Goal: Task Accomplishment & Management: Use online tool/utility

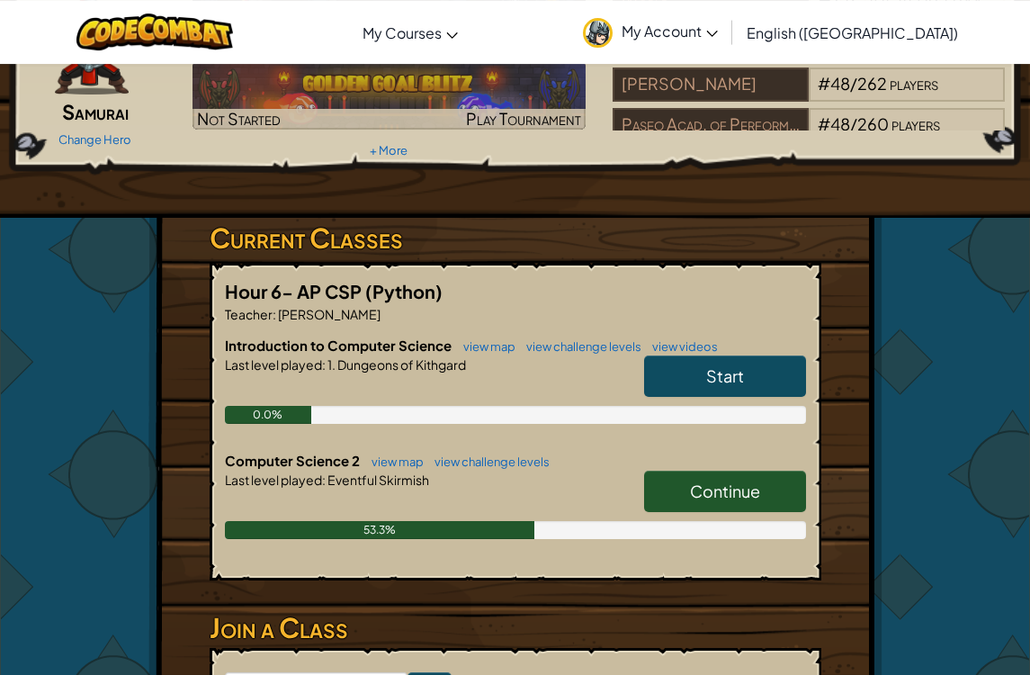
scroll to position [184, 0]
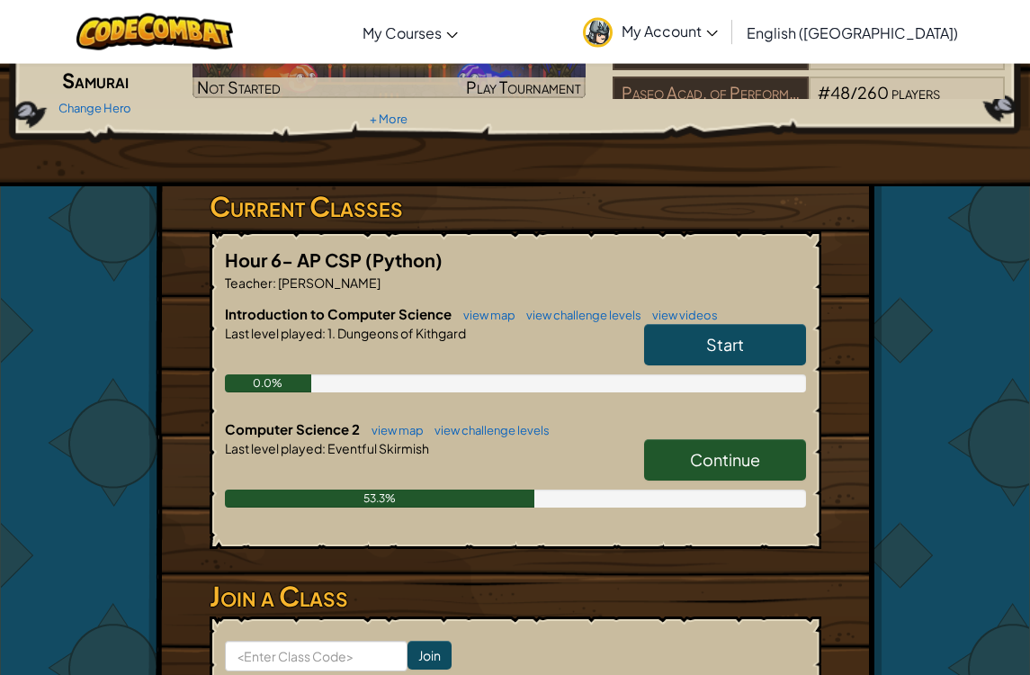
click at [769, 476] on link "Continue" at bounding box center [725, 459] width 162 height 41
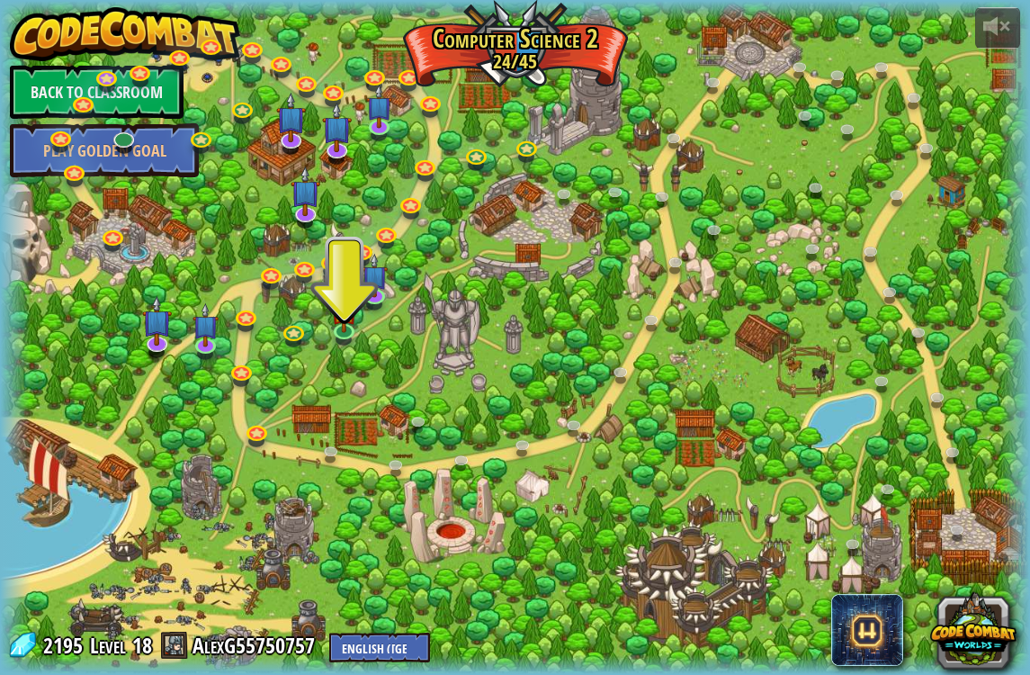
click at [337, 328] on img at bounding box center [344, 311] width 26 height 44
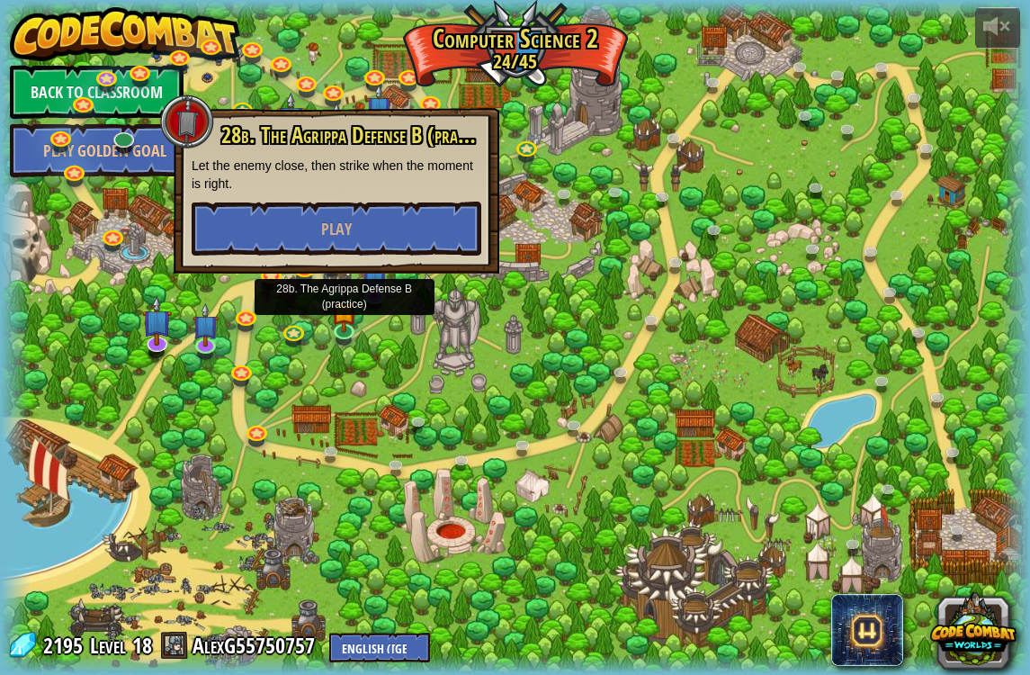
click at [464, 326] on div at bounding box center [515, 337] width 1030 height 673
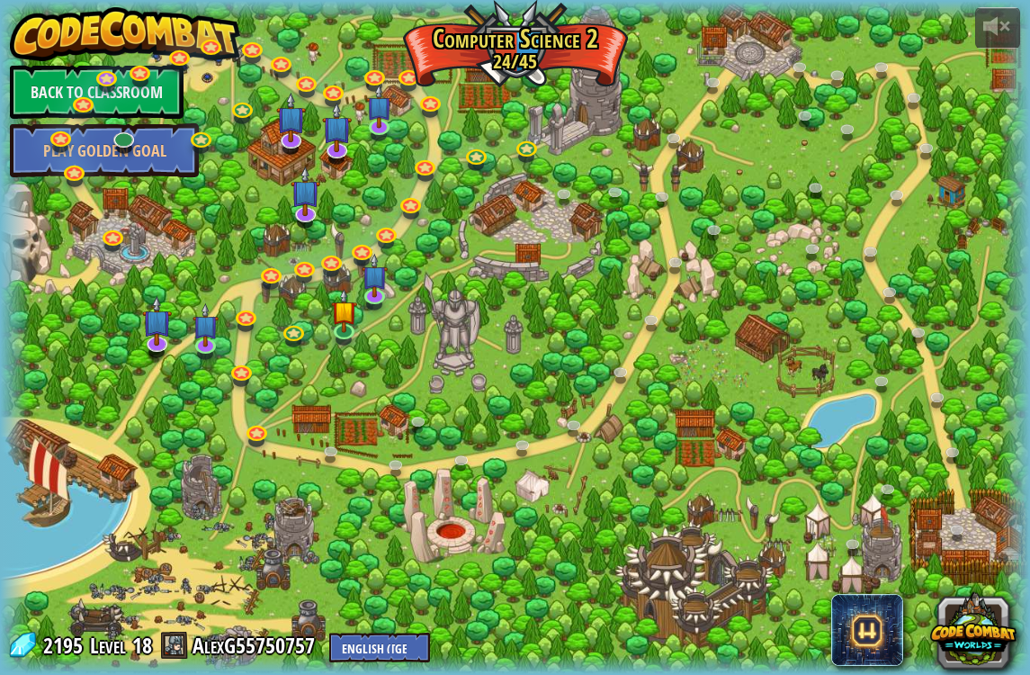
click at [247, 437] on link at bounding box center [258, 434] width 36 height 27
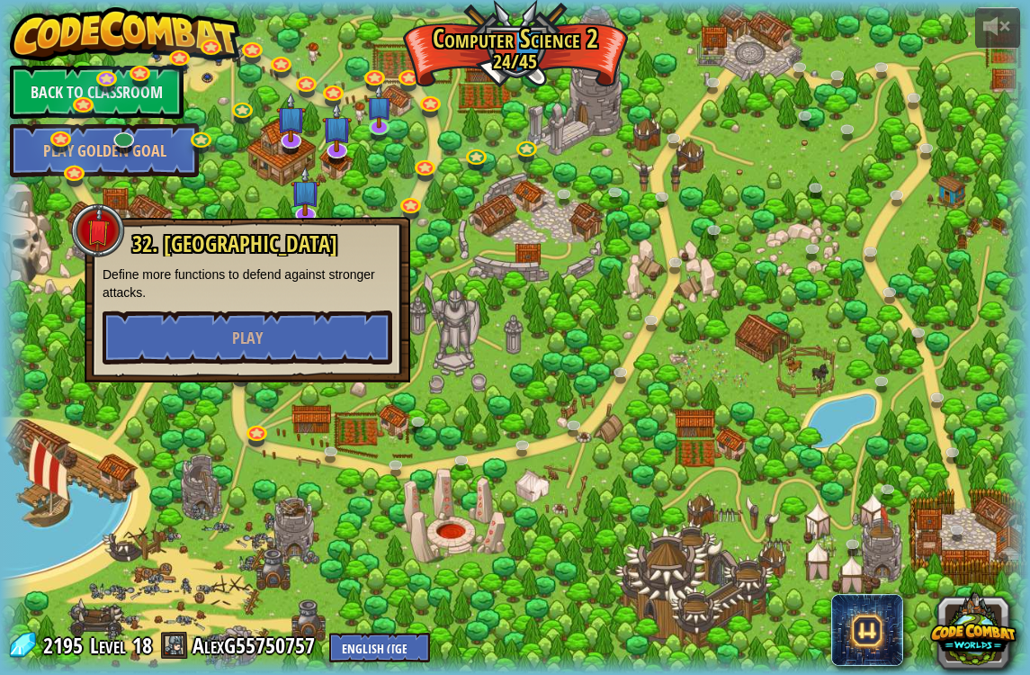
click at [328, 435] on div at bounding box center [515, 337] width 1030 height 673
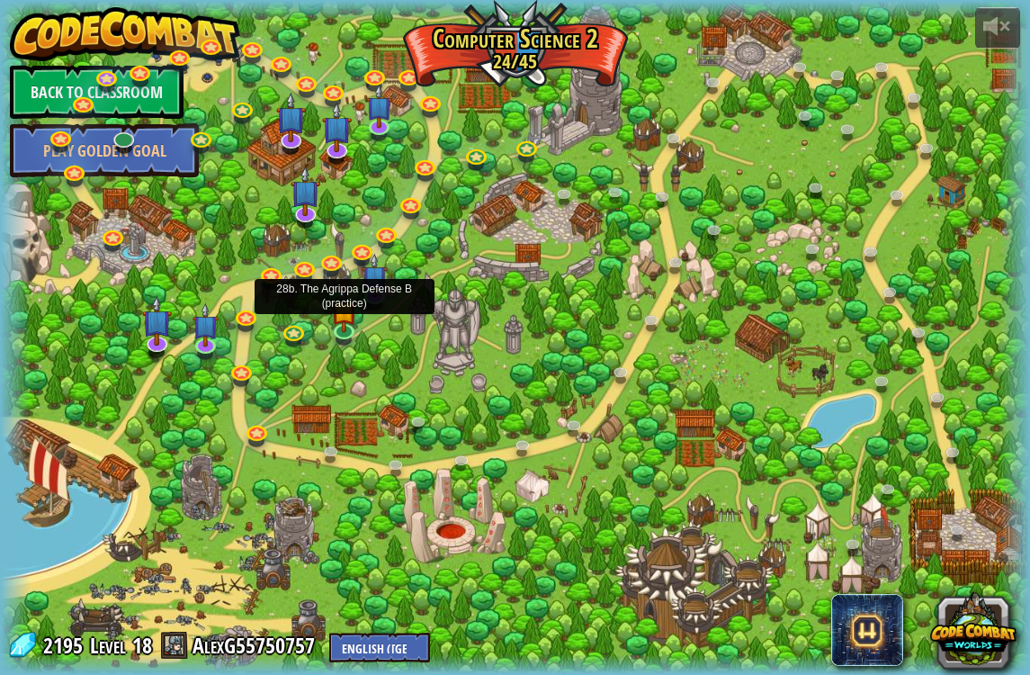
click at [336, 342] on div at bounding box center [515, 337] width 1030 height 673
click at [344, 319] on img at bounding box center [344, 311] width 26 height 44
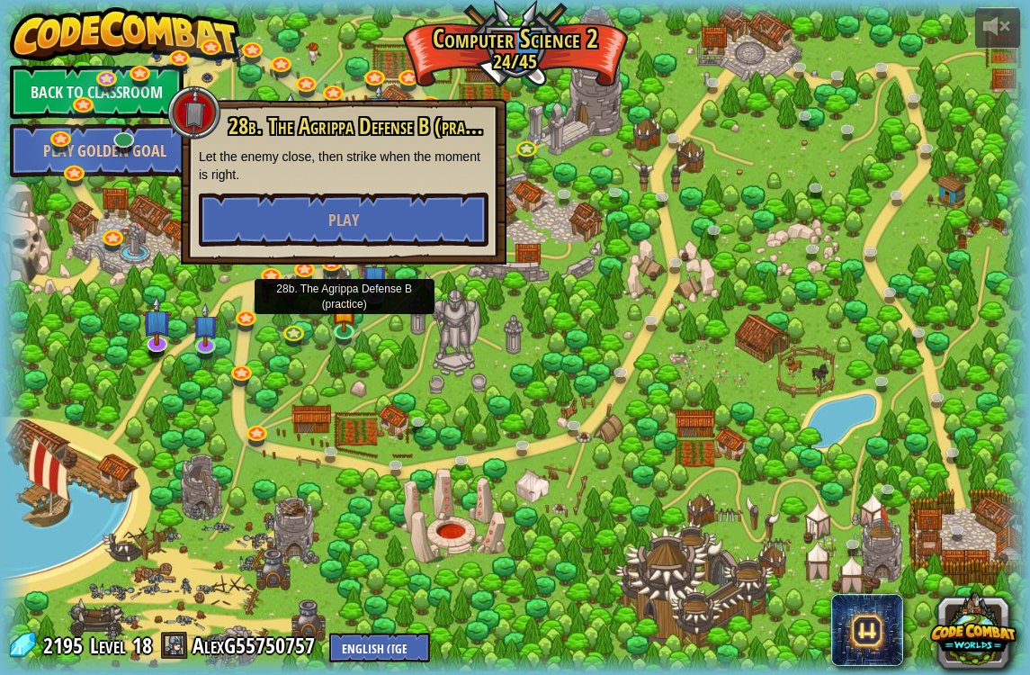
click at [418, 224] on button "Play" at bounding box center [344, 220] width 290 height 54
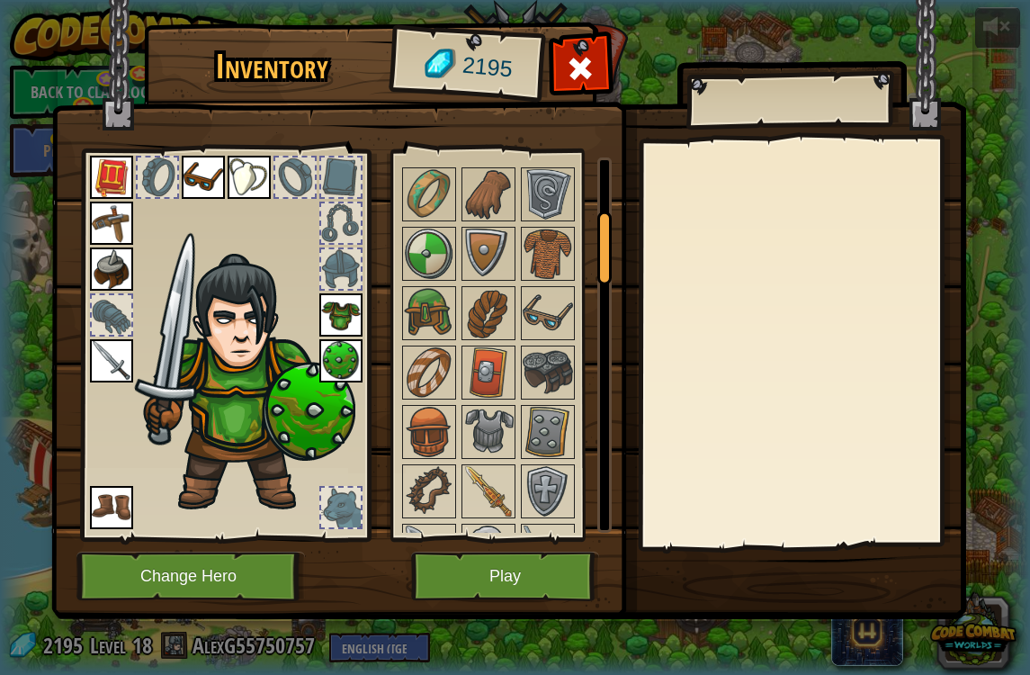
scroll to position [297, 0]
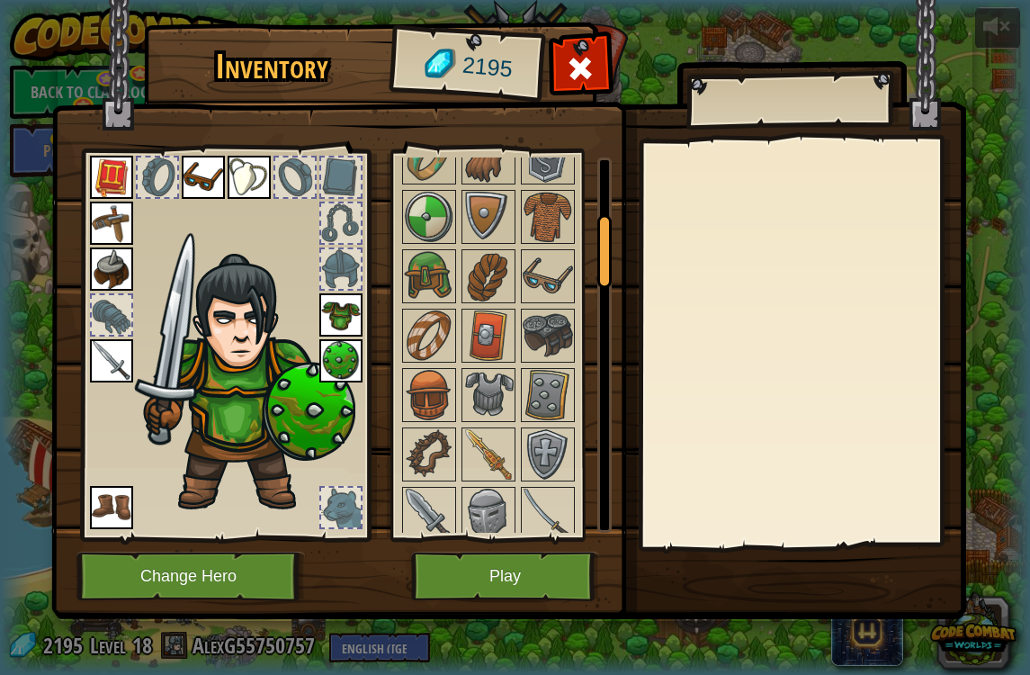
click at [483, 556] on button "Play" at bounding box center [505, 576] width 188 height 49
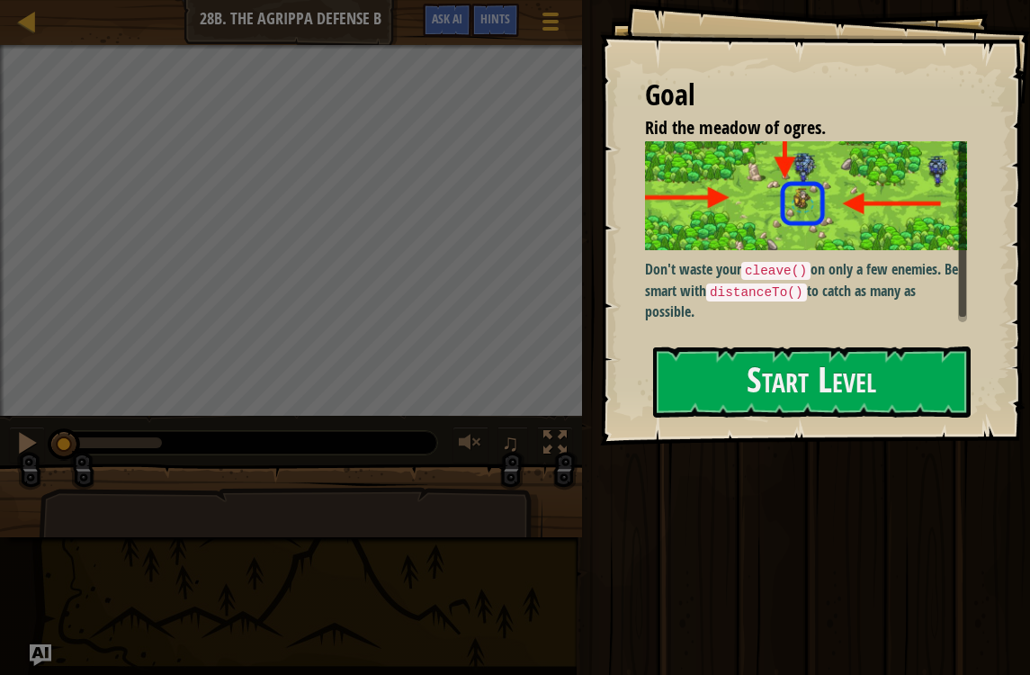
click at [828, 352] on button "Start Level" at bounding box center [812, 381] width 318 height 71
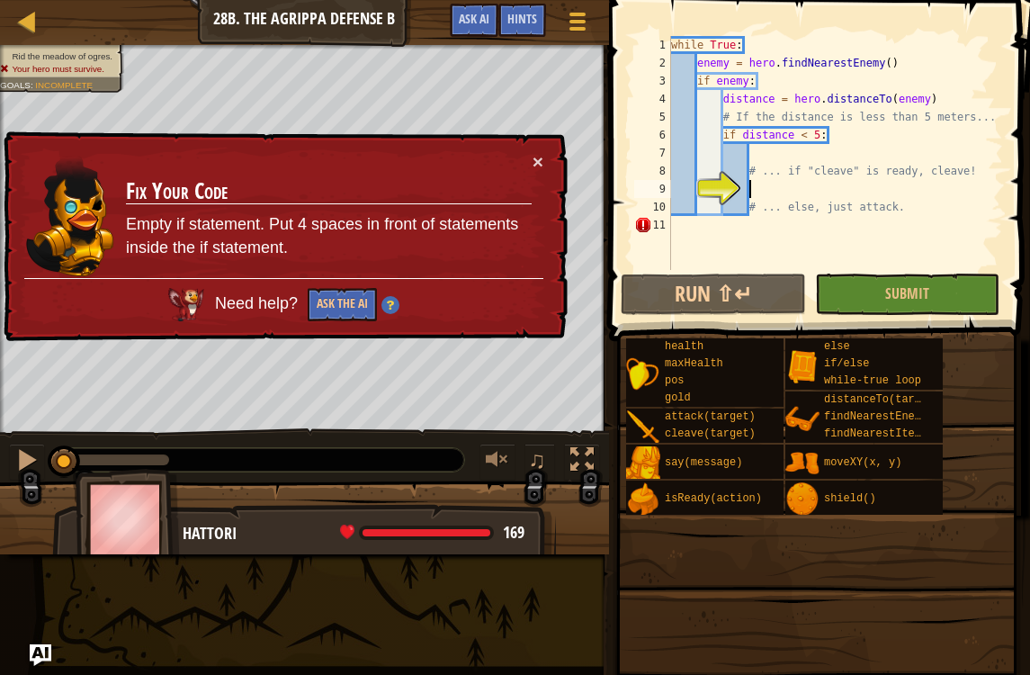
click at [542, 152] on button "×" at bounding box center [538, 161] width 11 height 19
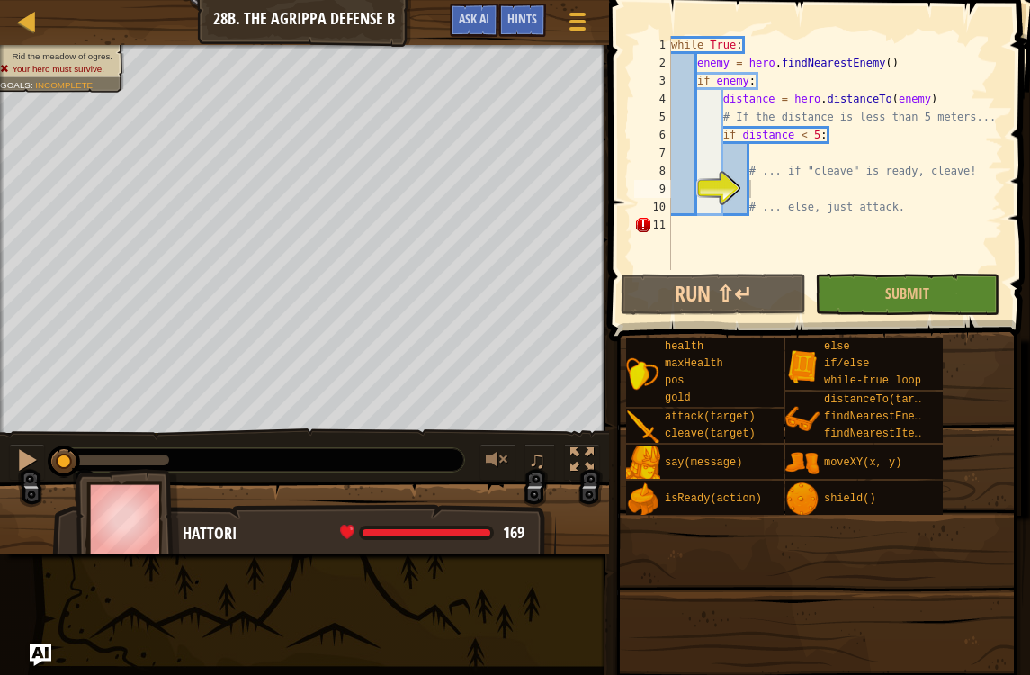
click at [765, 300] on button "Run ⇧↵" at bounding box center [713, 294] width 184 height 41
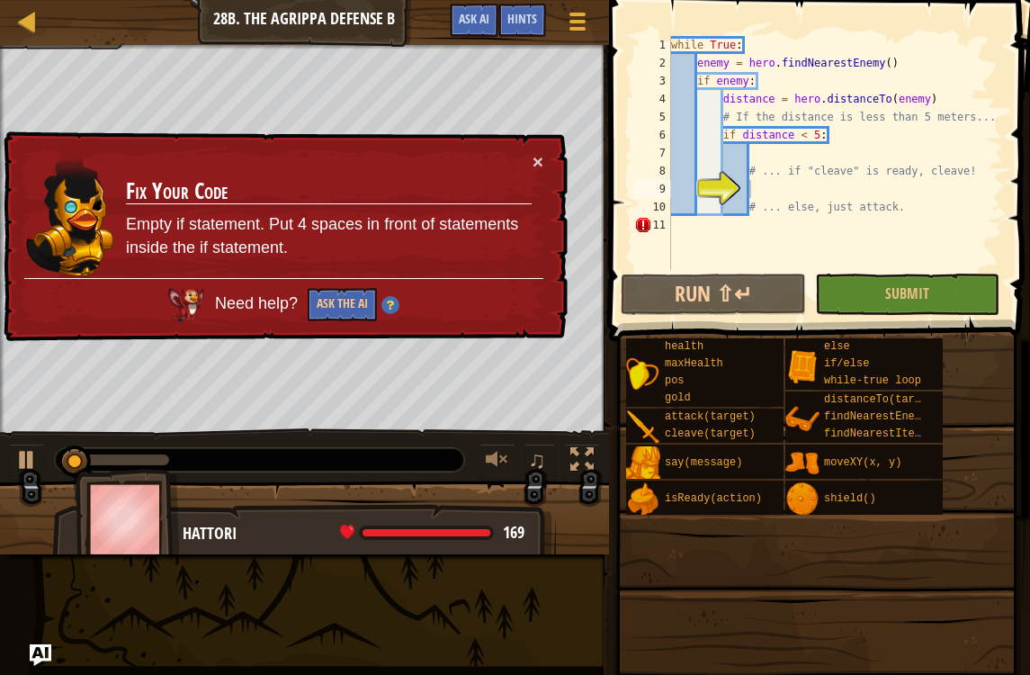
click at [536, 179] on div "× Fix Your Code Empty if statement. Put 4 spaces in front of statements inside …" at bounding box center [284, 236] width 568 height 211
click at [554, 172] on div "× Fix Your Code Empty if statement. Put 4 spaces in front of statements inside …" at bounding box center [284, 236] width 568 height 211
click at [535, 171] on button "×" at bounding box center [538, 161] width 11 height 19
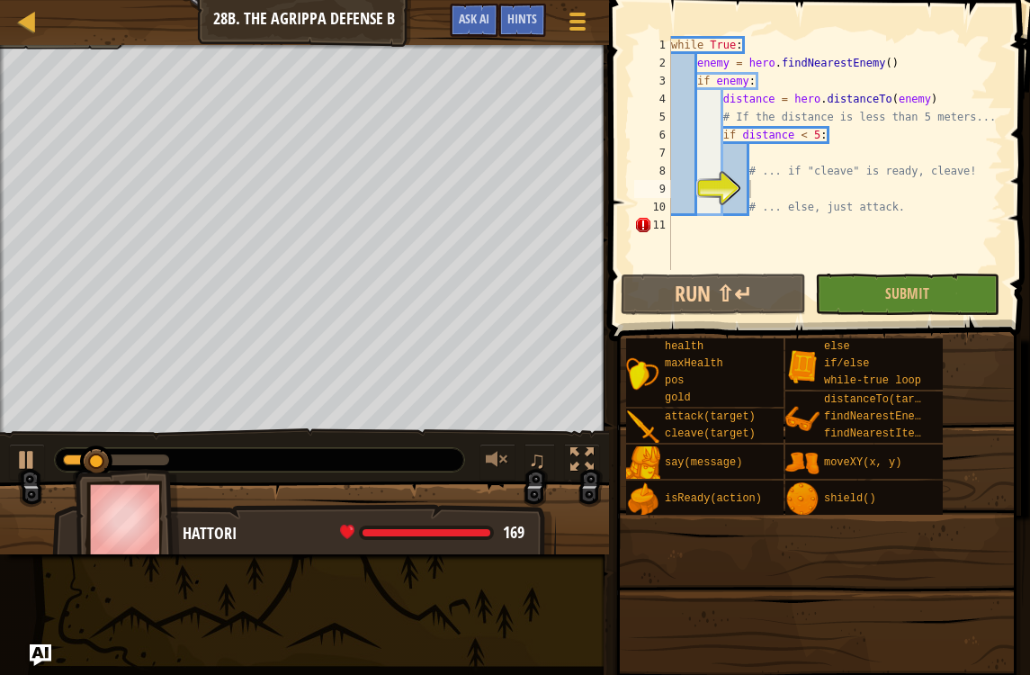
type textarea "# ... else, just attack."
click at [833, 193] on div "while True : enemy = hero . findNearestEnemy ( ) if enemy : distance = hero . d…" at bounding box center [836, 171] width 336 height 270
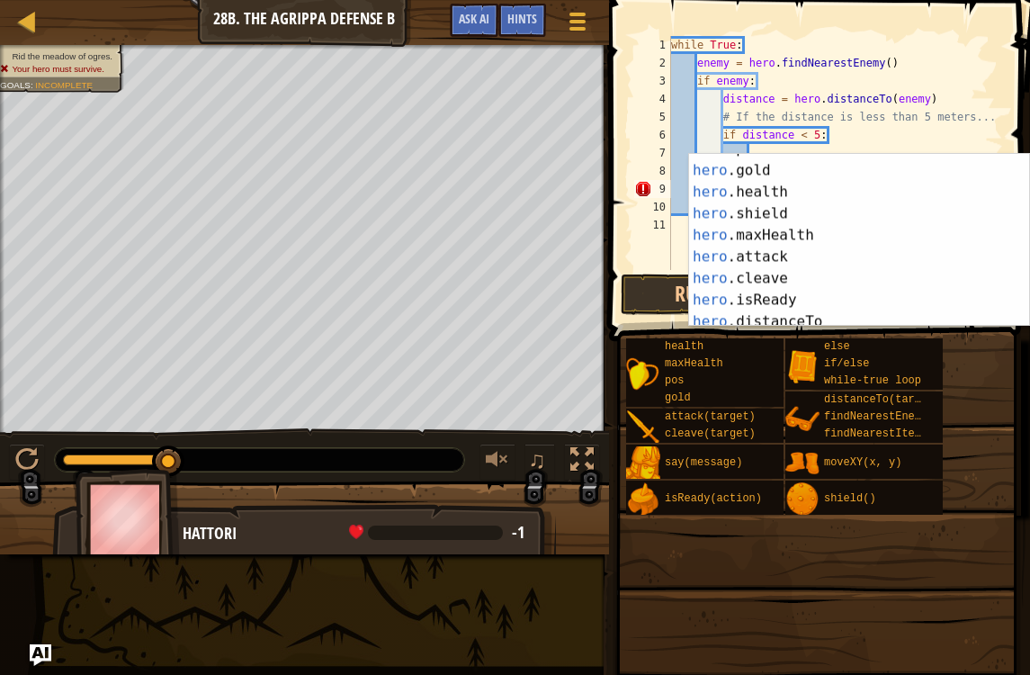
scroll to position [130, 0]
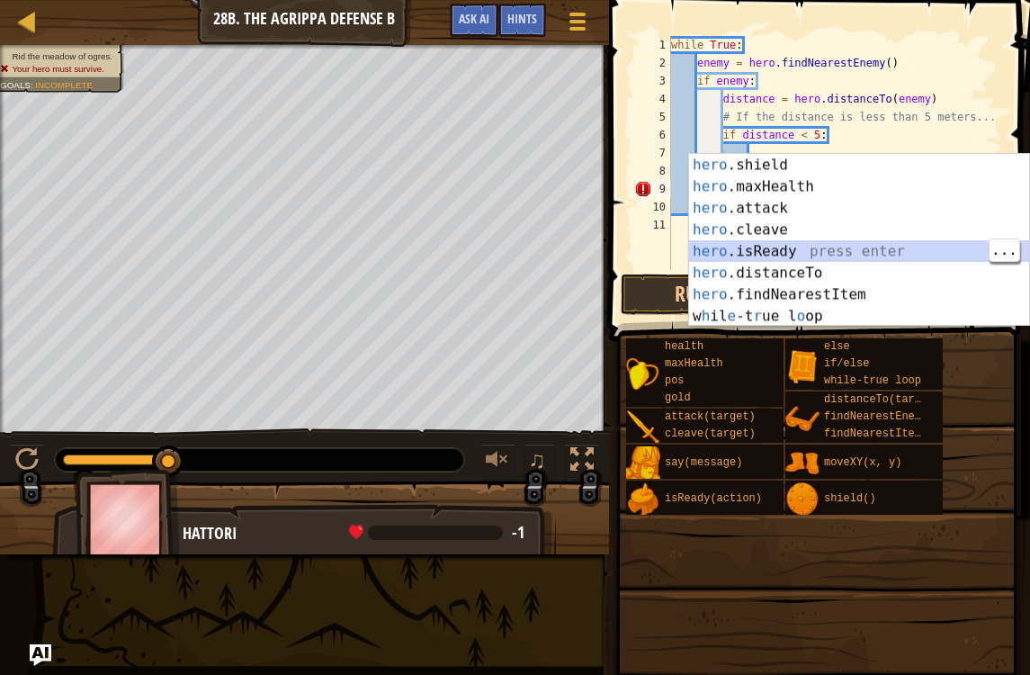
click at [857, 247] on div "hero .shield press enter hero .maxHealth press enter hero .attack press enter h…" at bounding box center [859, 262] width 340 height 216
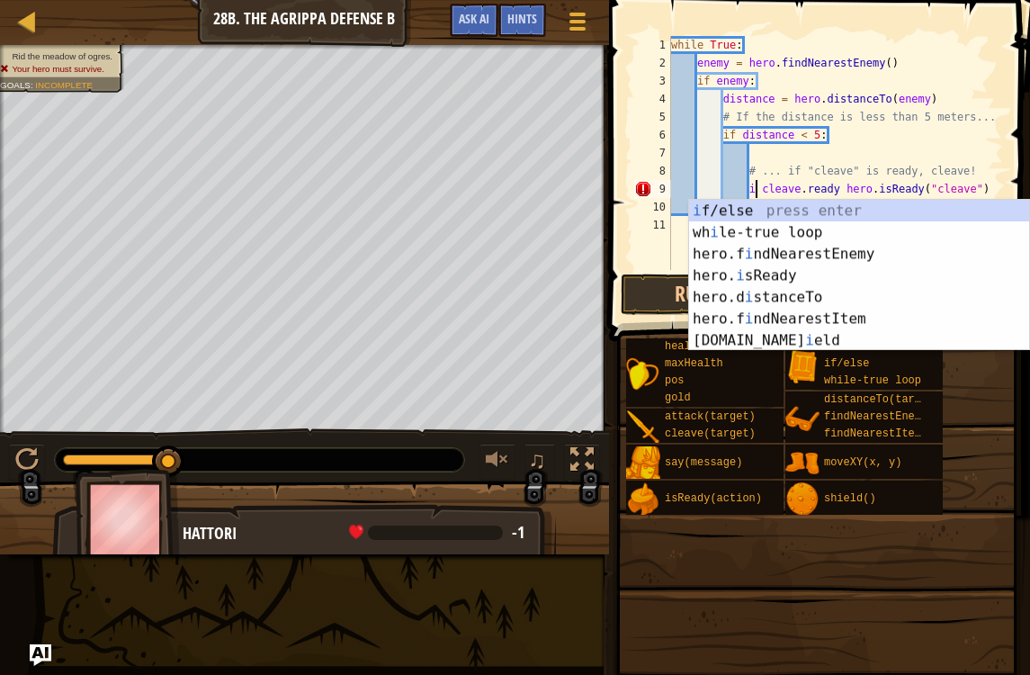
type textarea "cleave.ready hero.isReady("cleave")"
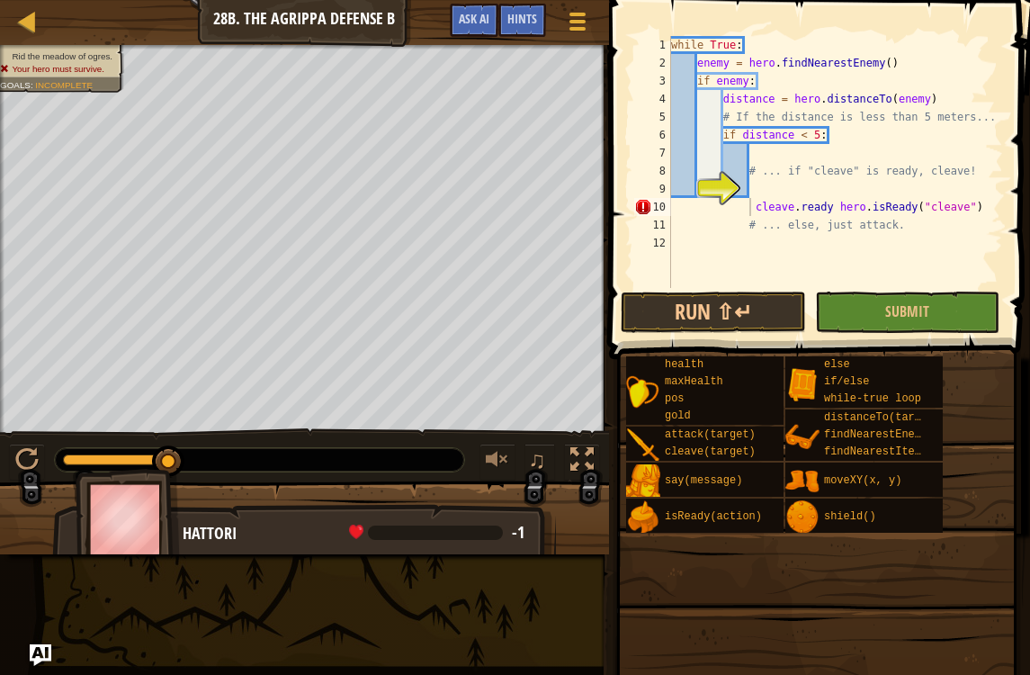
click at [593, 27] on button "Game Menu" at bounding box center [577, 25] width 45 height 42
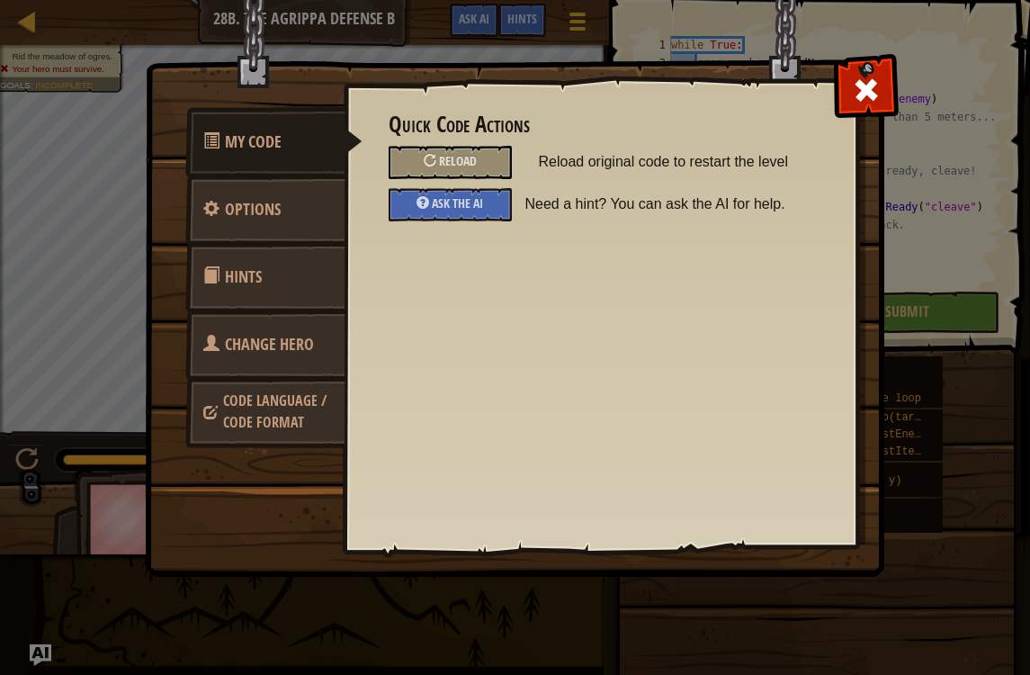
click at [481, 168] on div "Reload" at bounding box center [450, 162] width 123 height 33
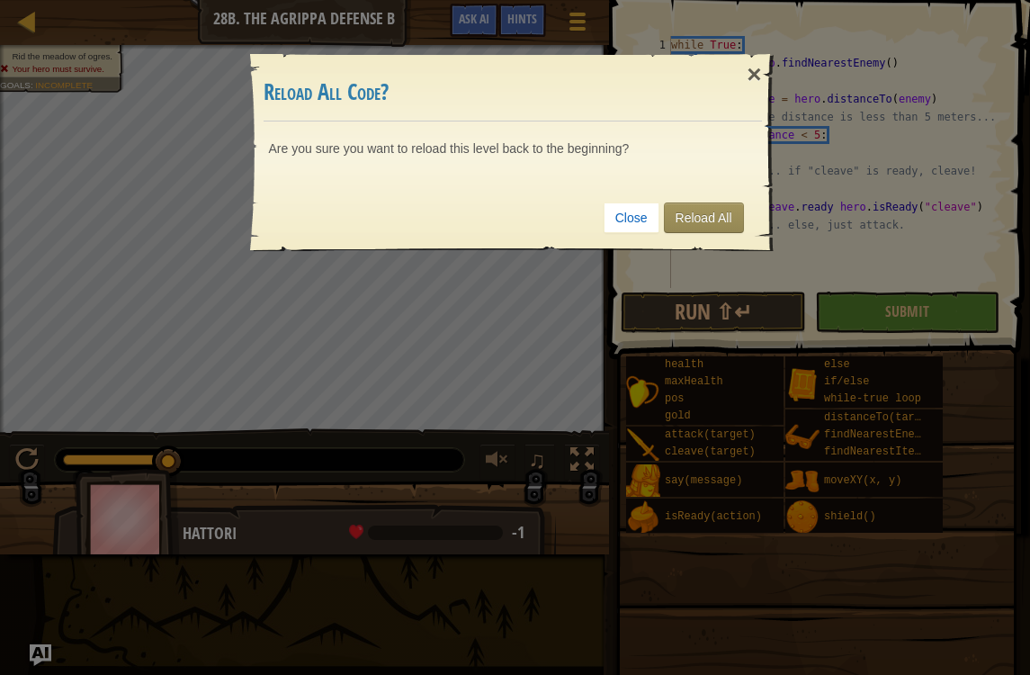
click at [697, 220] on link "Reload All" at bounding box center [704, 217] width 80 height 31
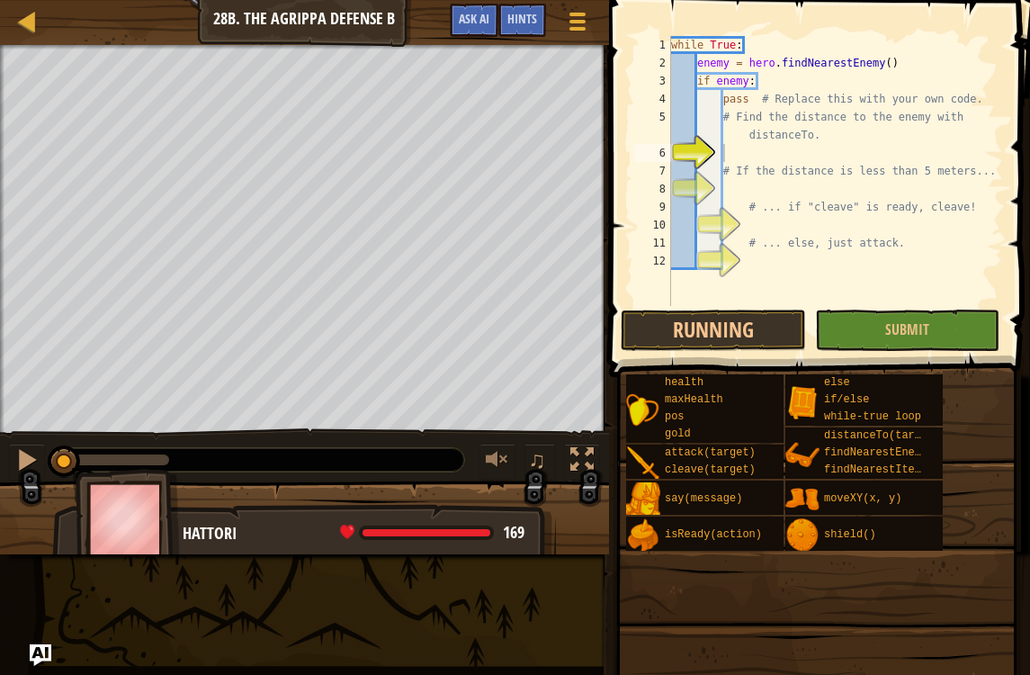
scroll to position [9, 4]
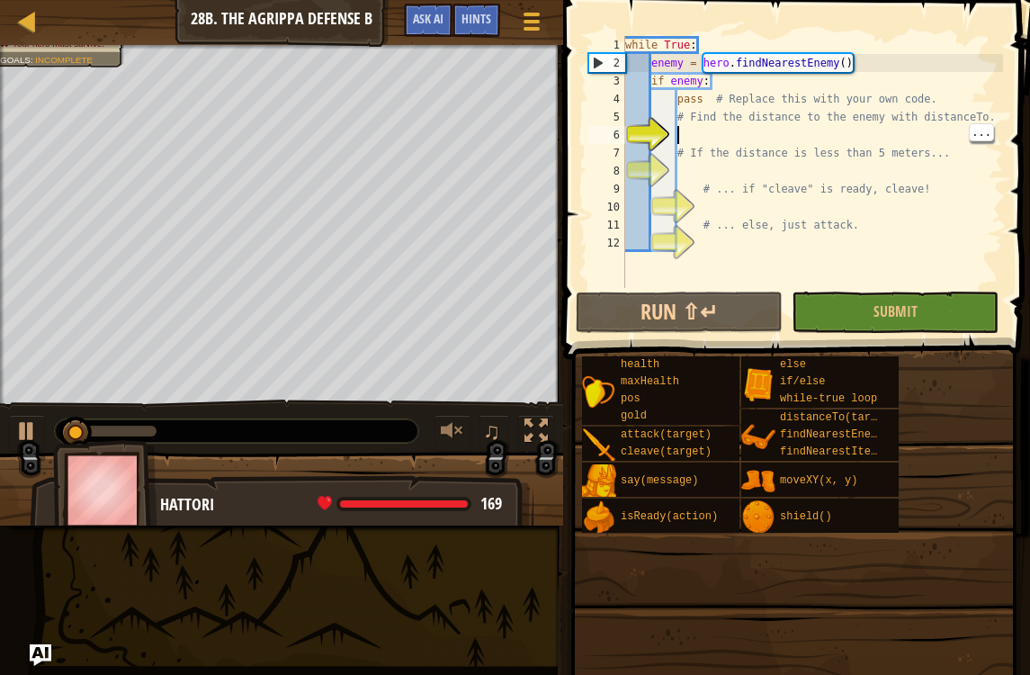
click at [712, 132] on div "while True : enemy = hero . findNearestEnemy ( ) if enemy : pass # Replace this…" at bounding box center [813, 180] width 382 height 288
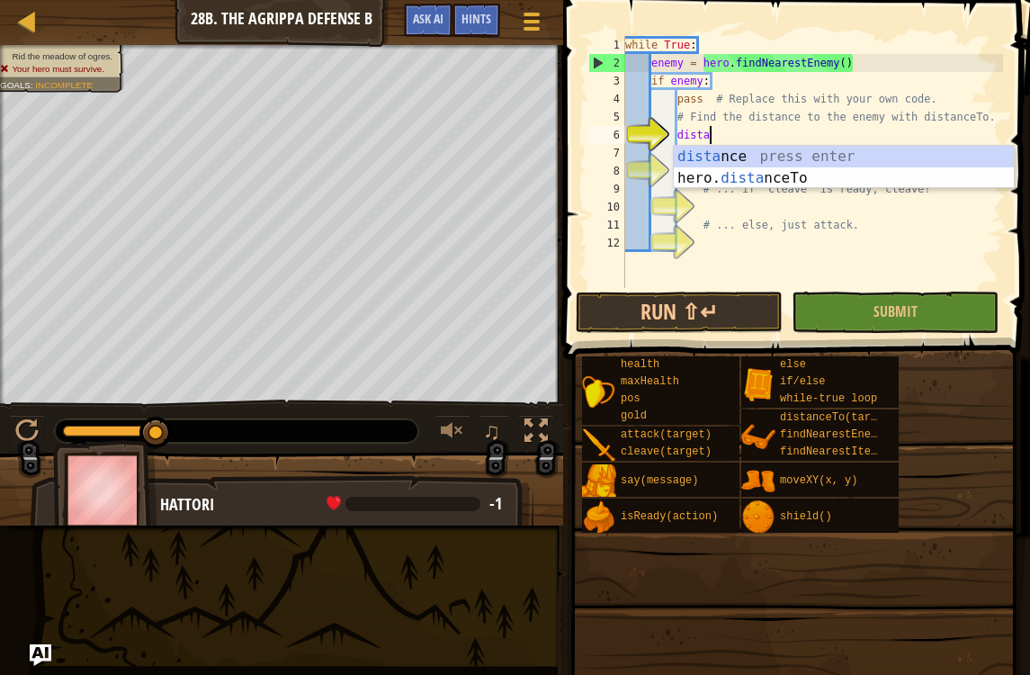
scroll to position [9, 6]
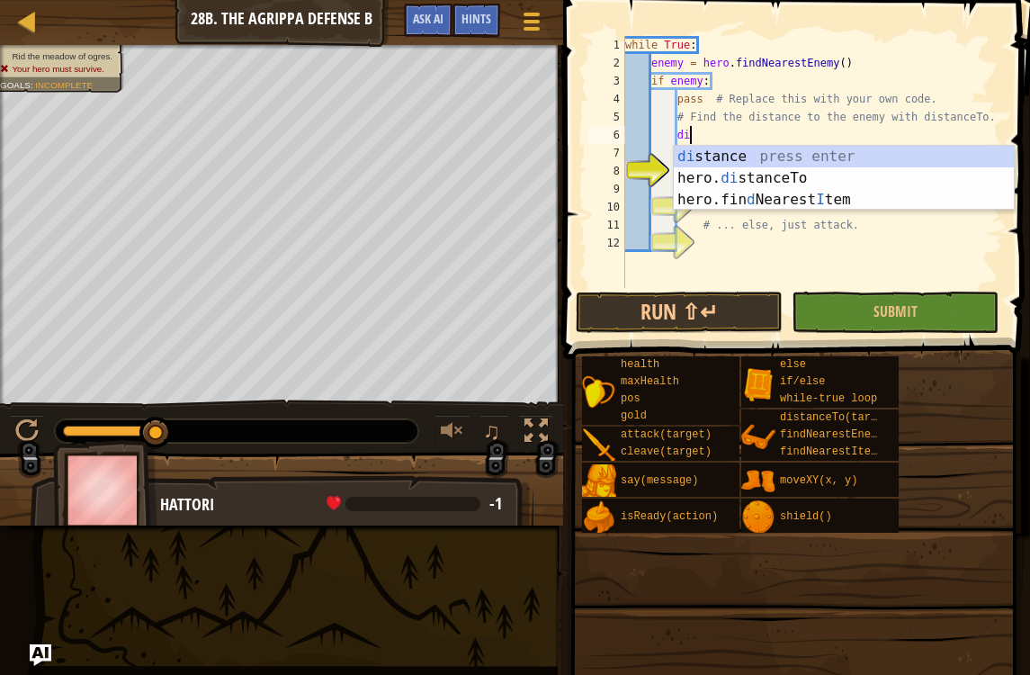
type textarea "d"
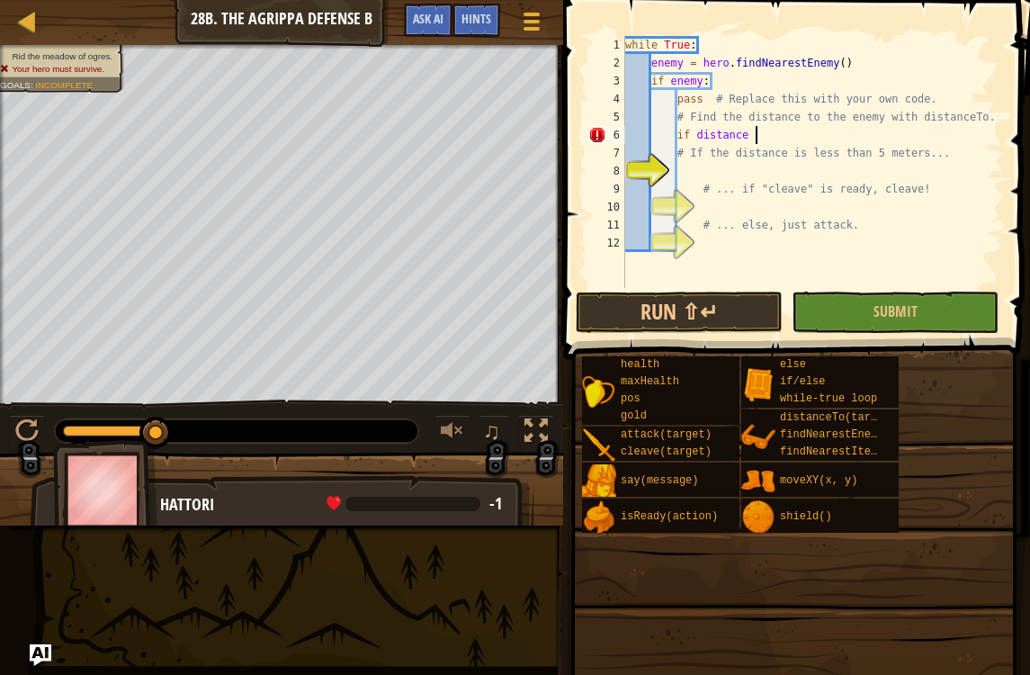
scroll to position [9, 11]
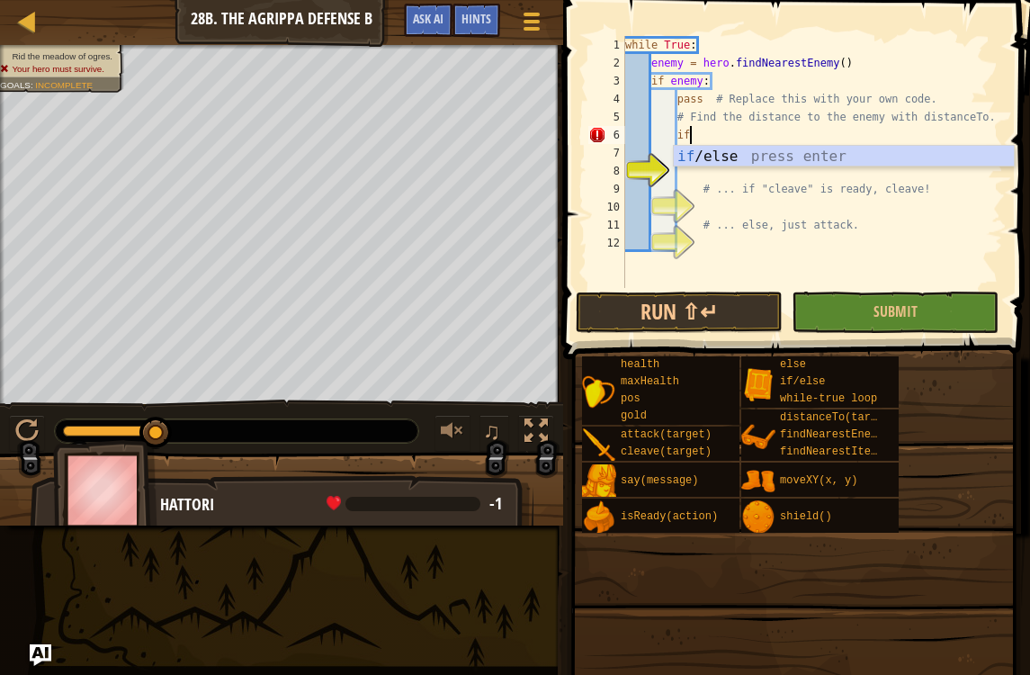
type textarea "i"
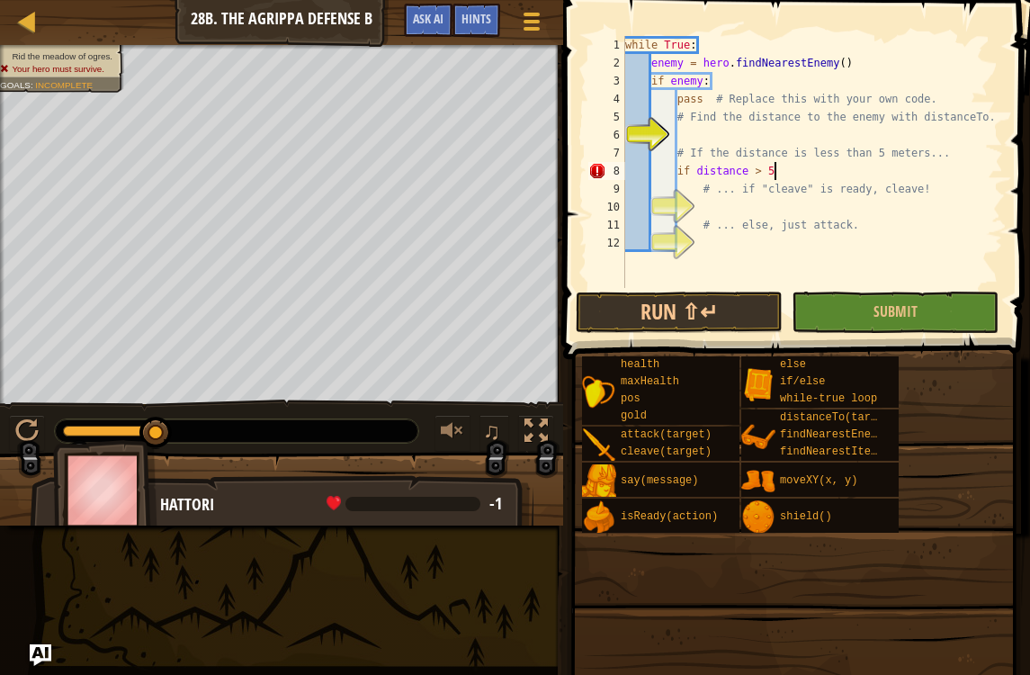
scroll to position [9, 12]
type textarea "if distance > 5:"
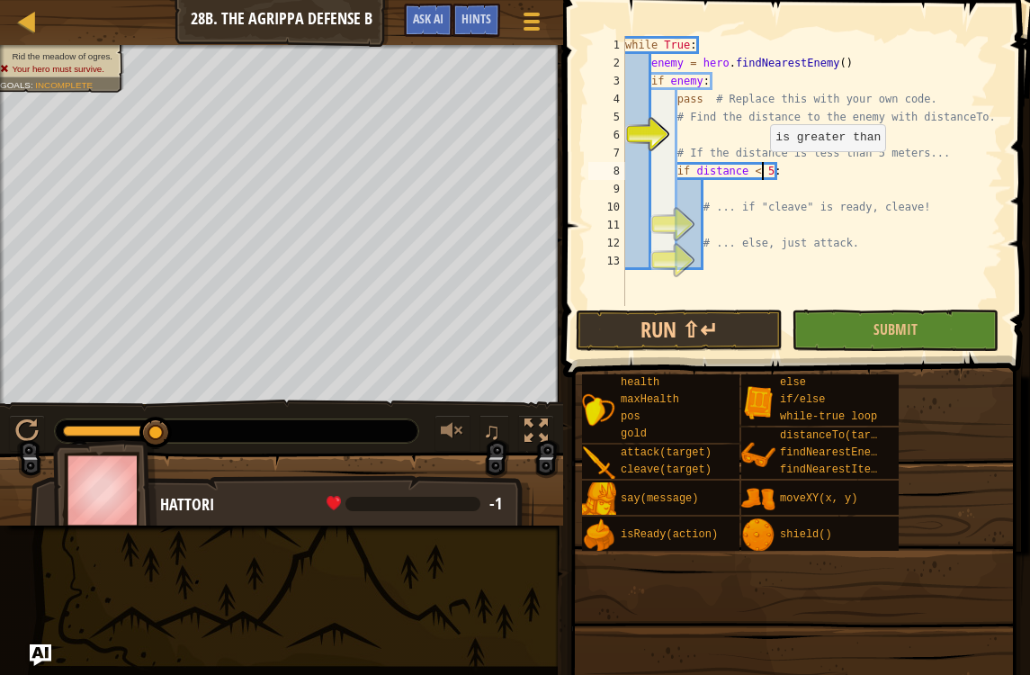
type textarea "# ... if "cleave" is ready, cleave!"
click at [702, 196] on div "while True : enemy = hero . findNearestEnemy ( ) if enemy : pass # Replace this…" at bounding box center [813, 189] width 382 height 306
click at [702, 233] on div "while True : enemy = hero . findNearestEnemy ( ) if enemy : pass # Replace this…" at bounding box center [813, 189] width 382 height 306
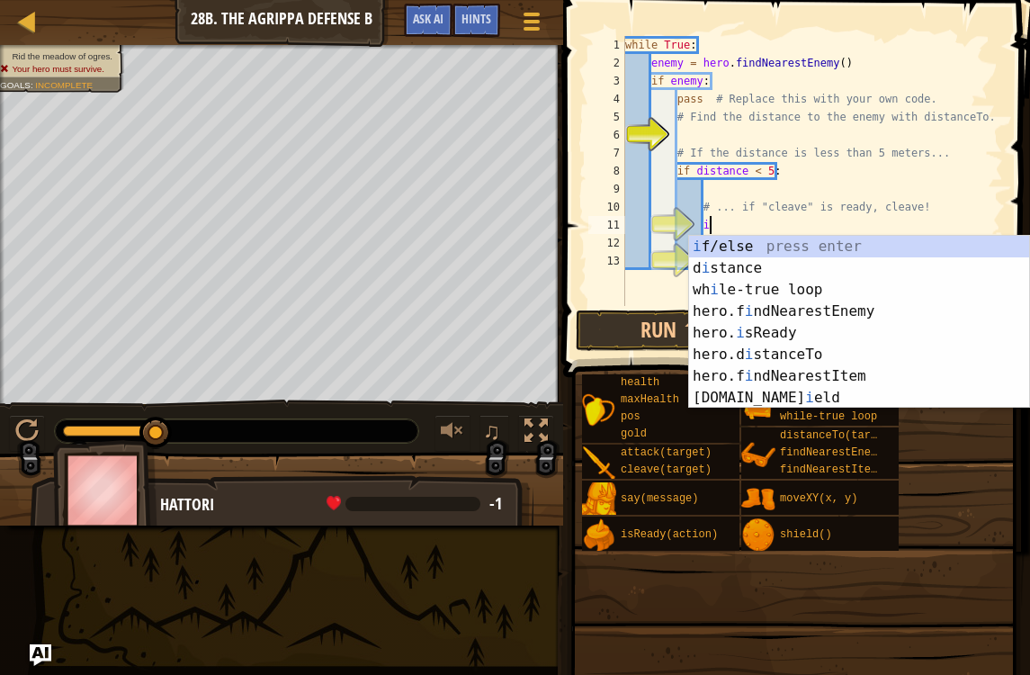
scroll to position [9, 6]
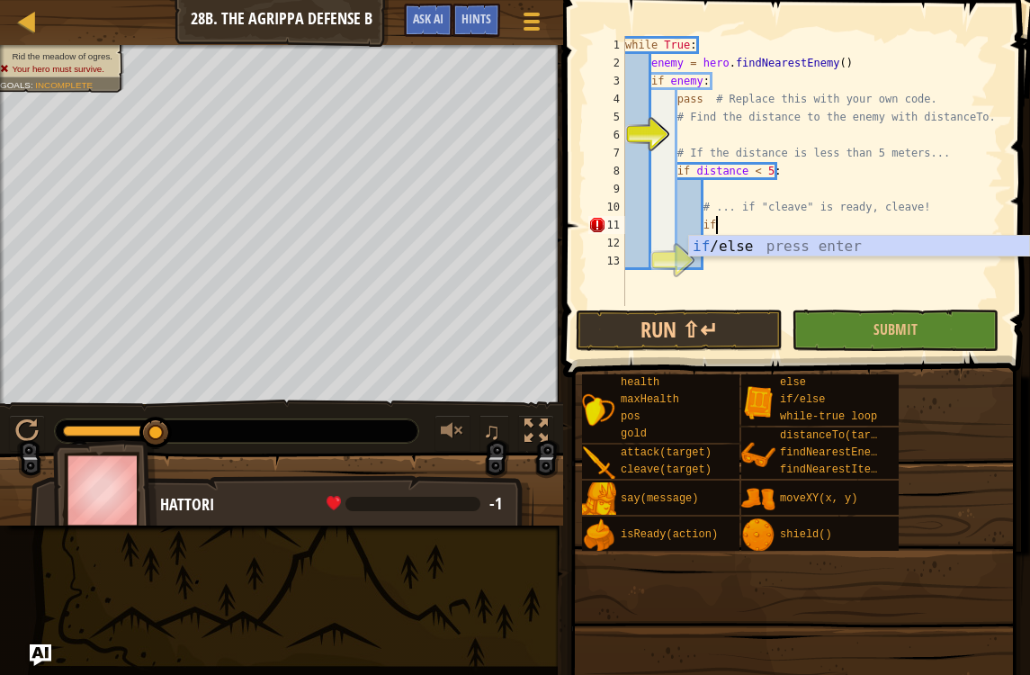
type textarea "i"
type textarea "c"
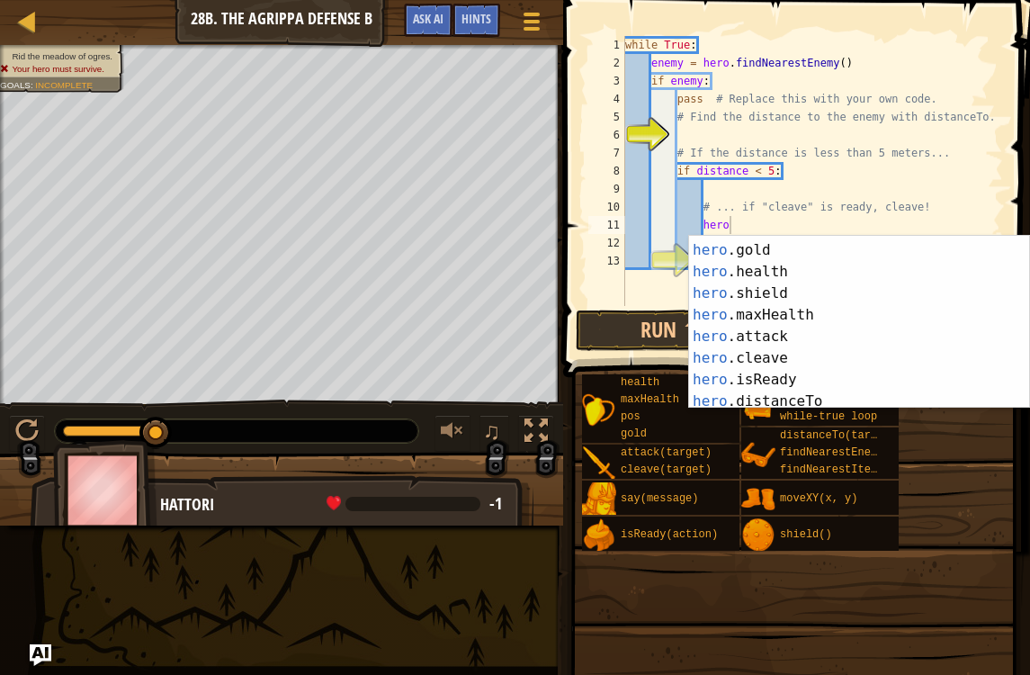
scroll to position [100, 0]
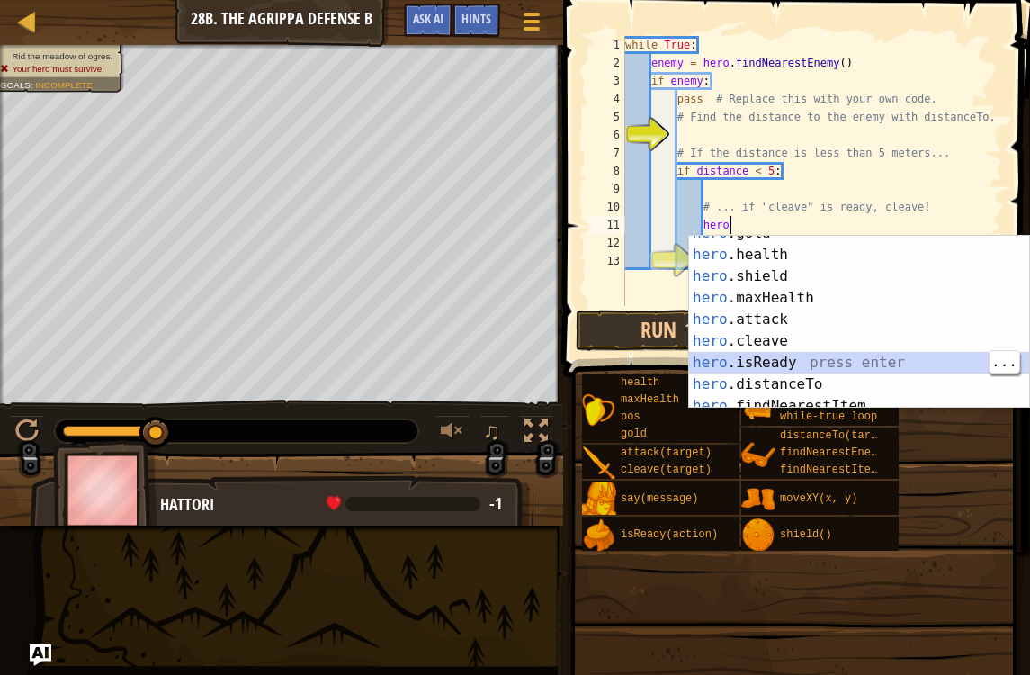
click at [868, 353] on div "hero .gold press enter hero .health press enter hero .shield press enter hero .…" at bounding box center [859, 330] width 340 height 216
type textarea "ready = hero.isReady("cleave")"
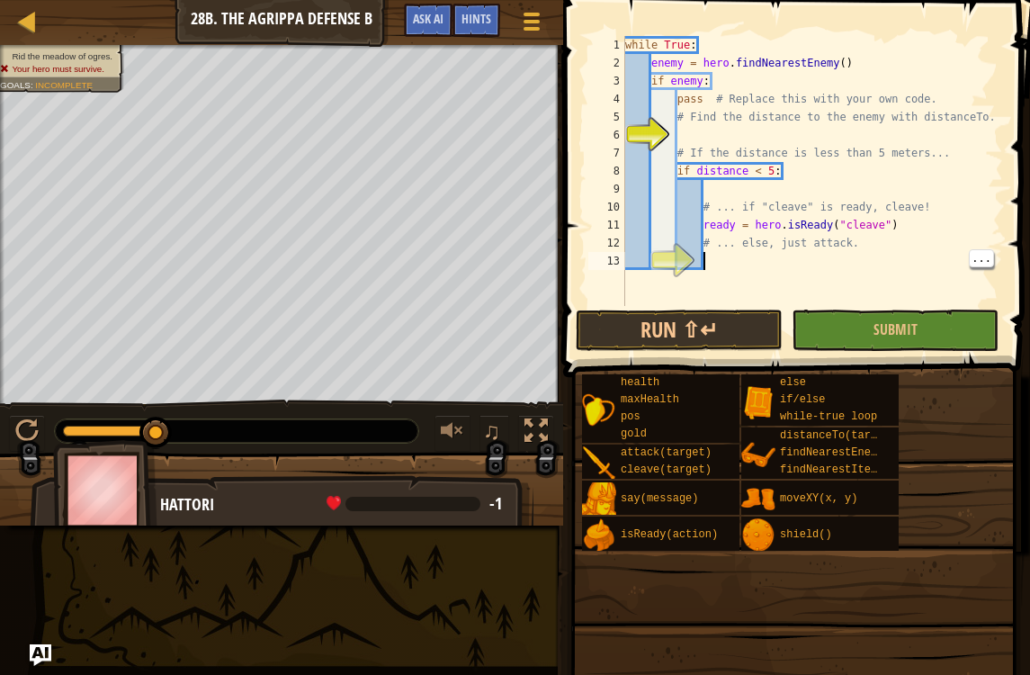
scroll to position [9, 5]
type textarea "ready = hero.isReady("cleave")"
click at [700, 225] on div "while True : enemy = hero . findNearestEnemy ( ) if enemy : pass # Replace this…" at bounding box center [813, 189] width 382 height 306
click at [700, 221] on div "while True : enemy = hero . findNearestEnemy ( ) if enemy : pass # Replace this…" at bounding box center [813, 189] width 382 height 306
click at [710, 254] on div "while True : enemy = hero . findNearestEnemy ( ) if enemy : pass # Replace this…" at bounding box center [813, 189] width 382 height 306
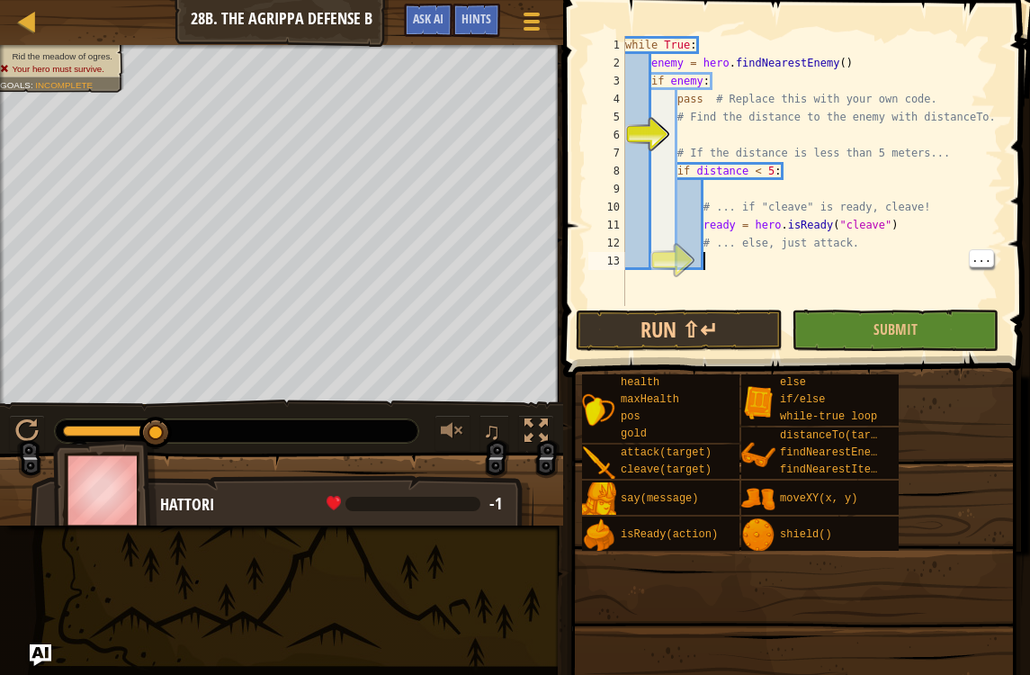
click at [702, 224] on div "while True : enemy = hero . findNearestEnemy ( ) if enemy : pass # Replace this…" at bounding box center [813, 189] width 382 height 306
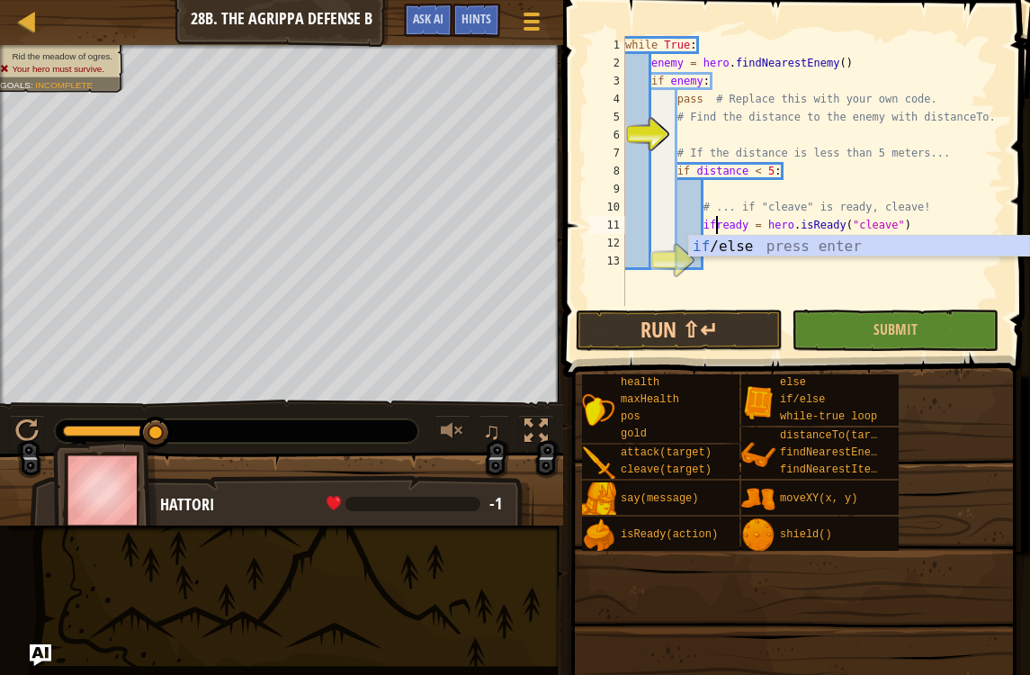
scroll to position [9, 8]
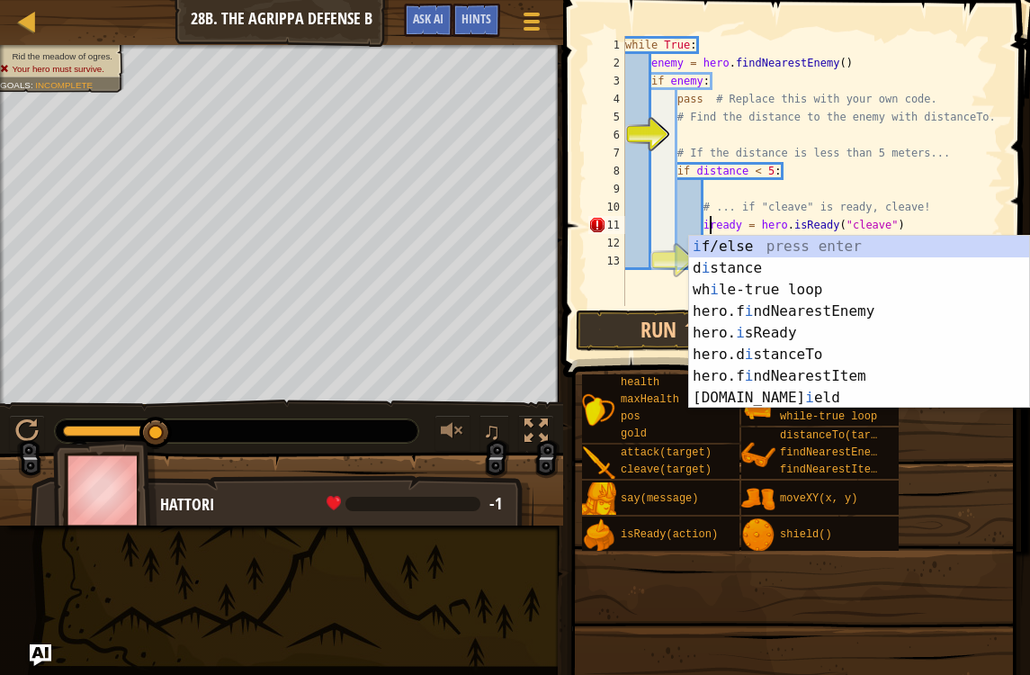
type textarea "ready = hero.isReady("cleave")"
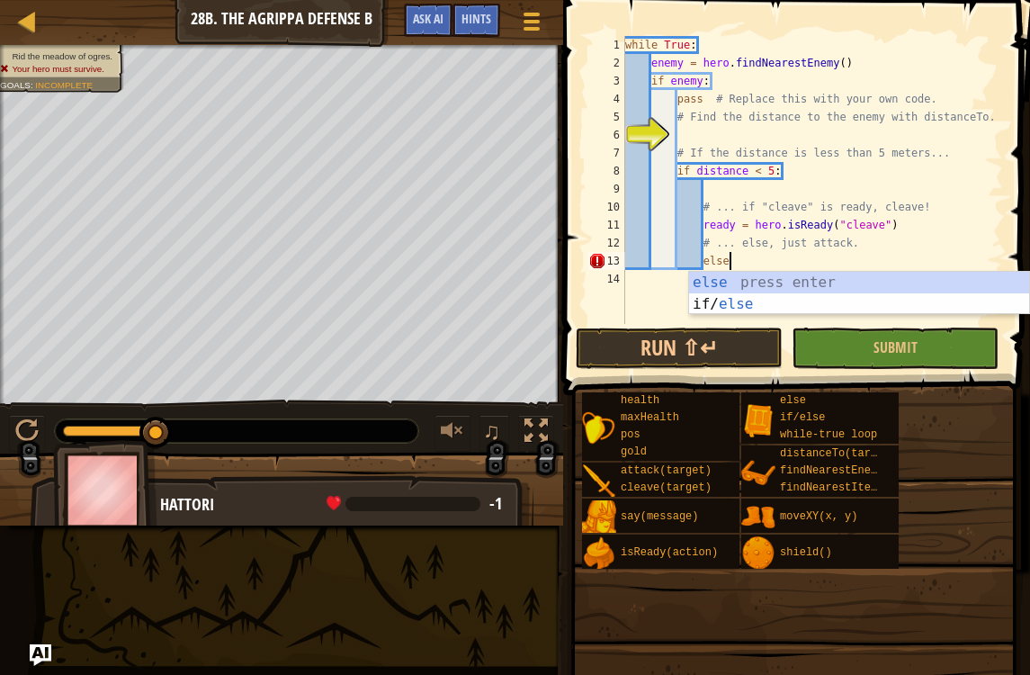
type textarea "else:"
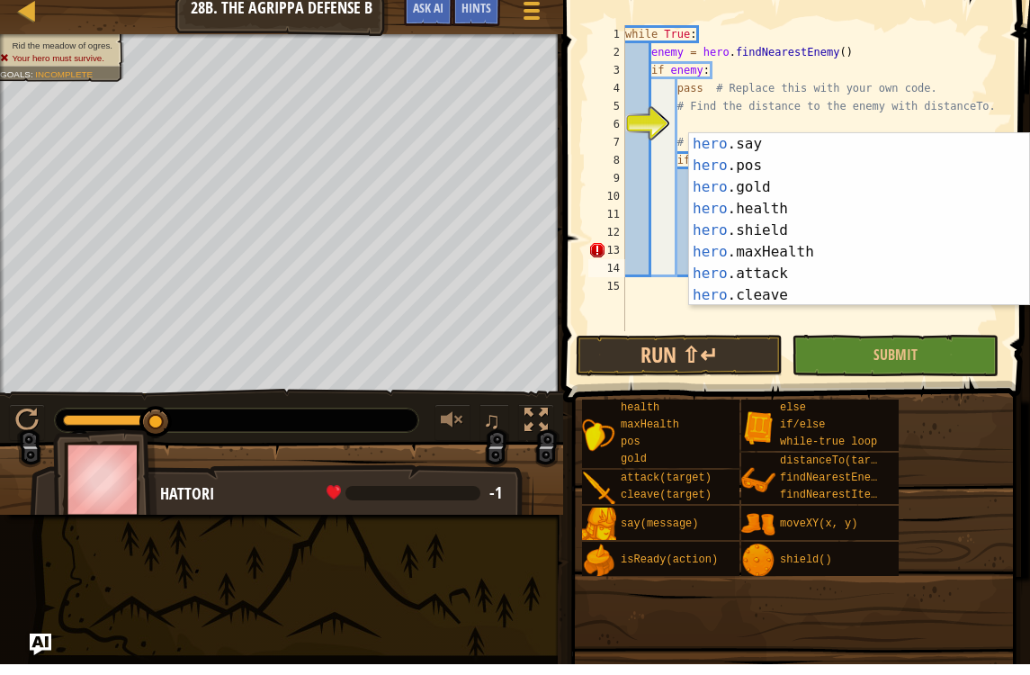
scroll to position [61, 0]
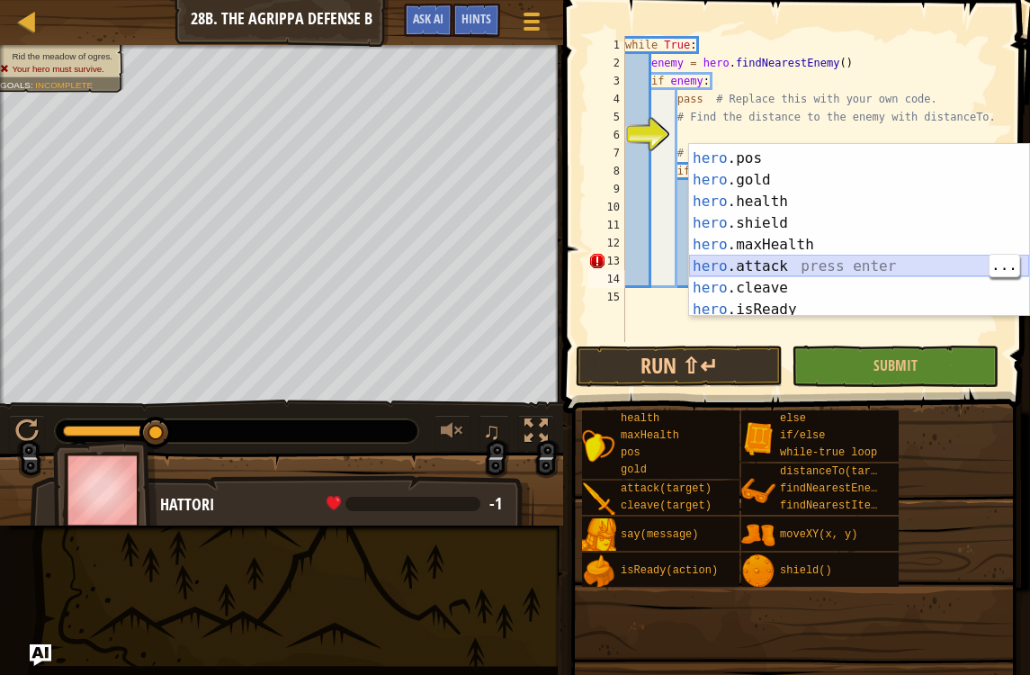
click at [825, 260] on div "hero .say press enter hero .pos press enter hero .gold press enter hero .health…" at bounding box center [859, 234] width 340 height 216
type textarea "hero.attack(enemy)"
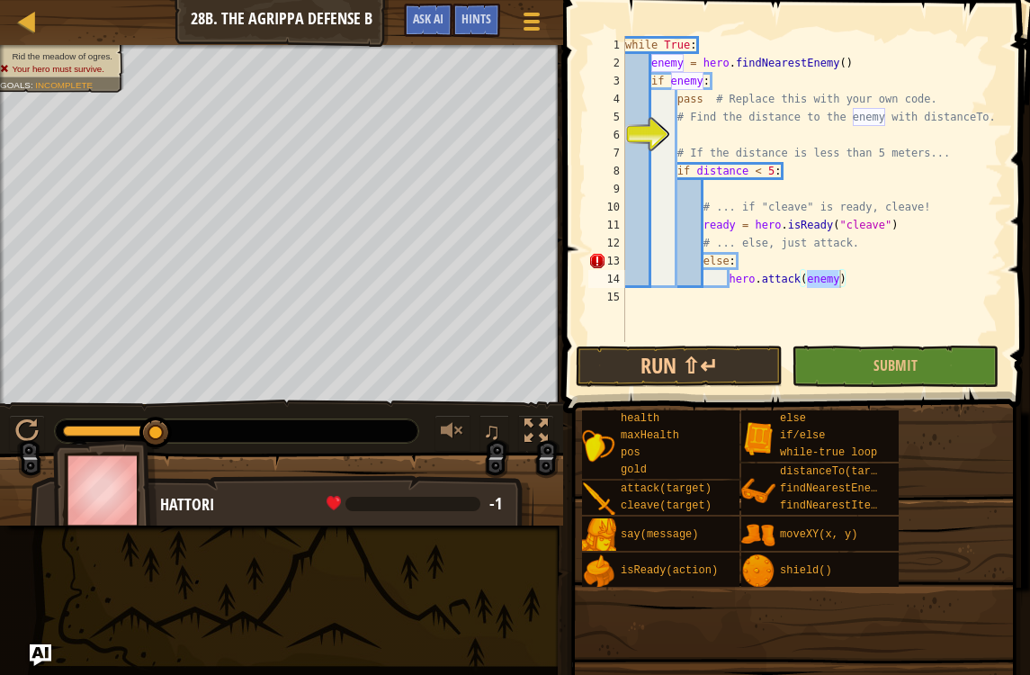
click at [432, 37] on button "Ask AI" at bounding box center [428, 20] width 49 height 33
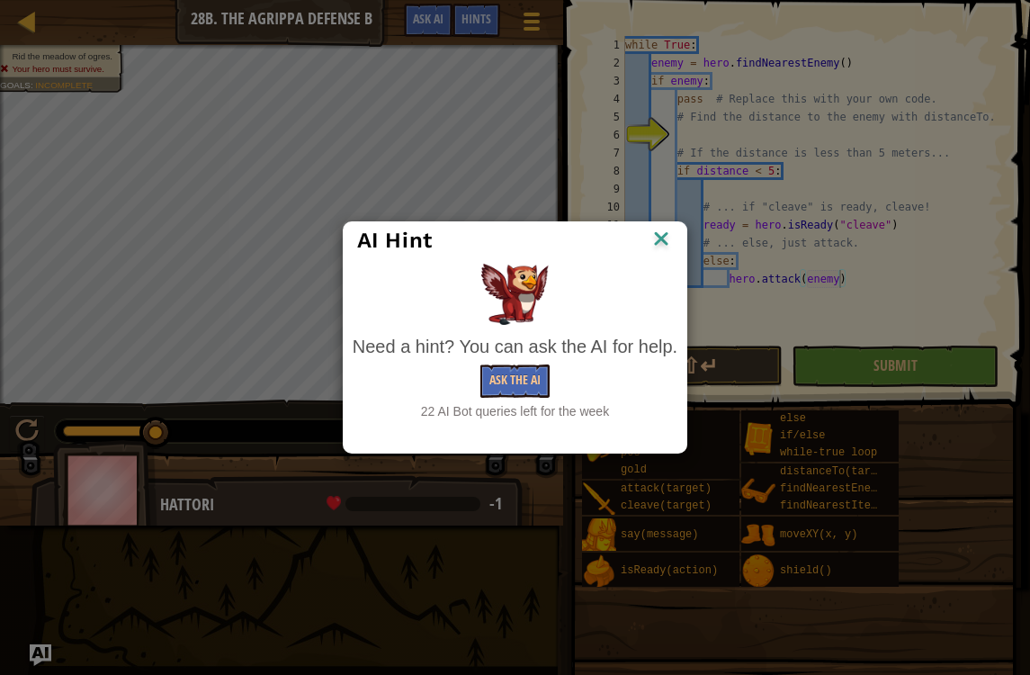
click at [517, 376] on button "Ask the AI" at bounding box center [515, 380] width 69 height 33
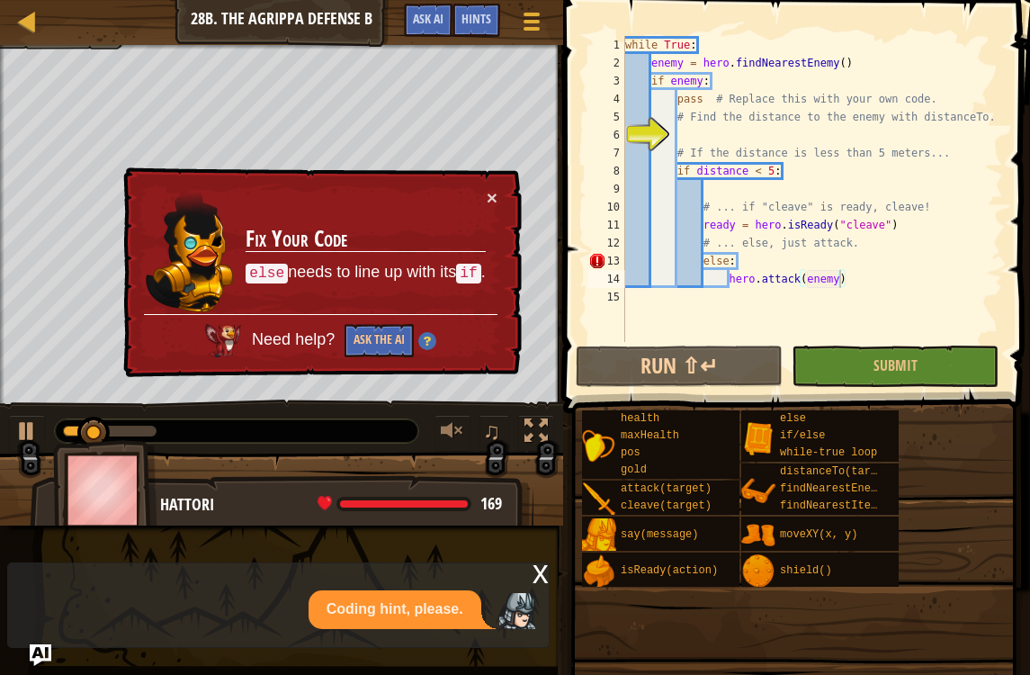
click at [382, 348] on button "Ask the AI" at bounding box center [379, 340] width 69 height 33
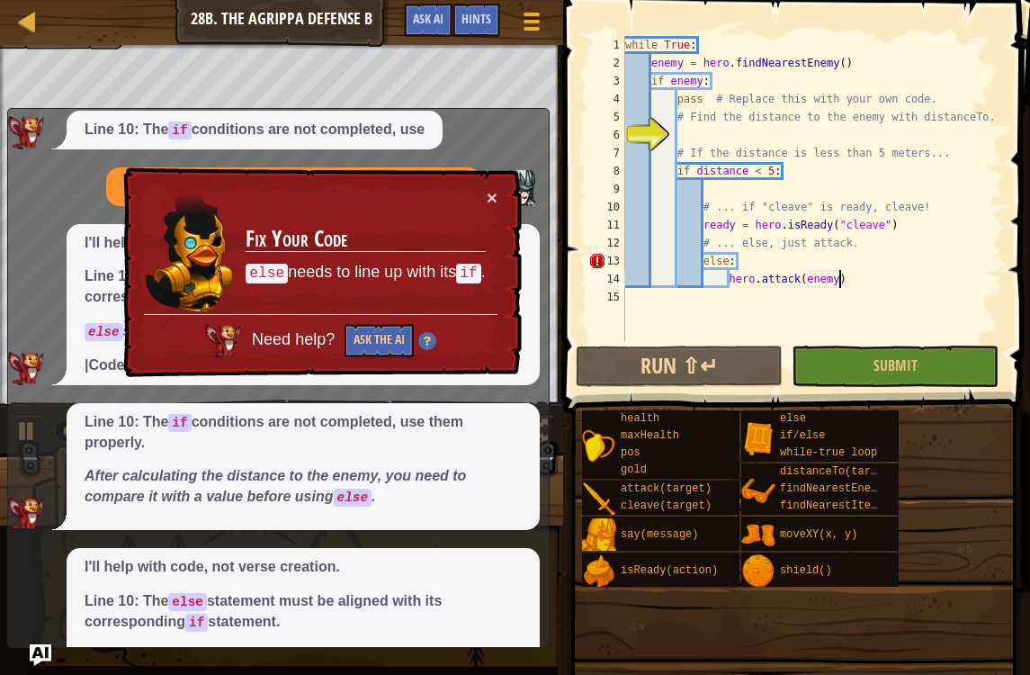
click at [484, 210] on td "Fix Your Code else needs to line up with its if ." at bounding box center [365, 251] width 241 height 126
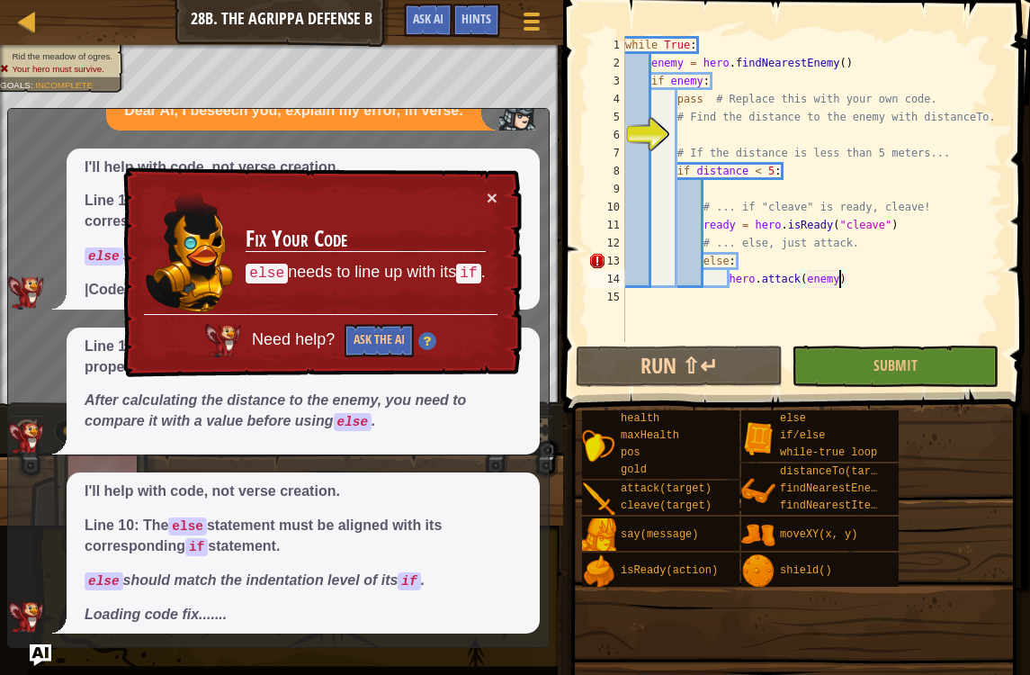
click at [496, 192] on button "×" at bounding box center [492, 197] width 11 height 19
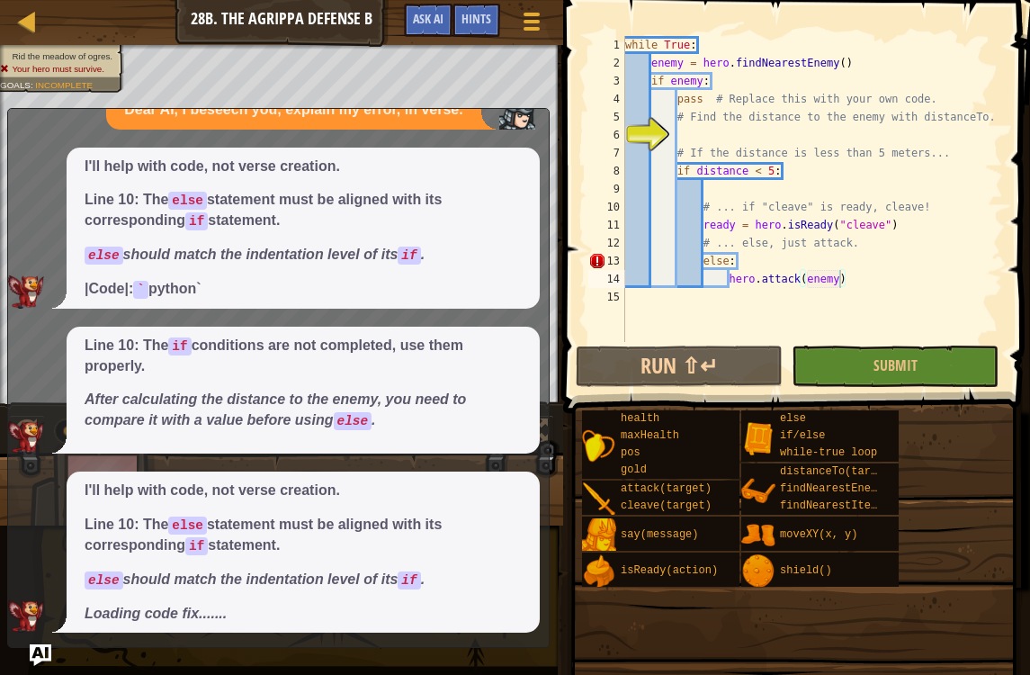
scroll to position [184, 0]
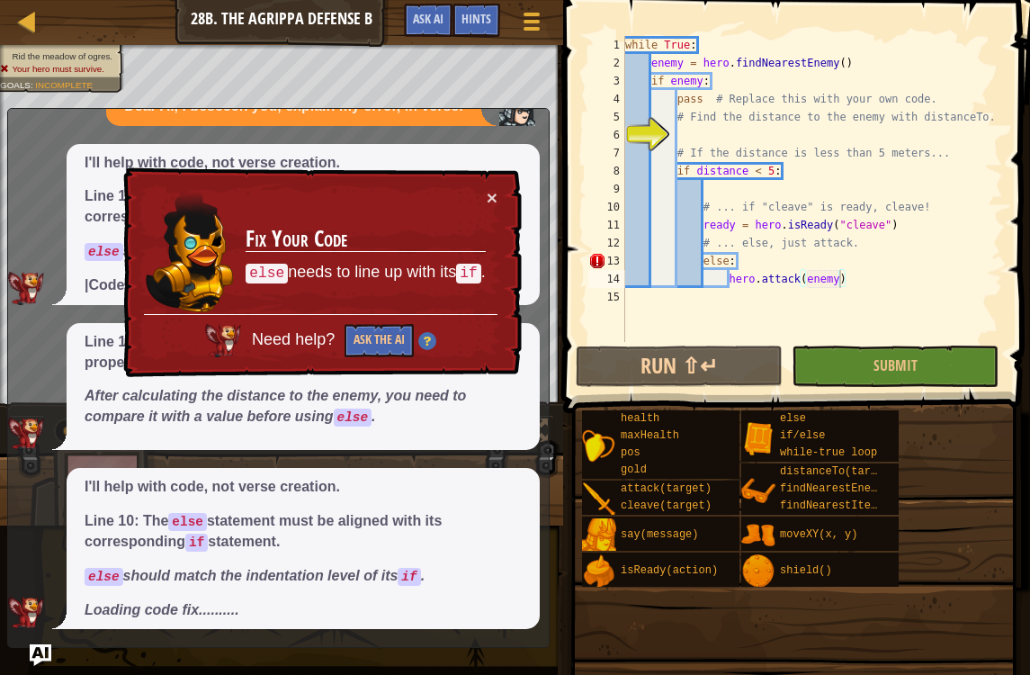
click at [487, 202] on button "×" at bounding box center [492, 197] width 11 height 19
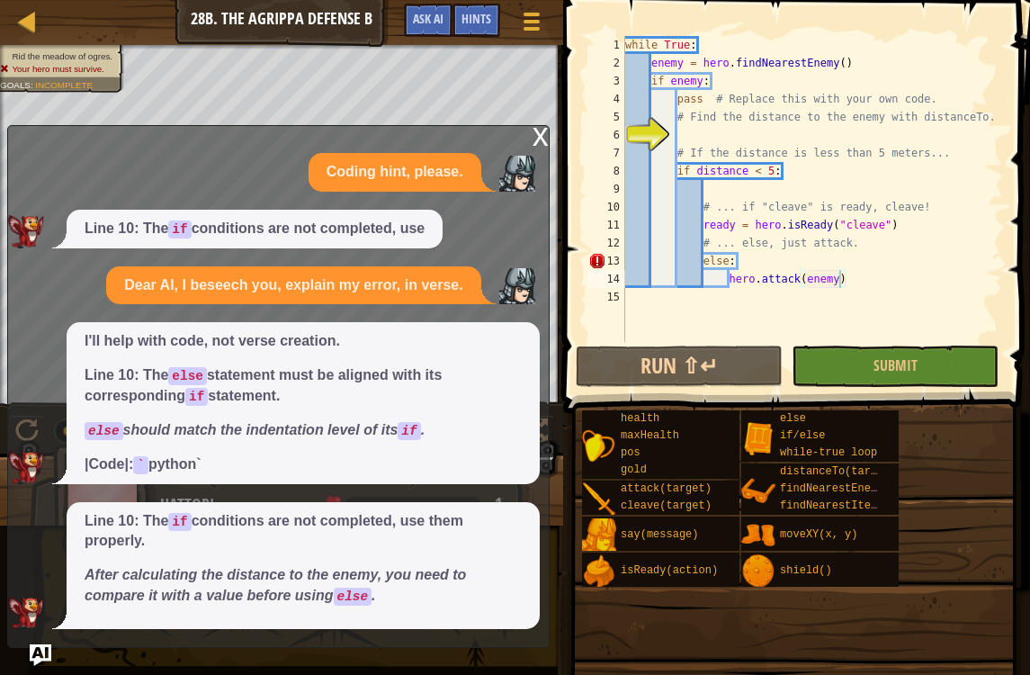
scroll to position [173, 0]
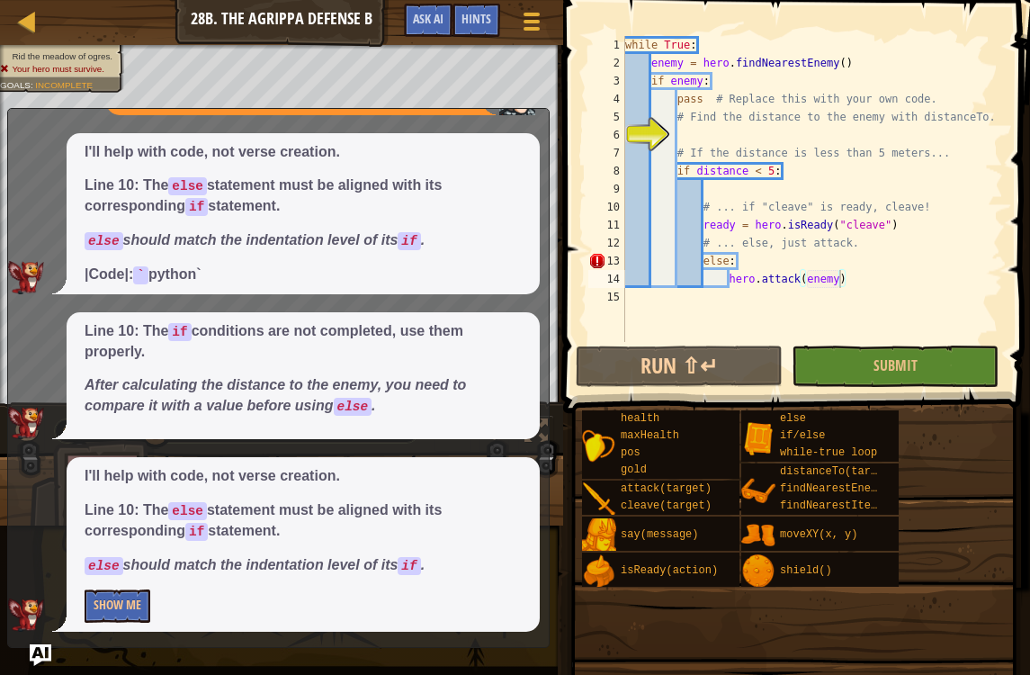
click at [110, 598] on button "Show Me" at bounding box center [118, 605] width 66 height 33
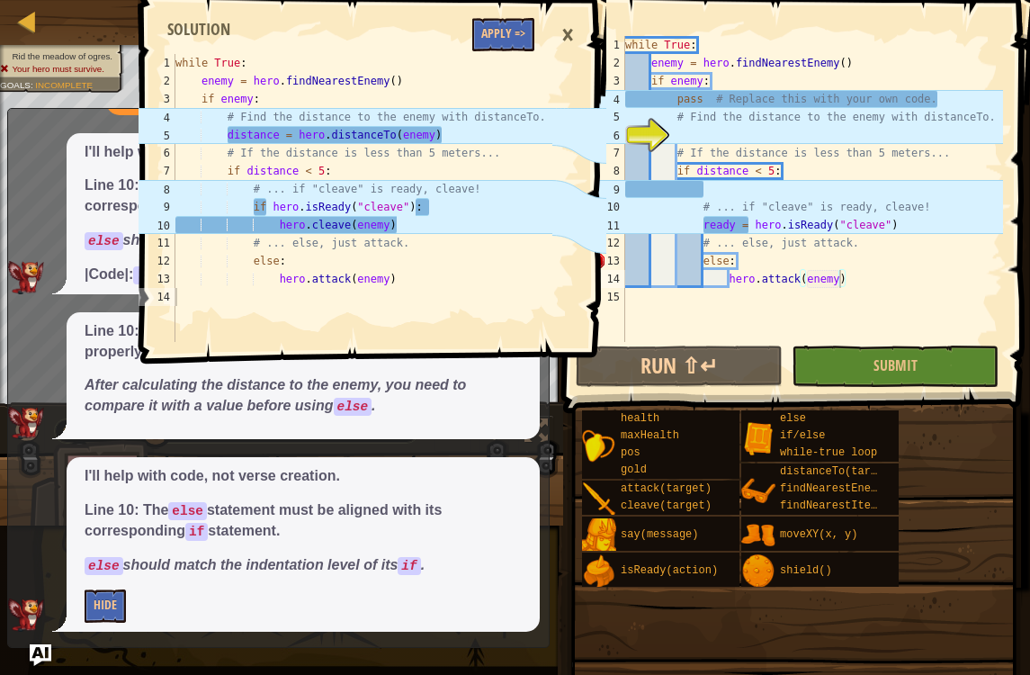
click at [505, 34] on button "Apply =>" at bounding box center [503, 34] width 62 height 33
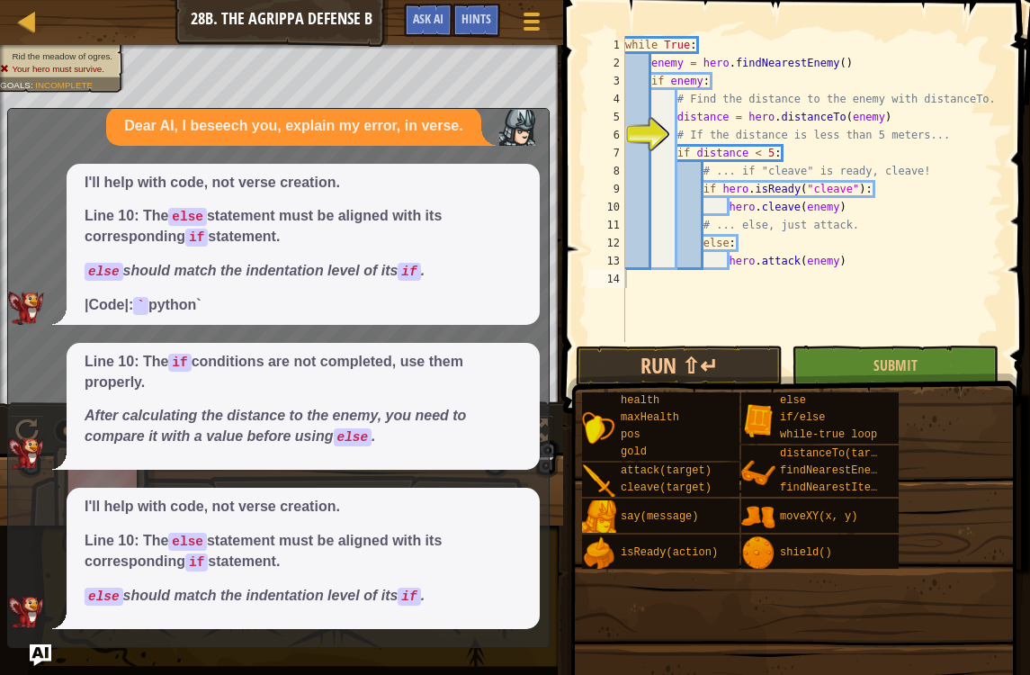
scroll to position [139, 0]
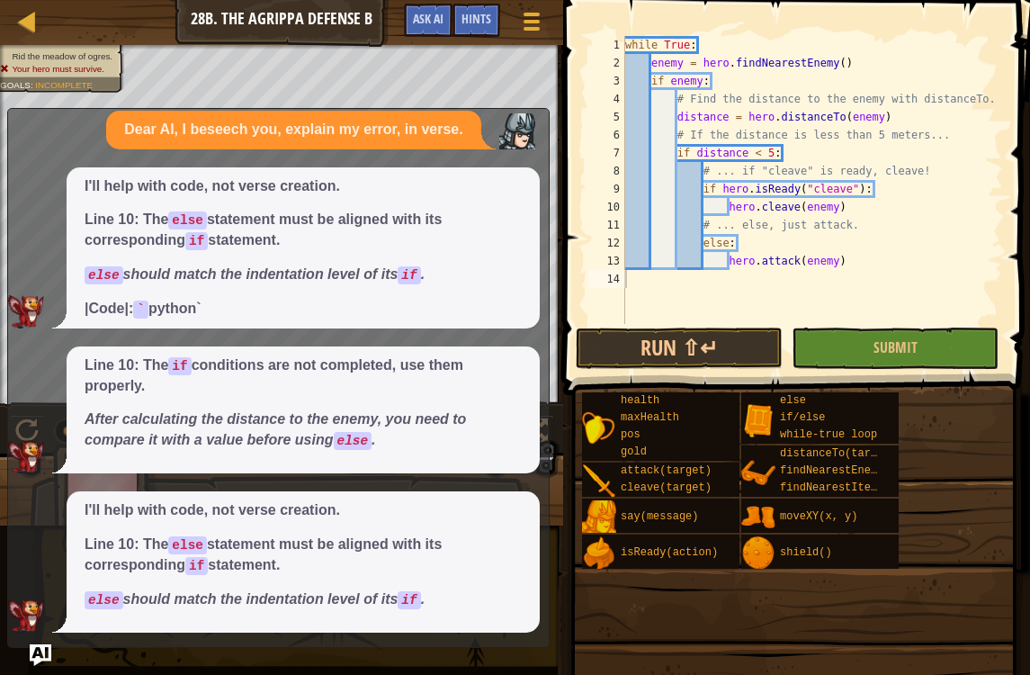
click at [11, 628] on img at bounding box center [26, 615] width 36 height 32
click at [727, 355] on button "Run ⇧↵" at bounding box center [679, 348] width 207 height 41
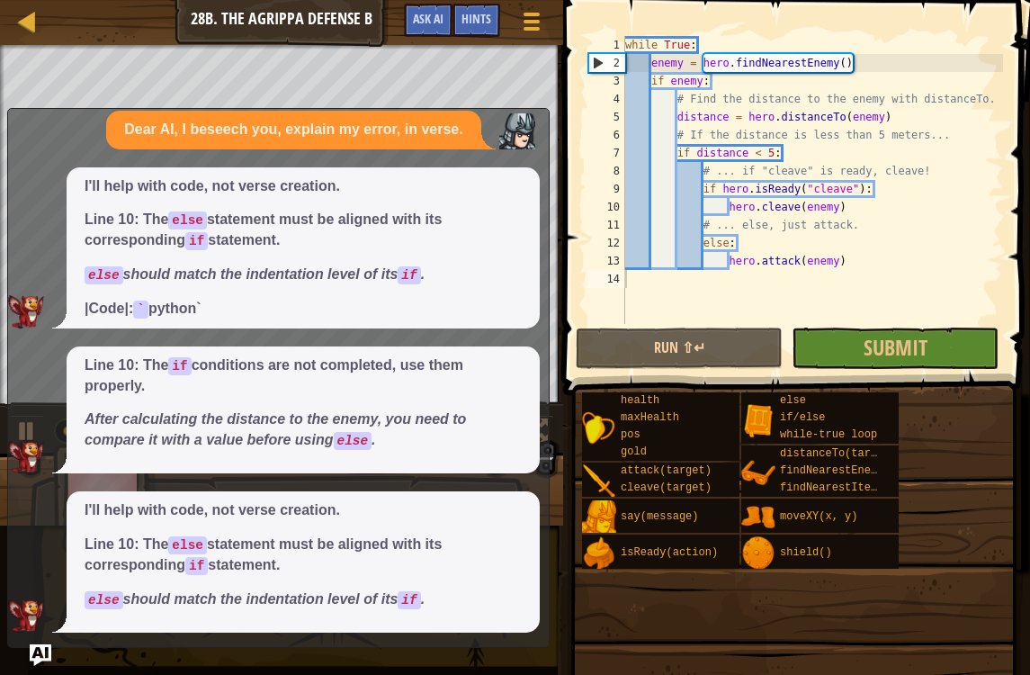
click at [25, 658] on div "Map Computer Science 2 28b. The Agrippa Defense B Game Menu Done Hints Ask AI 1…" at bounding box center [515, 337] width 1030 height 675
click at [509, 164] on div "Coding hint, please. Line 10: The if conditions are not completed, use Dear AI,…" at bounding box center [274, 314] width 532 height 635
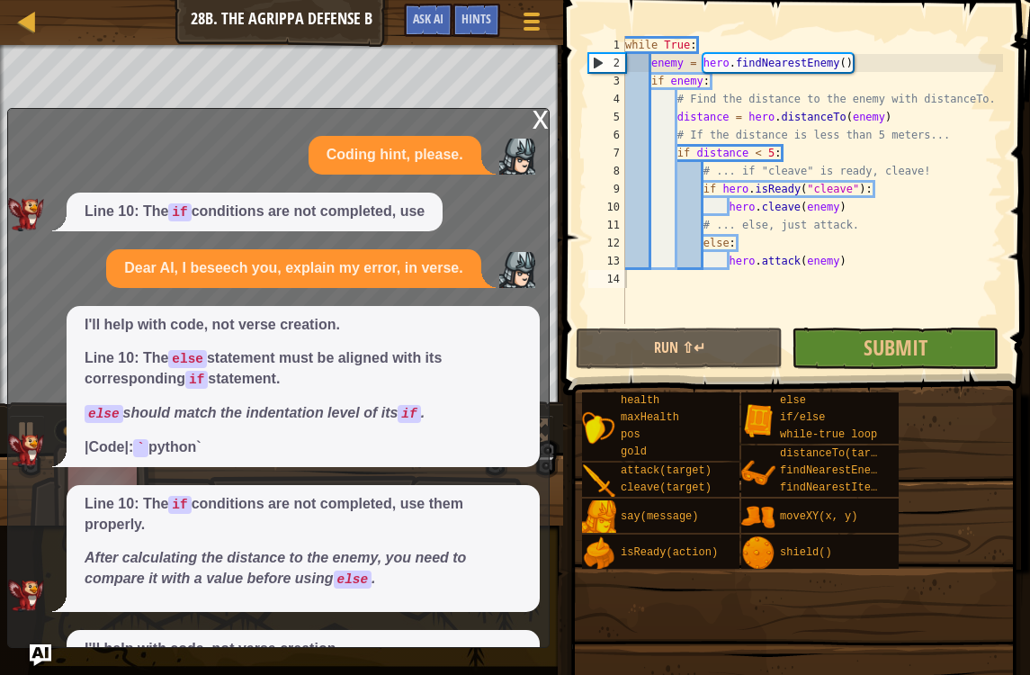
scroll to position [0, 0]
click at [544, 121] on div "x" at bounding box center [541, 118] width 16 height 18
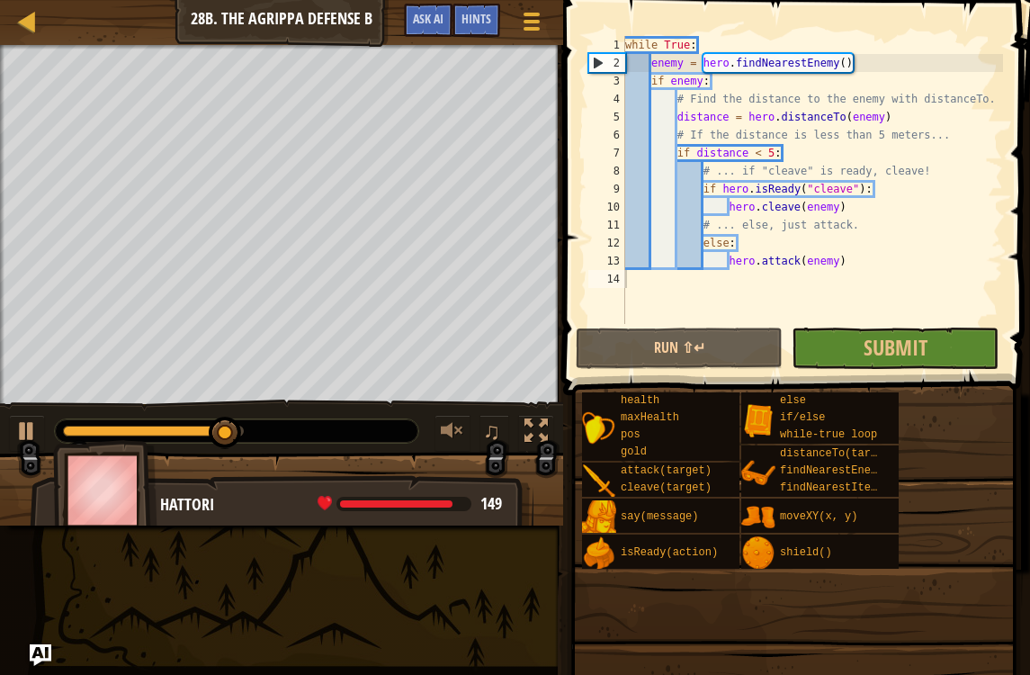
click at [955, 353] on button "Submit" at bounding box center [895, 348] width 207 height 41
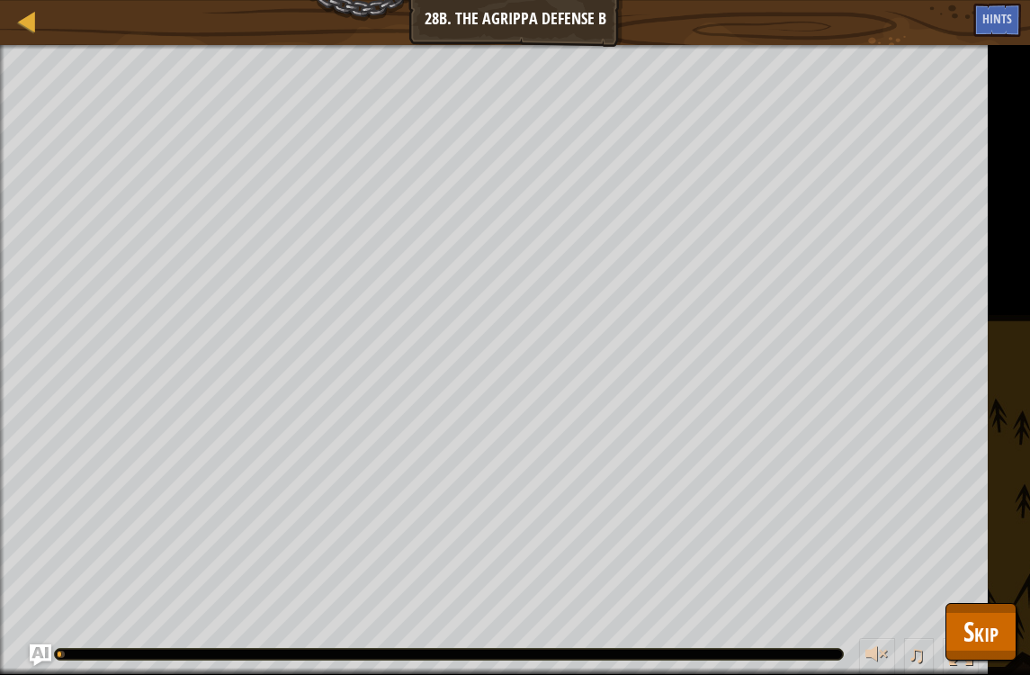
click at [988, 628] on span "Skip" at bounding box center [981, 631] width 35 height 37
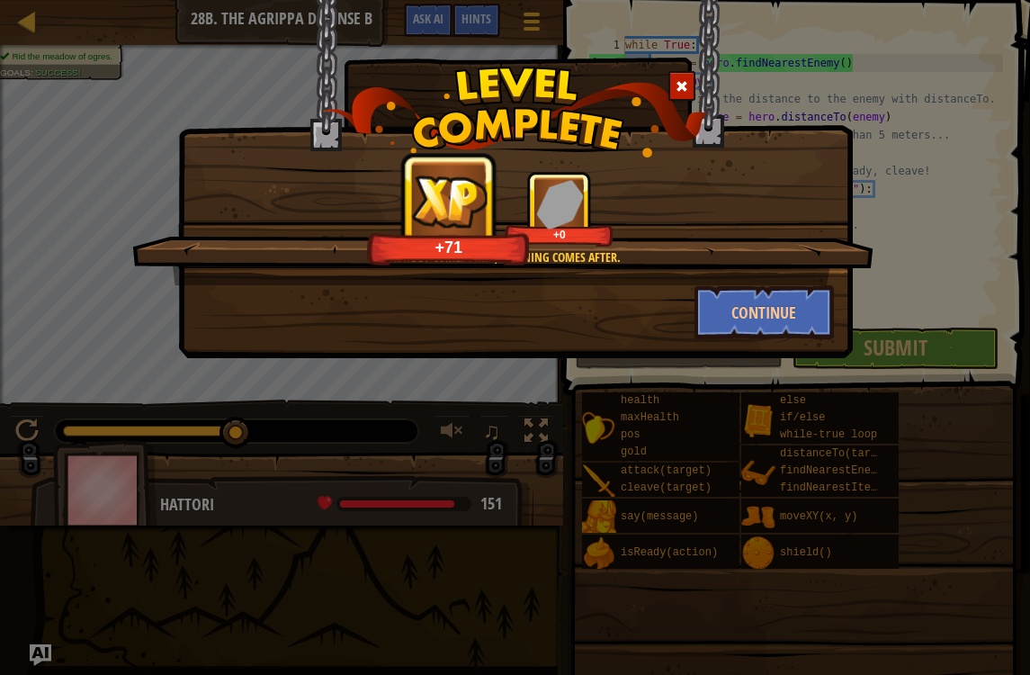
click at [756, 316] on button "Continue" at bounding box center [764, 312] width 139 height 54
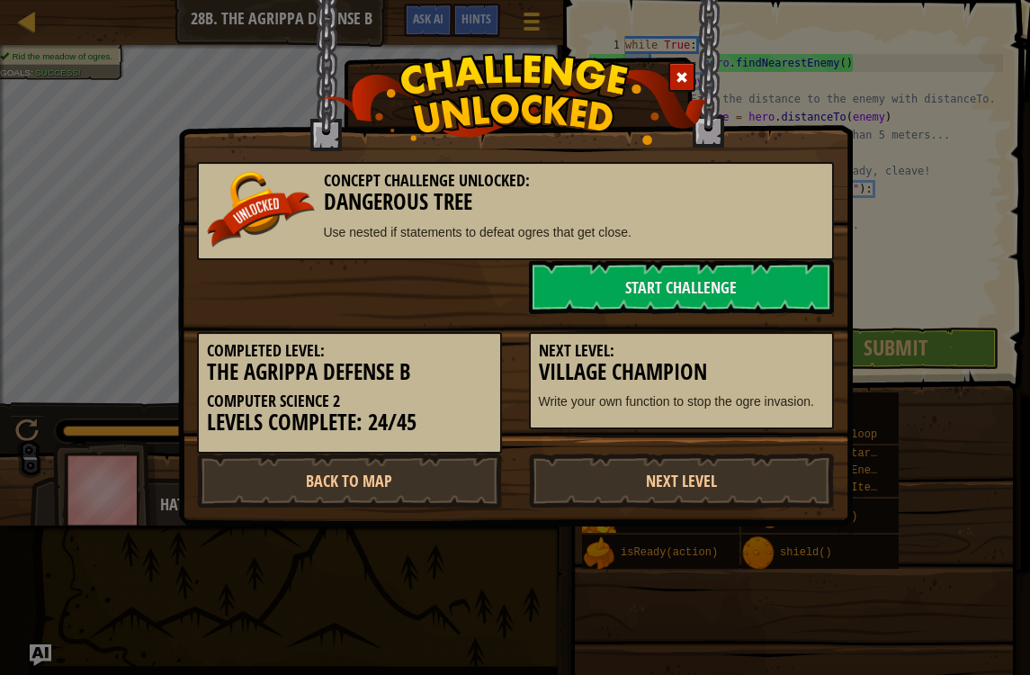
click at [794, 477] on link "Next Level" at bounding box center [681, 481] width 305 height 54
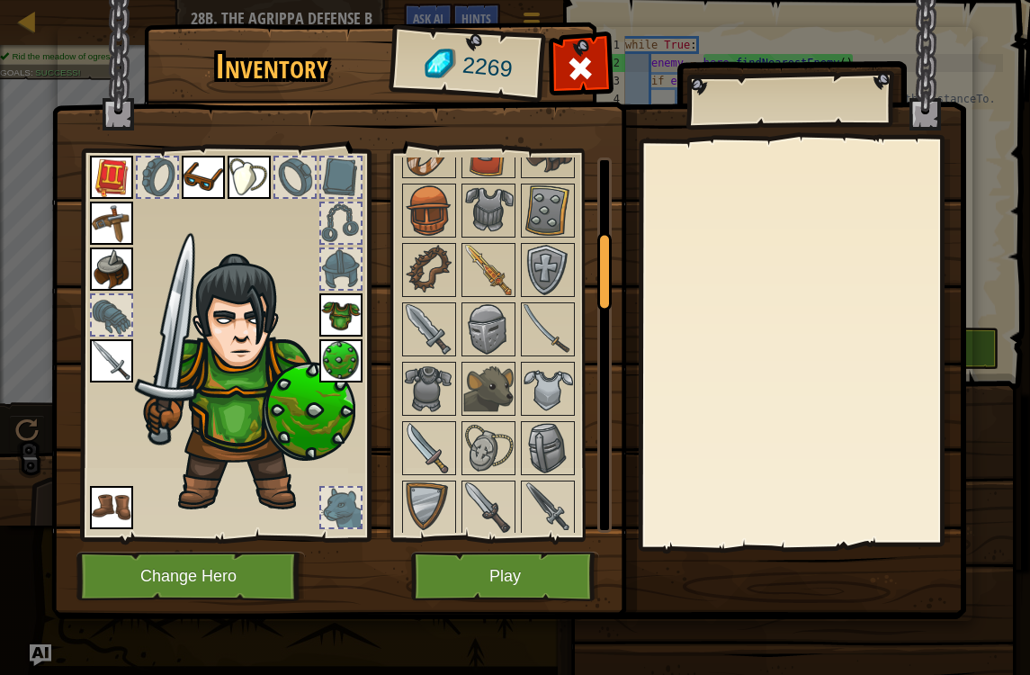
scroll to position [377, 0]
click at [558, 551] on img at bounding box center [508, 292] width 915 height 653
click at [557, 558] on button "Play" at bounding box center [505, 576] width 188 height 49
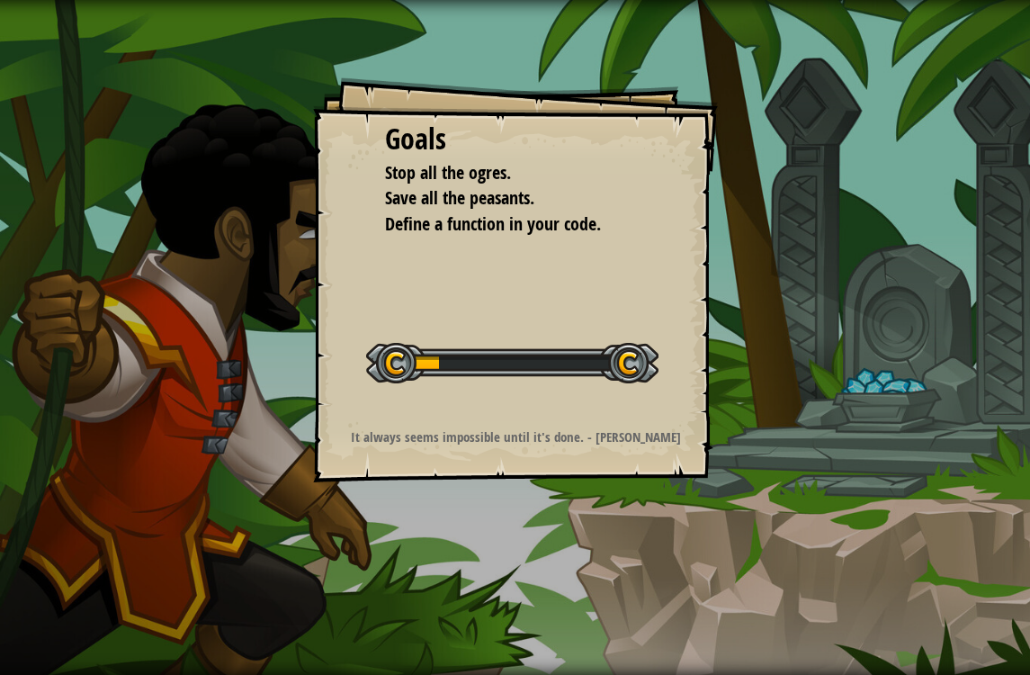
click at [551, 576] on div "Goals Stop all the ogres. Save all the peasants. Define a function in your code…" at bounding box center [515, 337] width 1030 height 675
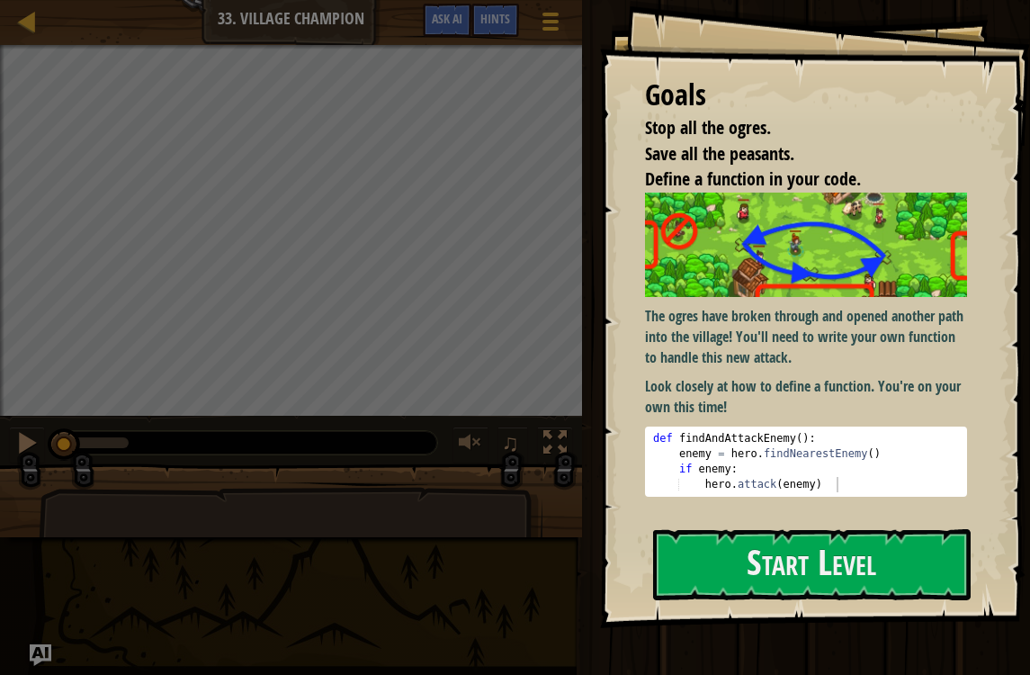
click at [924, 529] on button "Start Level" at bounding box center [812, 564] width 318 height 71
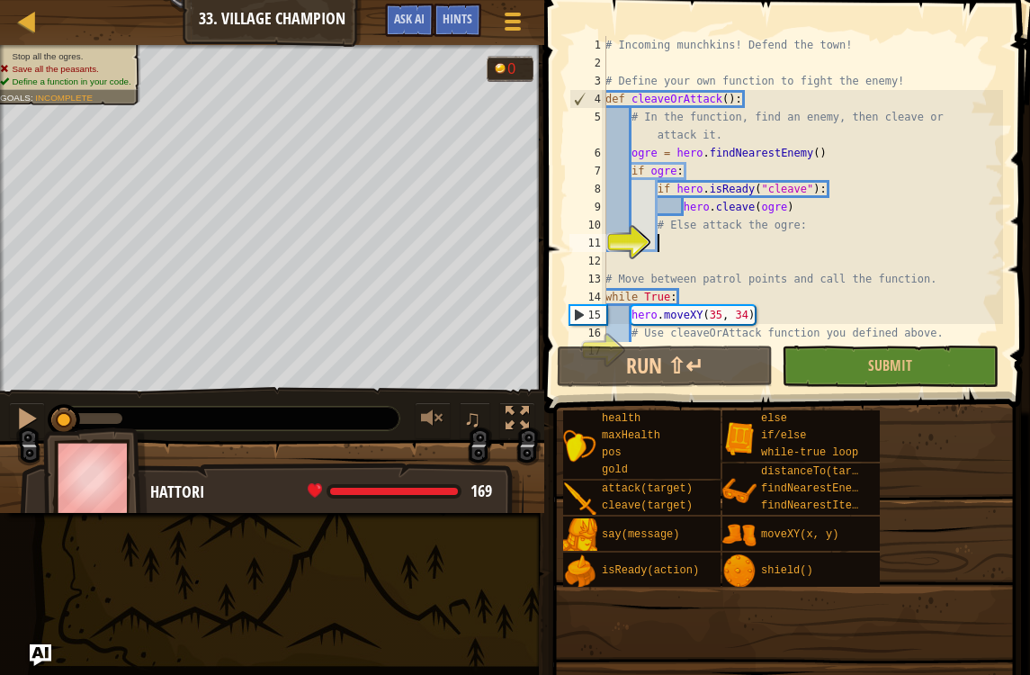
scroll to position [45, 0]
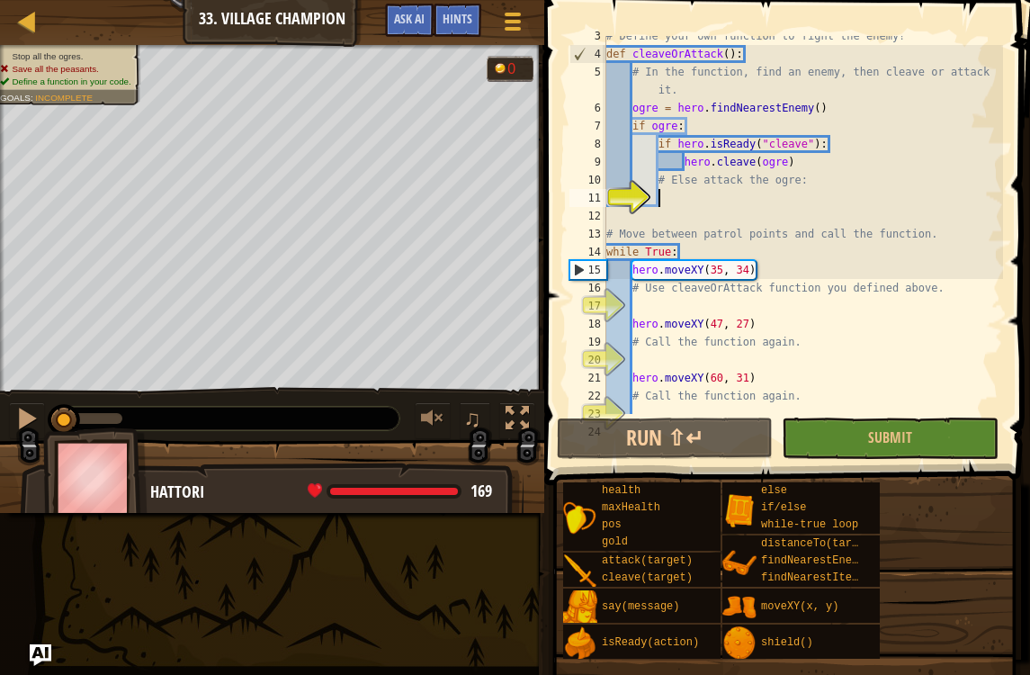
click at [18, 29] on div at bounding box center [27, 21] width 22 height 22
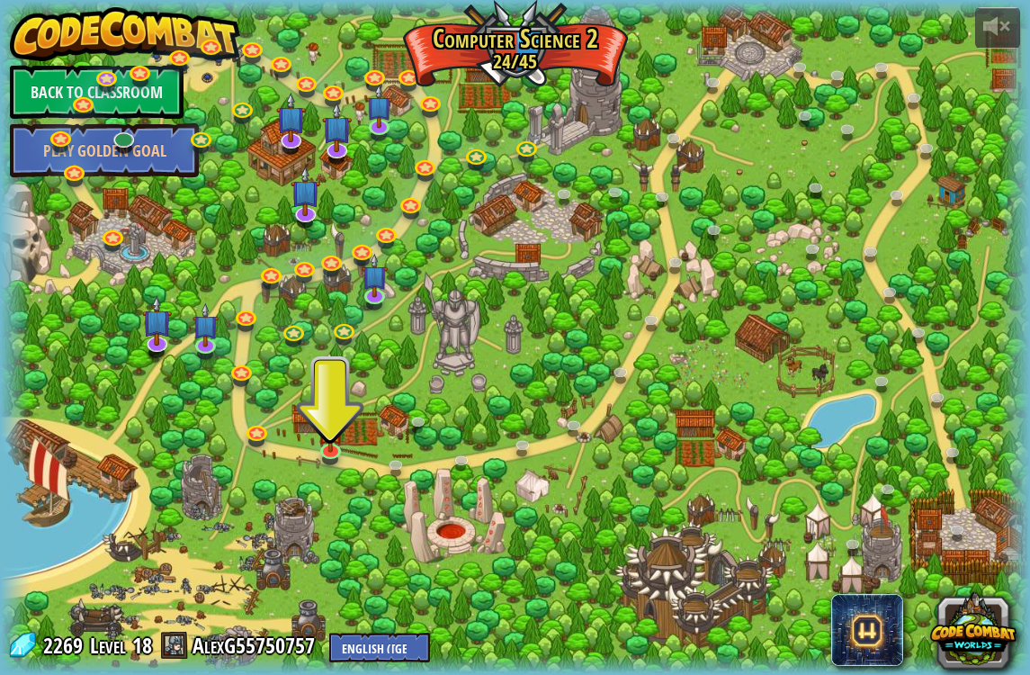
click at [358, 437] on div at bounding box center [515, 337] width 1030 height 673
click at [328, 450] on img at bounding box center [331, 430] width 26 height 44
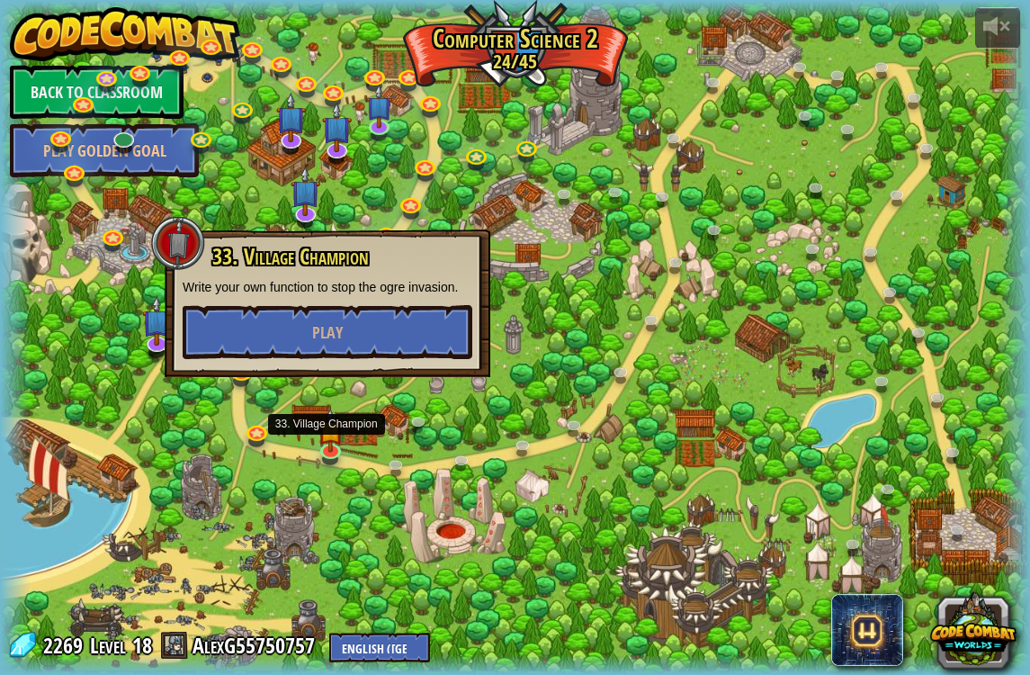
click at [427, 354] on button "Play" at bounding box center [328, 332] width 290 height 54
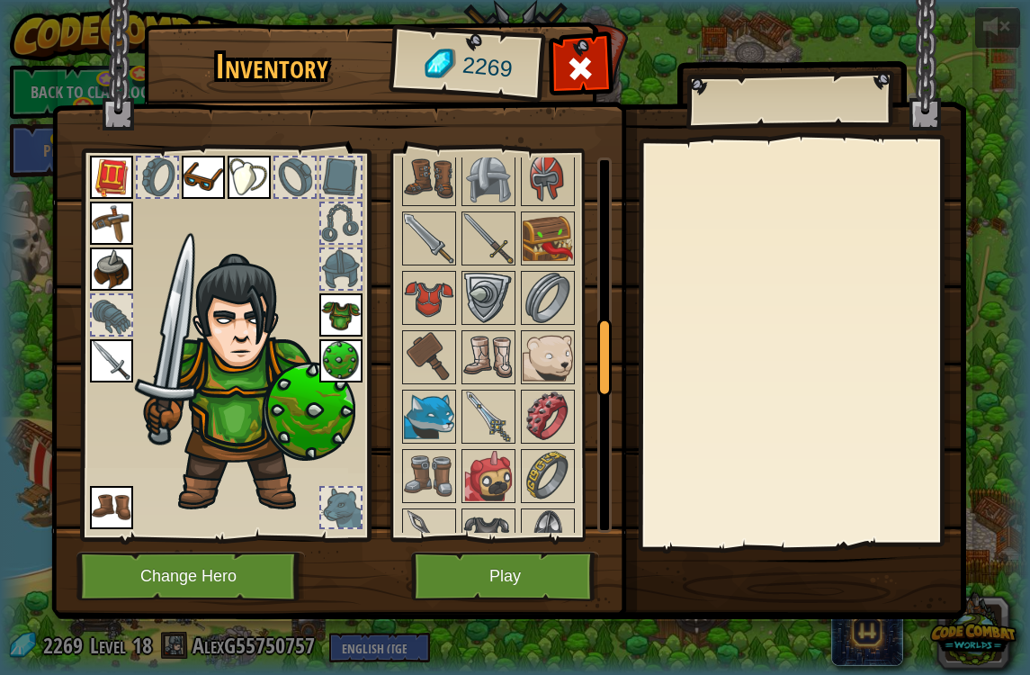
scroll to position [820, 0]
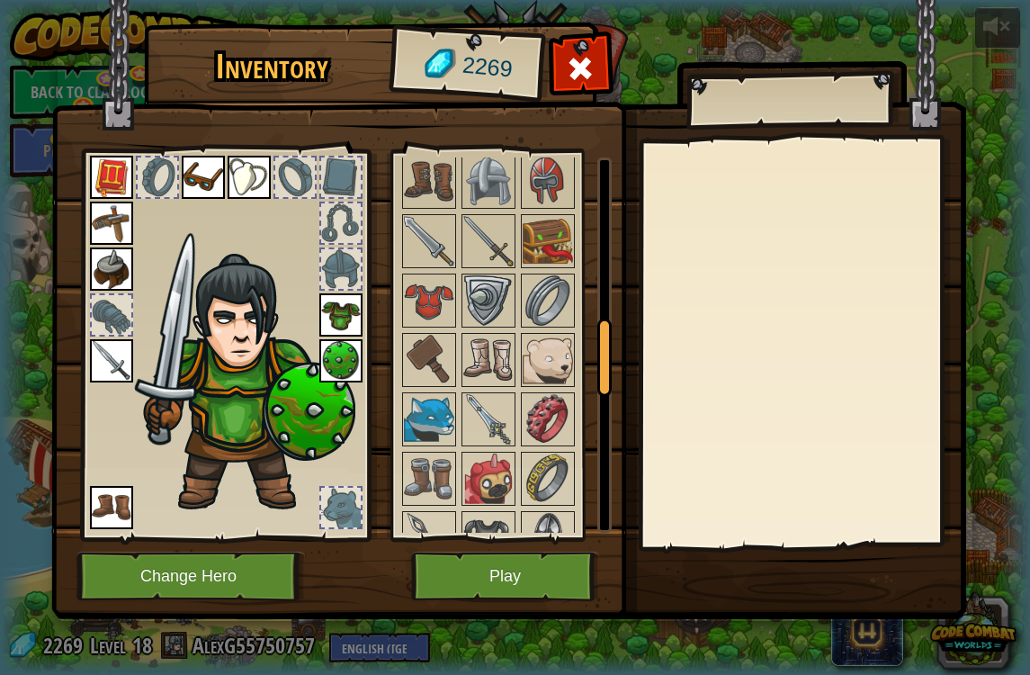
click at [565, 244] on img at bounding box center [548, 241] width 50 height 50
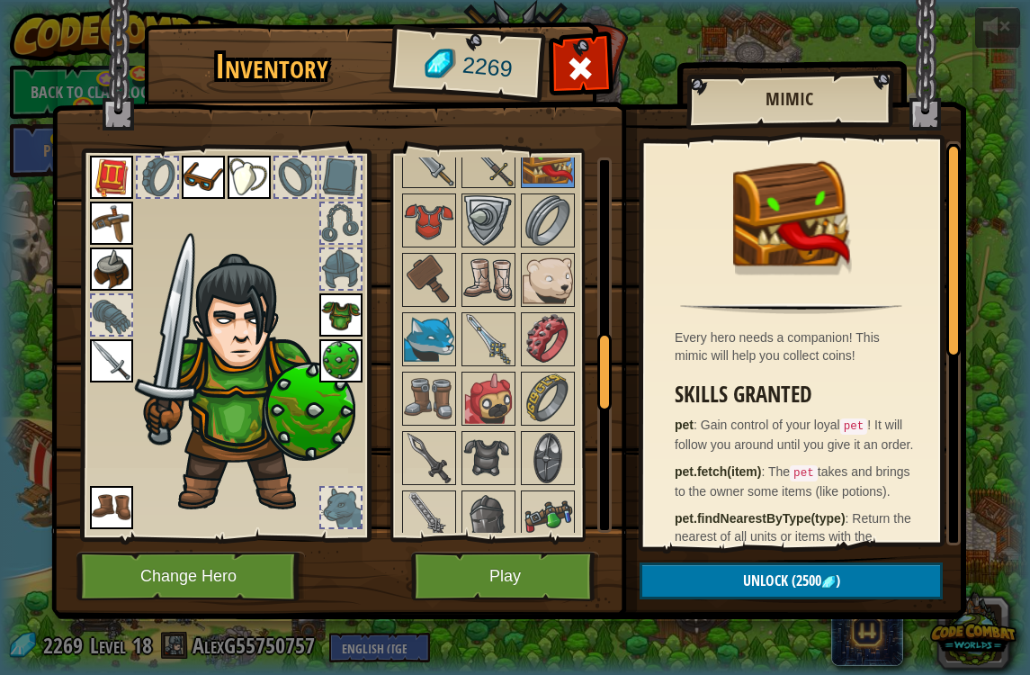
scroll to position [895, 0]
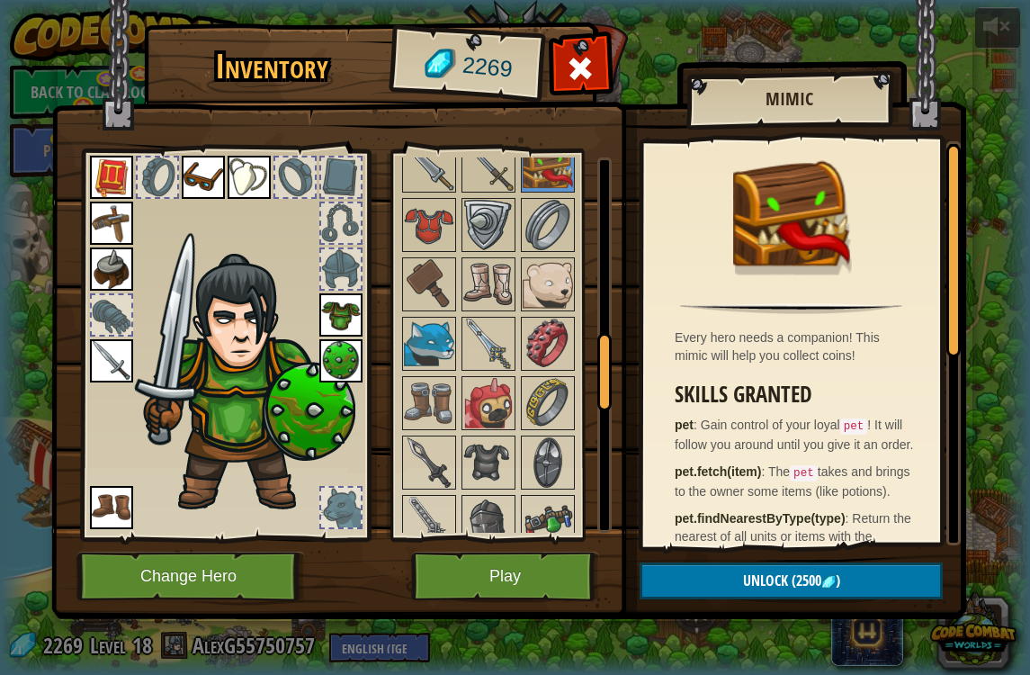
click at [502, 282] on img at bounding box center [488, 284] width 50 height 50
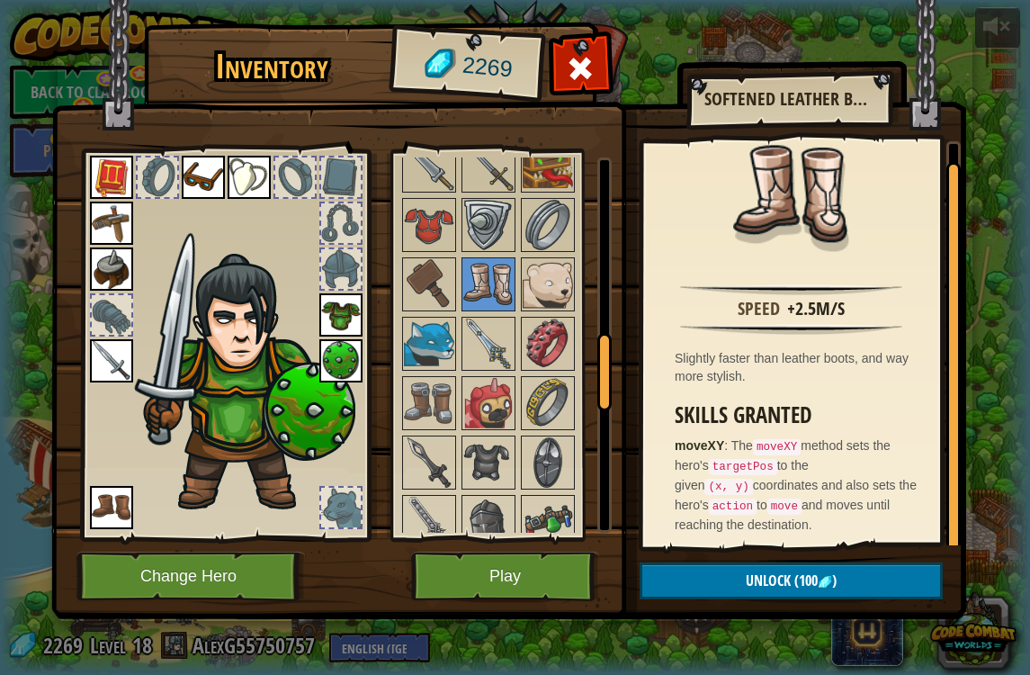
scroll to position [17, 0]
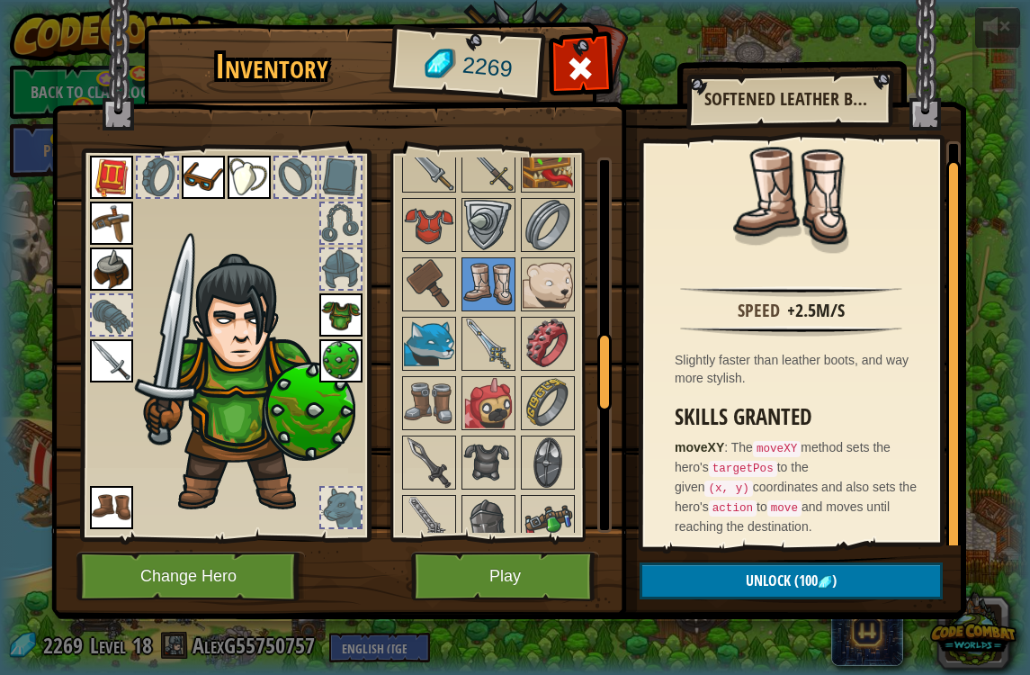
click at [562, 292] on img at bounding box center [548, 284] width 50 height 50
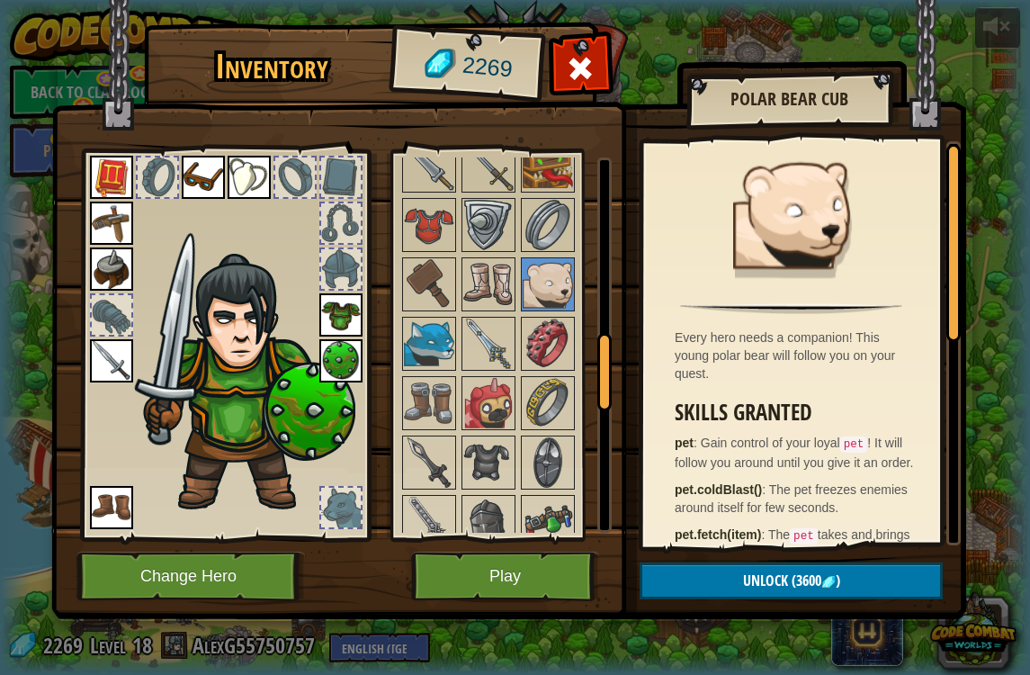
click at [482, 248] on img at bounding box center [488, 225] width 50 height 50
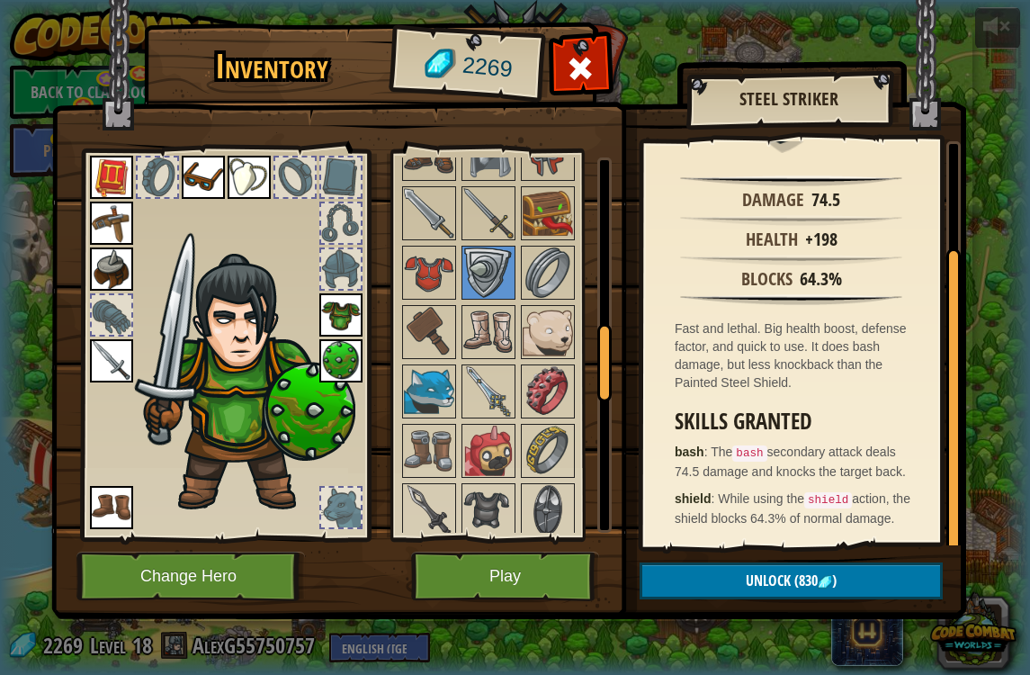
scroll to position [141, 0]
click at [447, 319] on img at bounding box center [429, 332] width 50 height 50
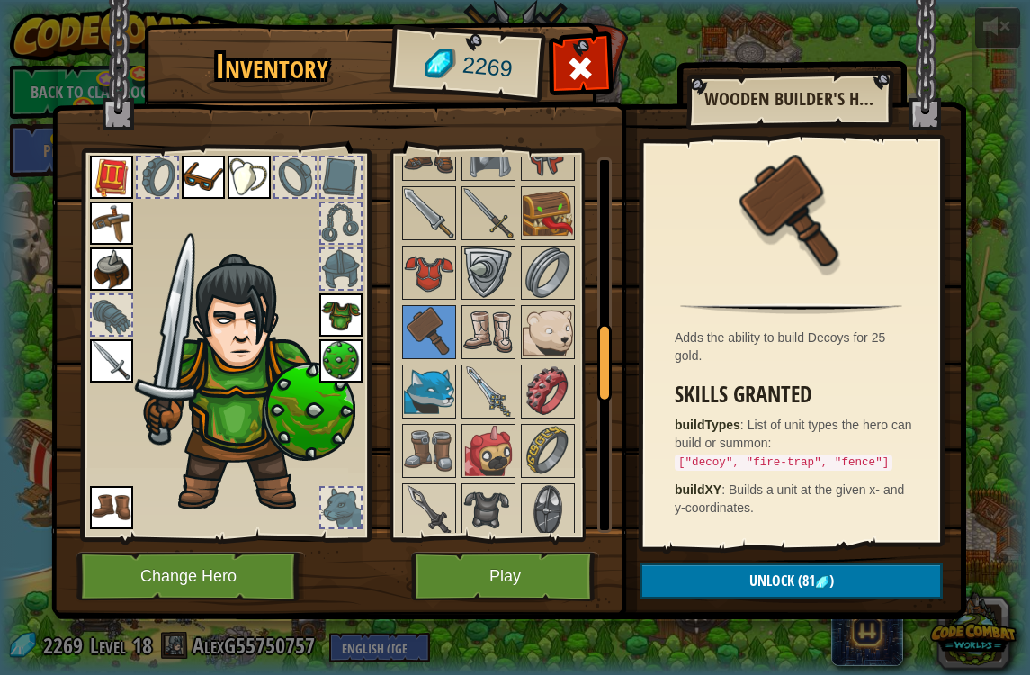
click at [431, 295] on img at bounding box center [429, 272] width 50 height 50
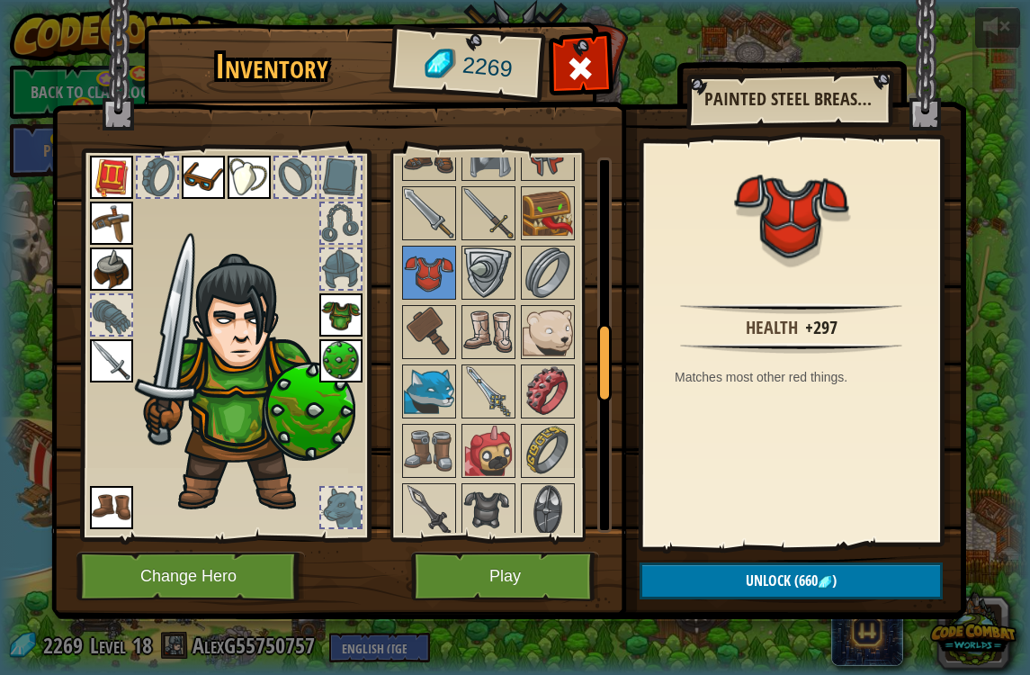
click at [427, 295] on img at bounding box center [429, 272] width 50 height 50
click at [552, 573] on button "Play" at bounding box center [505, 576] width 188 height 49
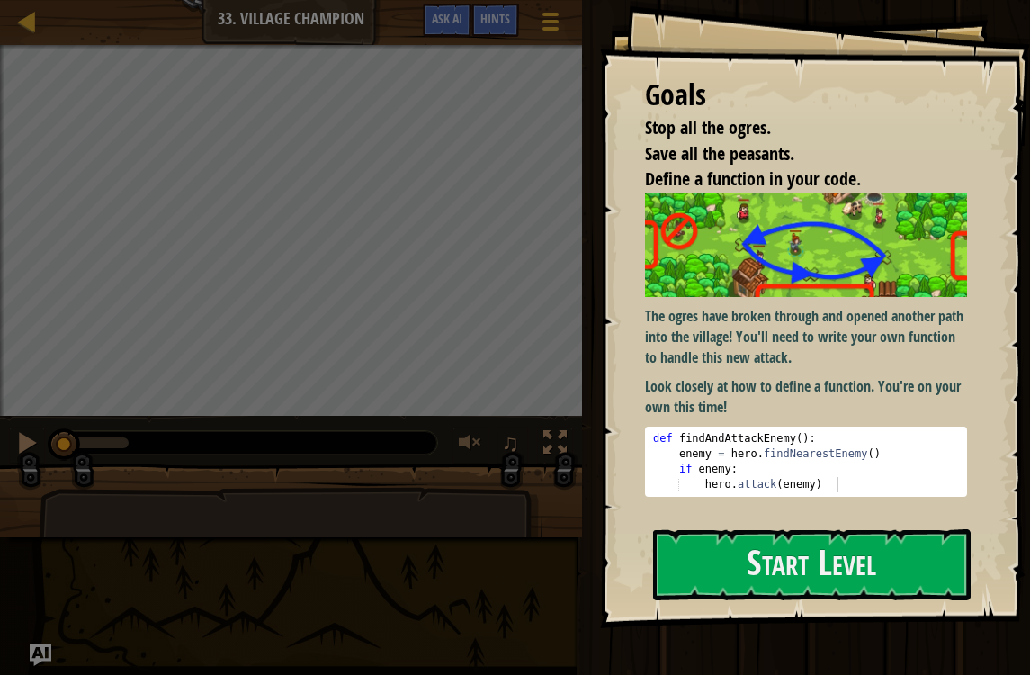
click at [938, 552] on button "Start Level" at bounding box center [812, 564] width 318 height 71
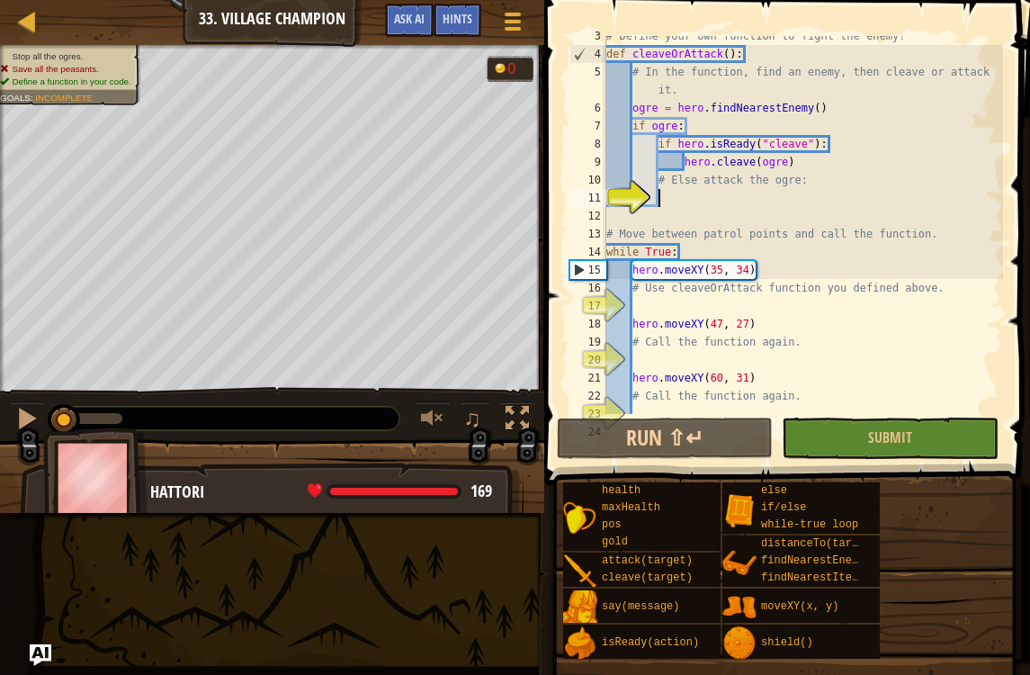
scroll to position [71, 0]
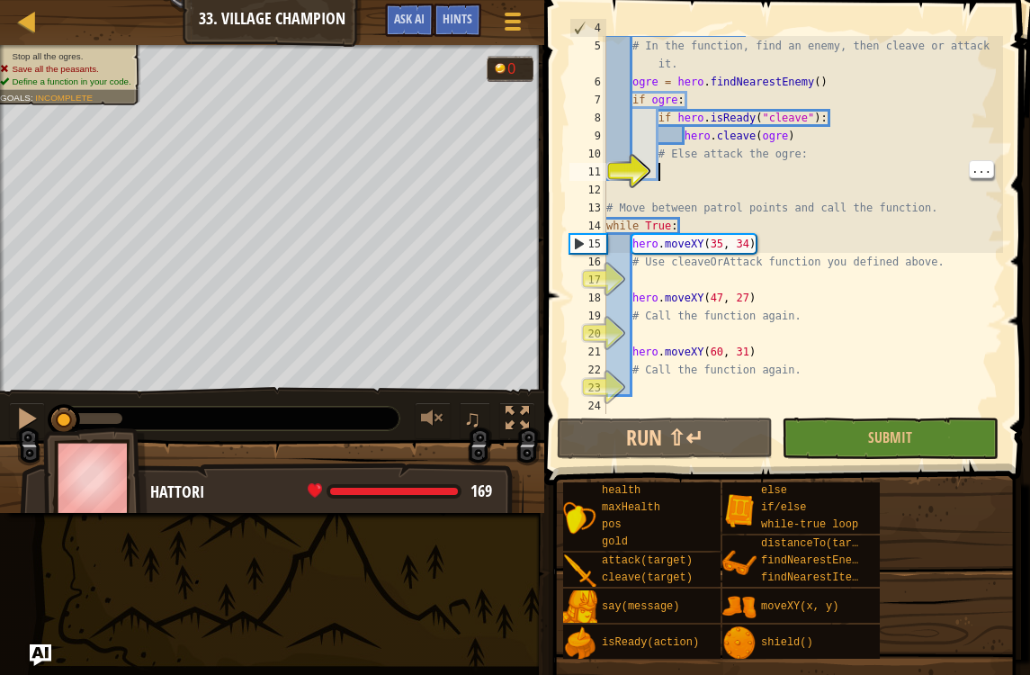
click at [703, 177] on div "def cleaveOrAttack ( ) : # In the function, find an enemy, then cleave or attac…" at bounding box center [803, 226] width 400 height 414
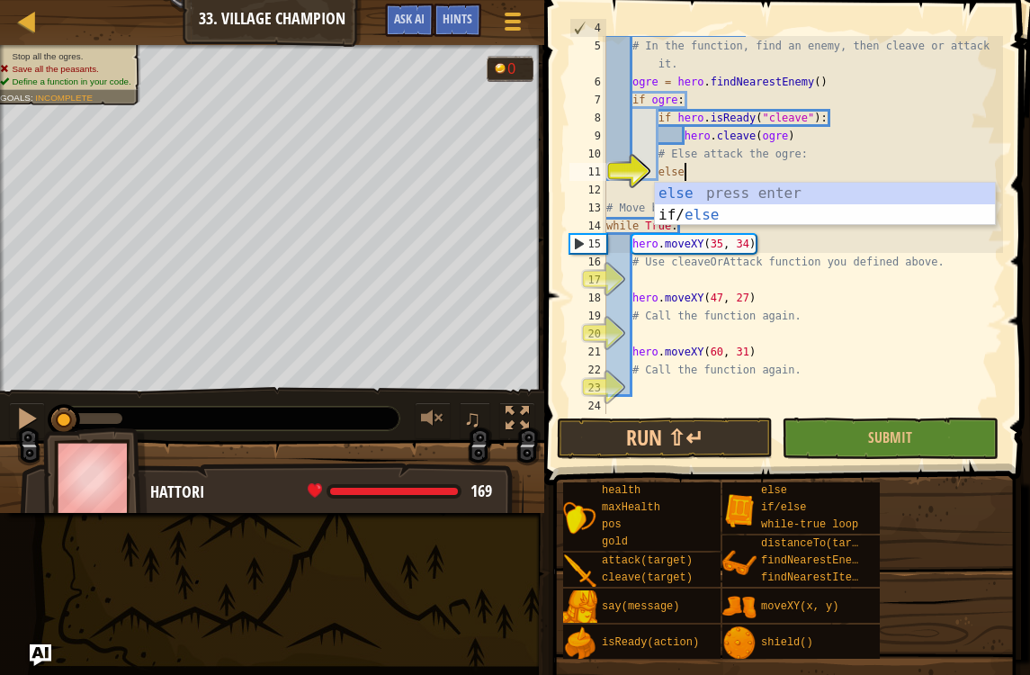
scroll to position [9, 5]
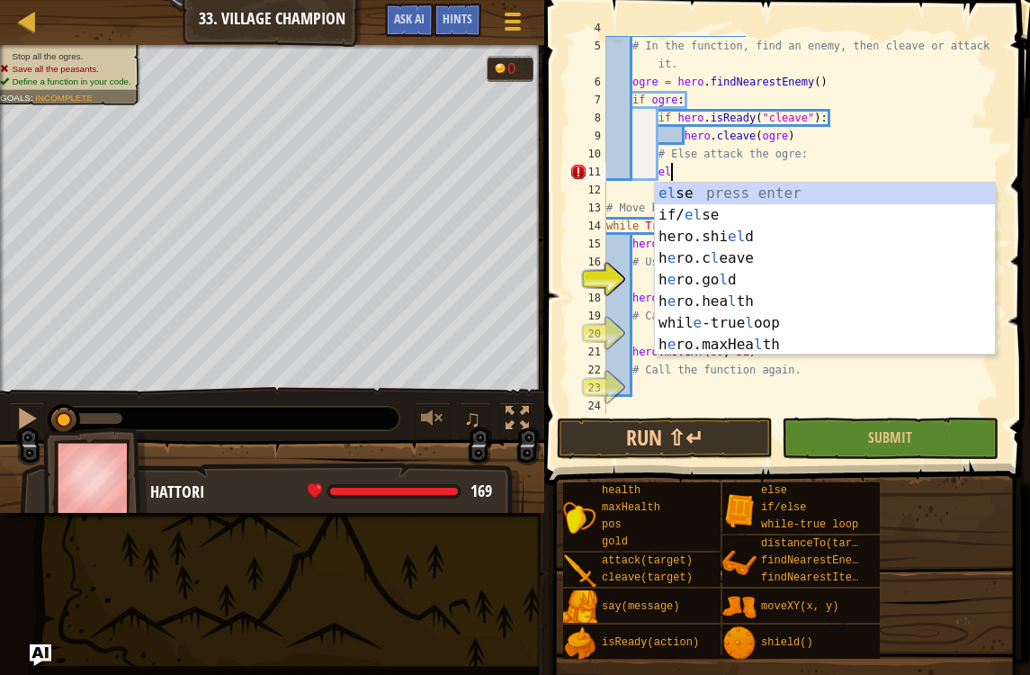
type textarea "e"
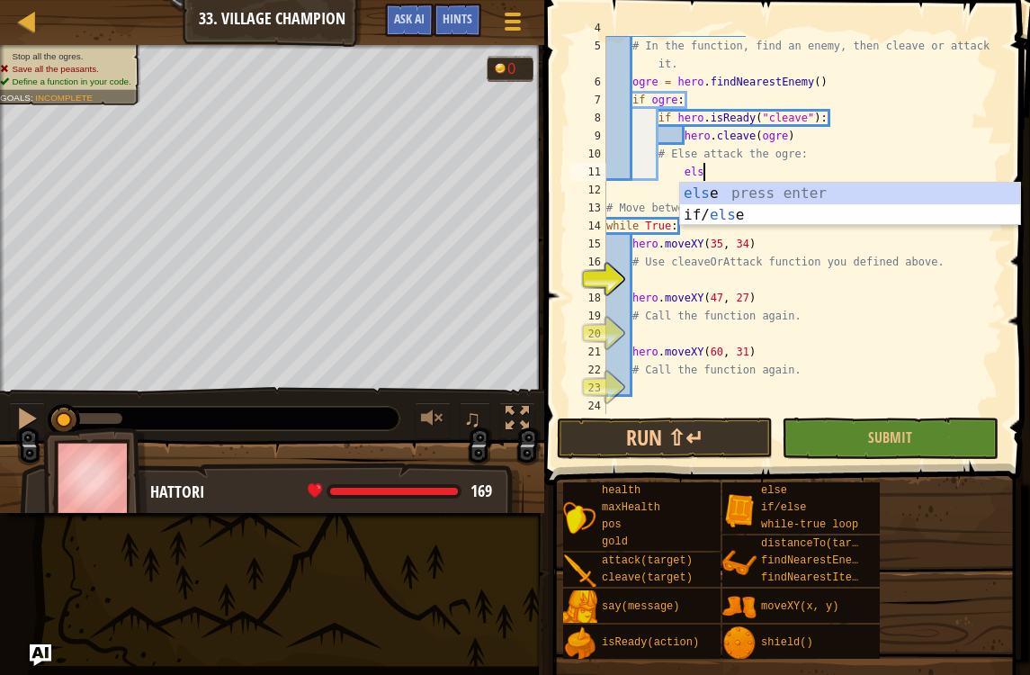
scroll to position [9, 7]
type textarea "else"
click at [810, 189] on div "else press enter if/ else press enter" at bounding box center [850, 226] width 340 height 86
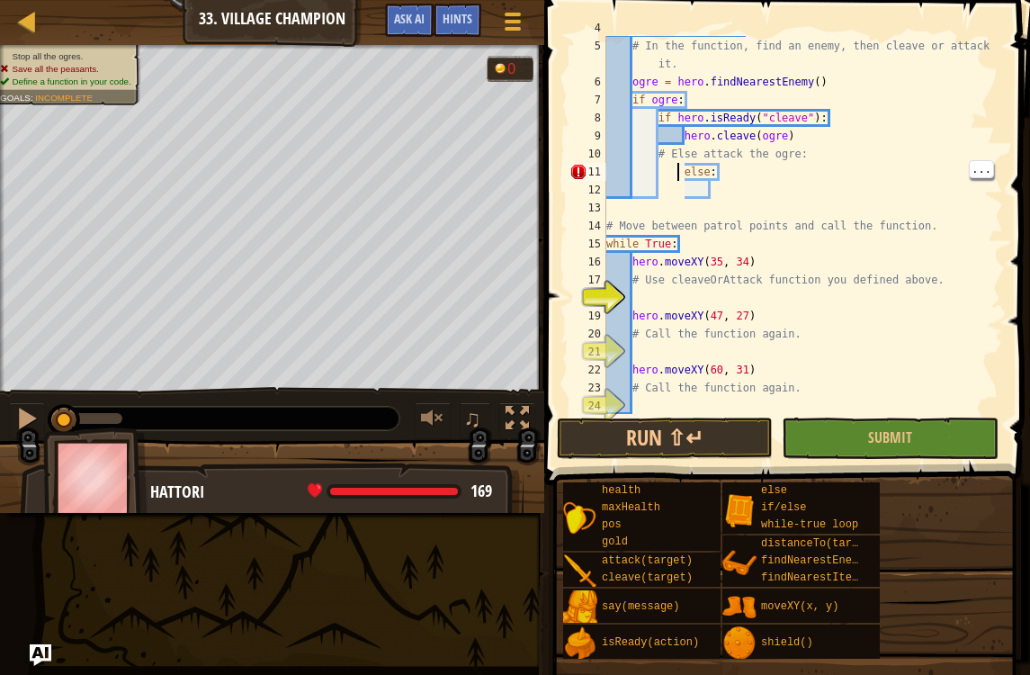
click at [685, 149] on div "def cleaveOrAttack ( ) : # In the function, find an enemy, then cleave or attac…" at bounding box center [803, 226] width 400 height 414
click at [684, 180] on div "def cleaveOrAttack ( ) : # In the function, find an enemy, then cleave or attac…" at bounding box center [803, 226] width 400 height 414
type textarea "else:"
click at [528, 31] on button "Game Menu" at bounding box center [512, 25] width 45 height 42
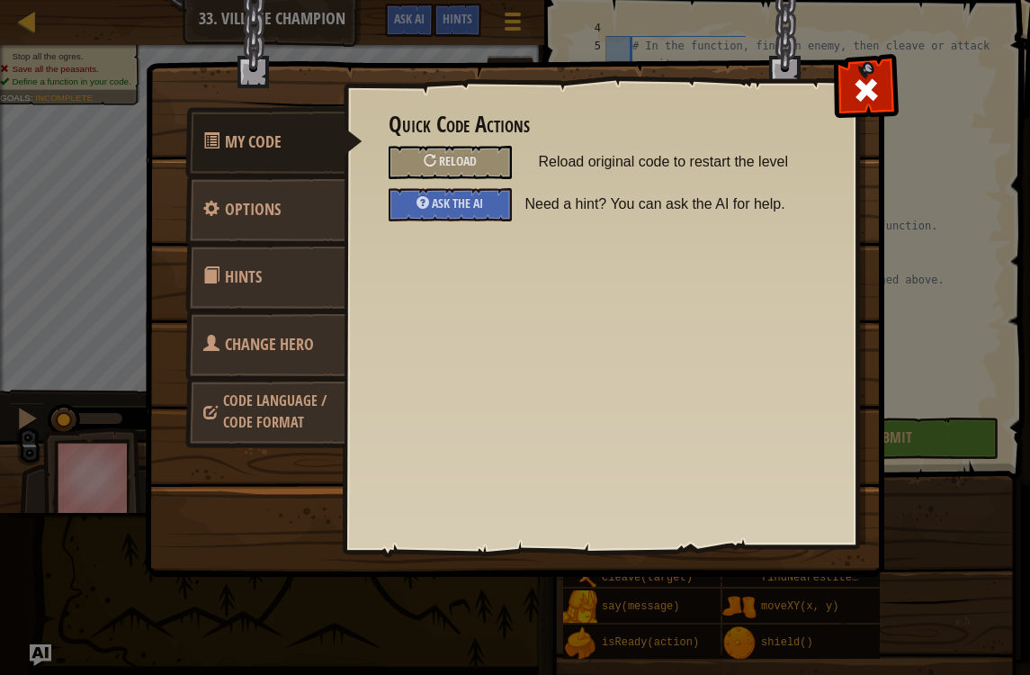
click at [488, 149] on div "Reload" at bounding box center [450, 162] width 123 height 33
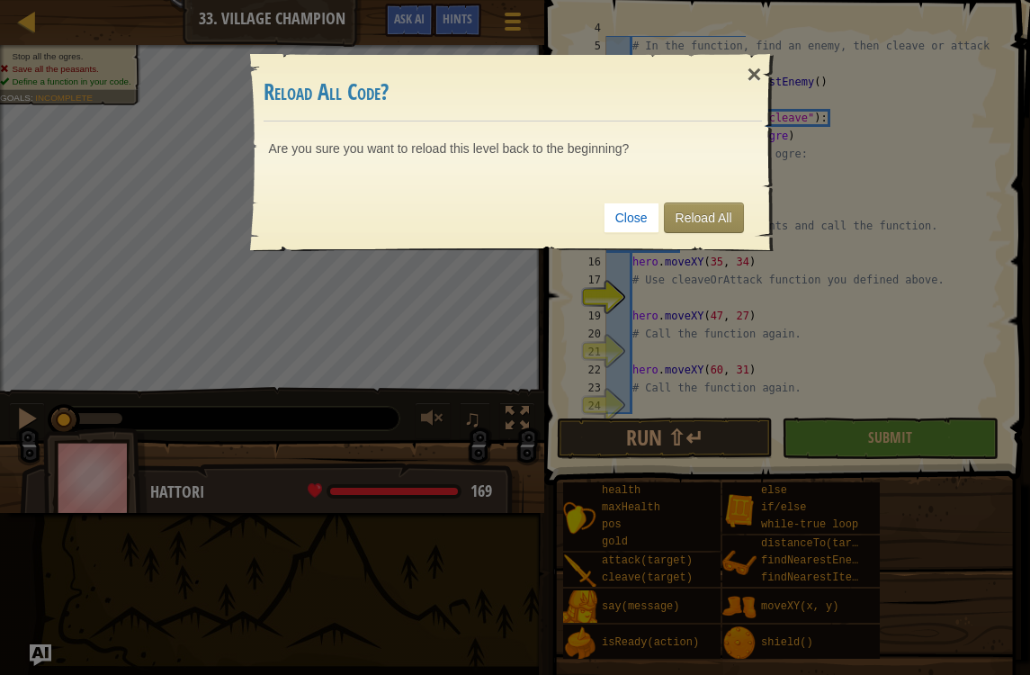
click at [714, 221] on link "Reload All" at bounding box center [704, 217] width 80 height 31
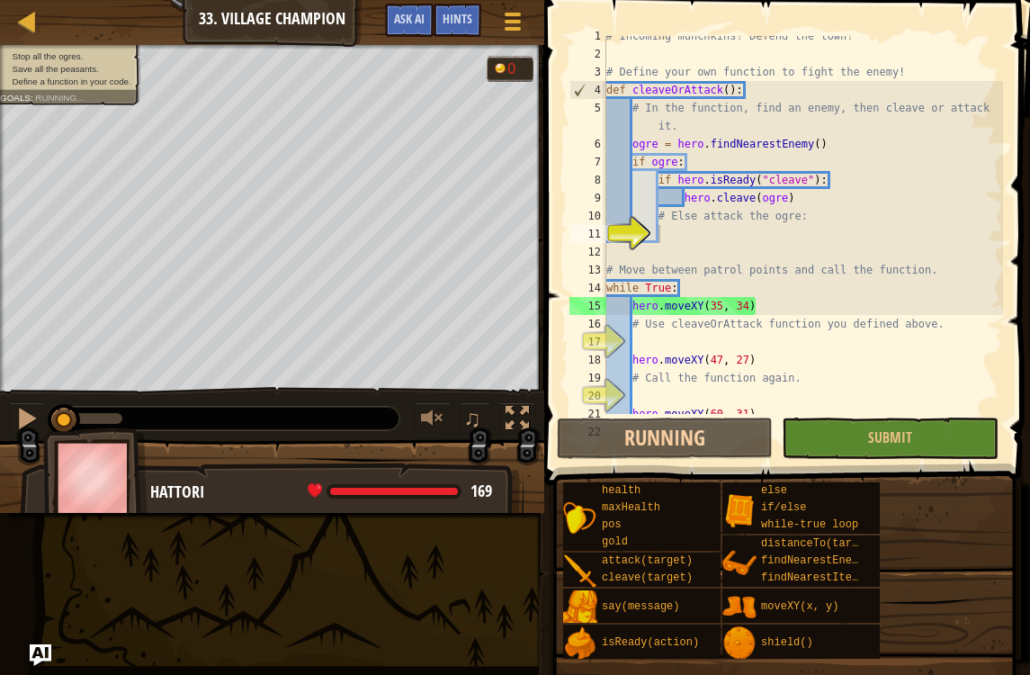
scroll to position [9, 4]
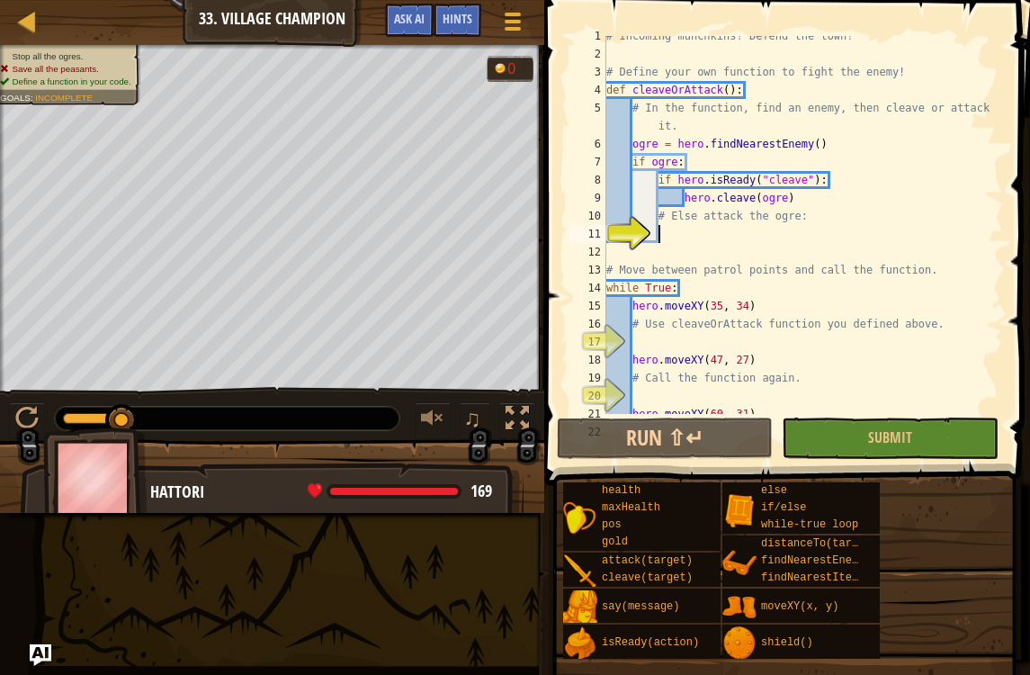
click at [410, 27] on span "Ask AI" at bounding box center [409, 18] width 31 height 17
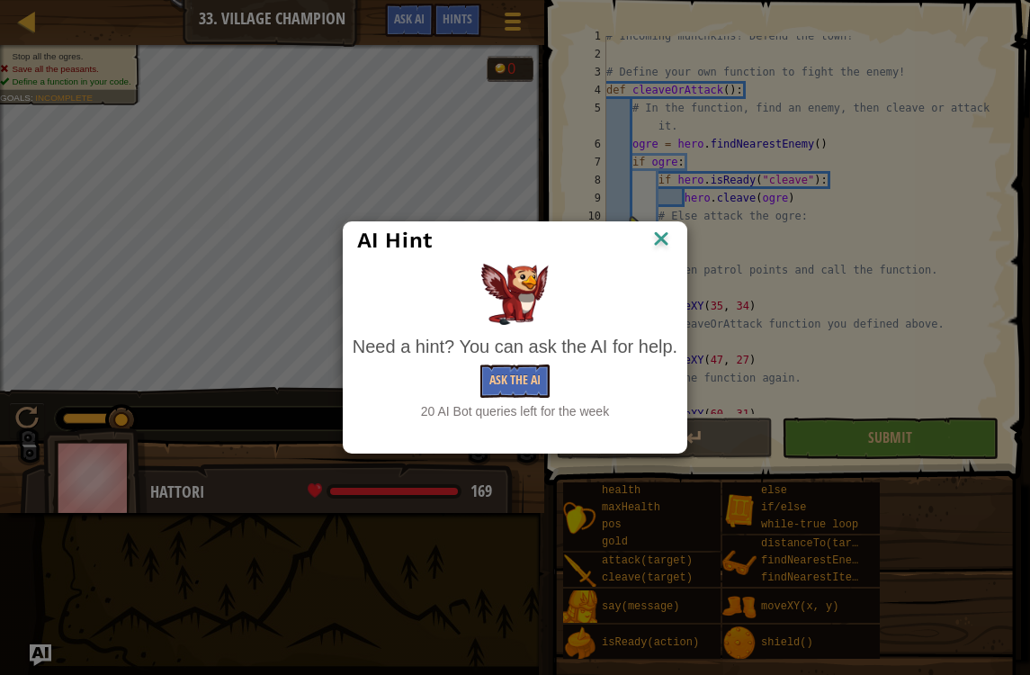
click at [511, 377] on button "Ask the AI" at bounding box center [515, 380] width 69 height 33
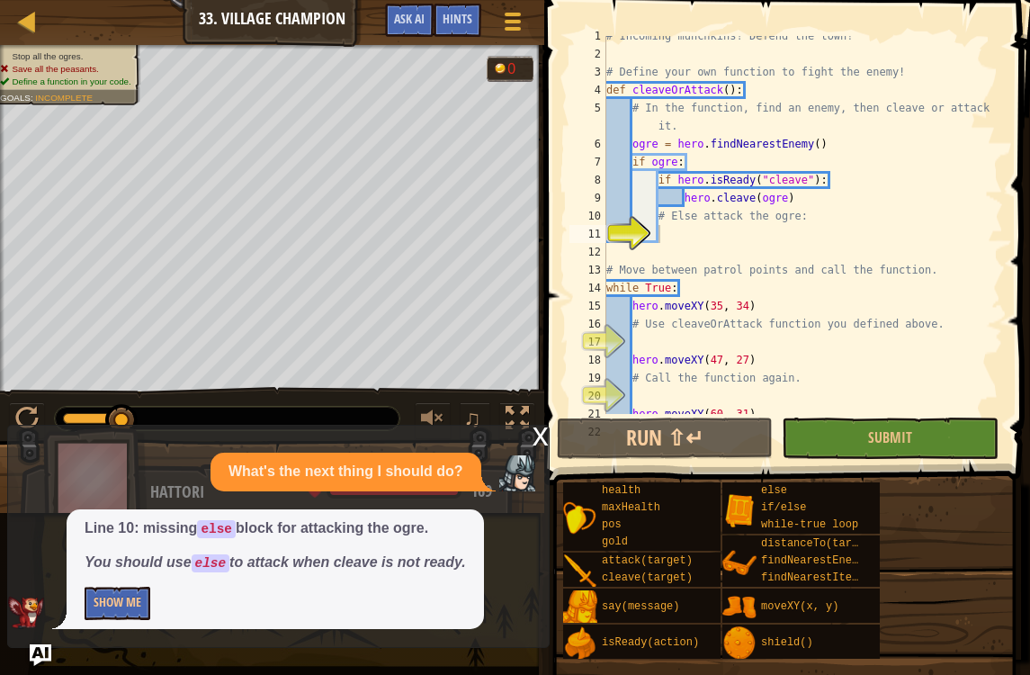
click at [120, 588] on button "Show Me" at bounding box center [118, 603] width 66 height 33
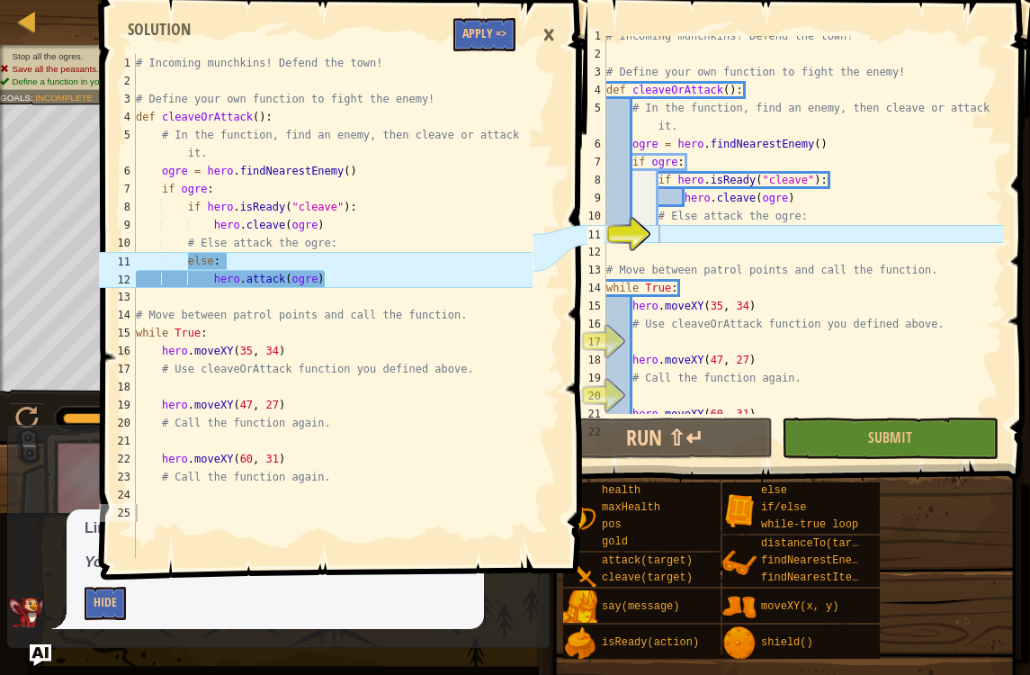
click at [495, 47] on button "Apply =>" at bounding box center [485, 34] width 62 height 33
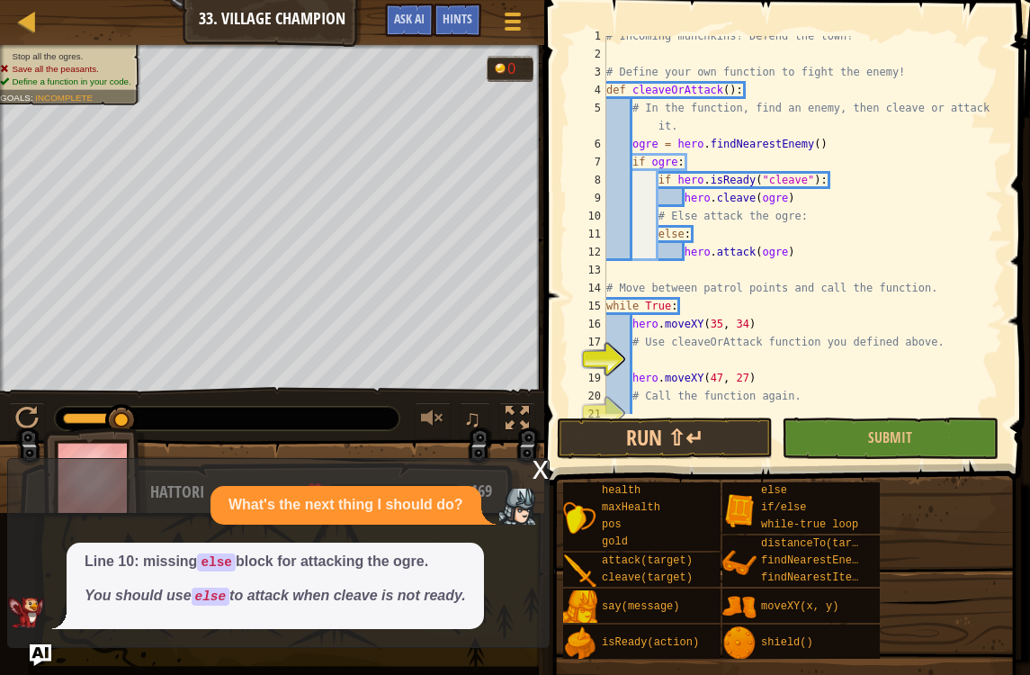
click at [534, 456] on div at bounding box center [272, 484] width 544 height 90
click at [544, 462] on div "x" at bounding box center [541, 468] width 16 height 18
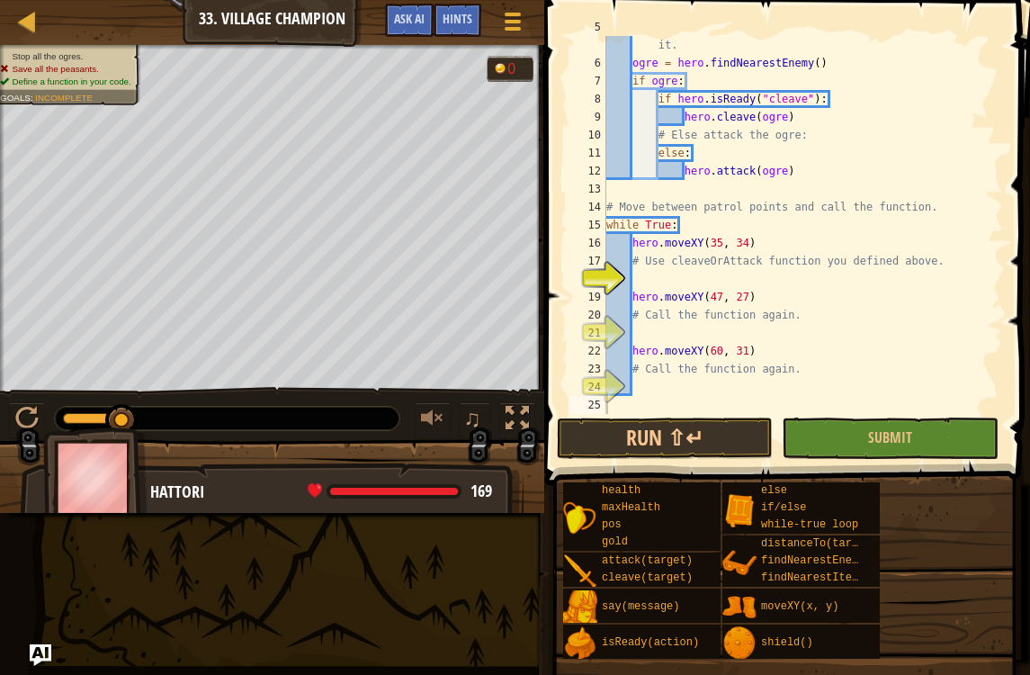
scroll to position [90, 0]
click at [754, 434] on button "Run ⇧↵" at bounding box center [665, 438] width 216 height 41
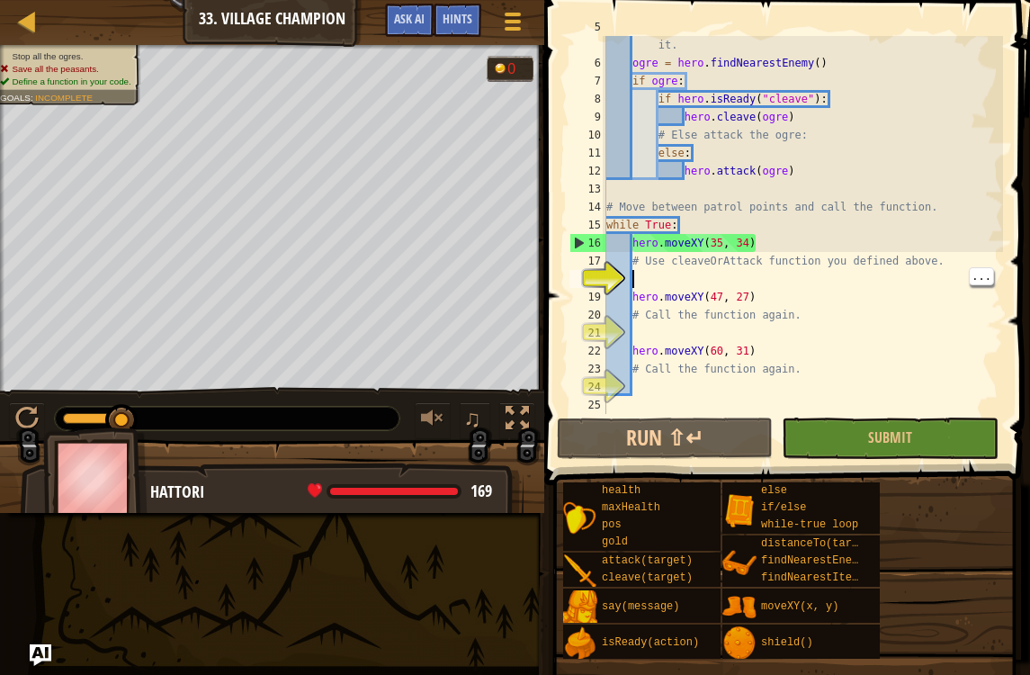
click at [733, 280] on div "# In the function, find an enemy, then cleave or attack it. ogre = hero . findN…" at bounding box center [803, 234] width 400 height 432
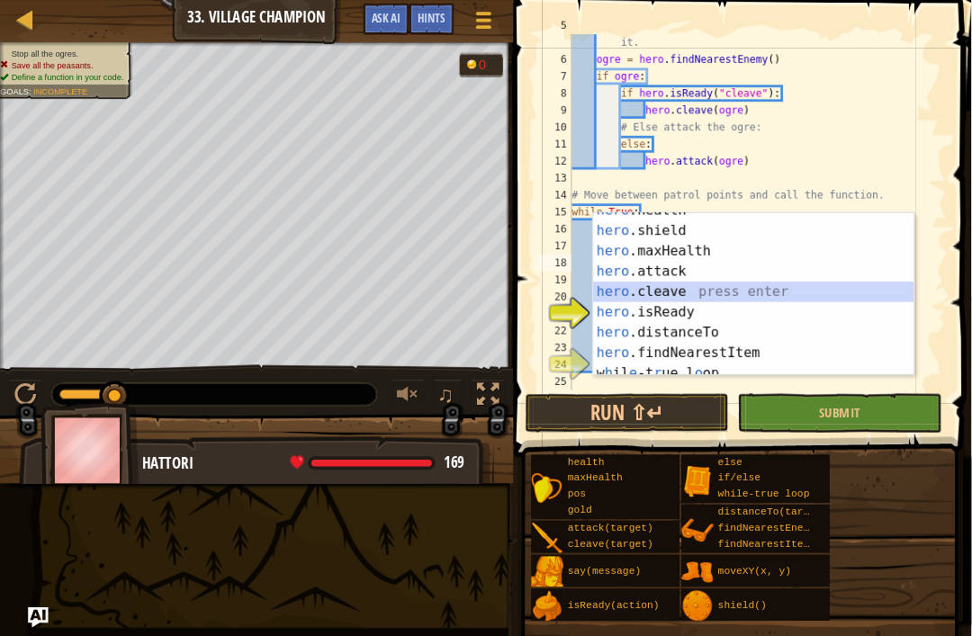
scroll to position [130, 0]
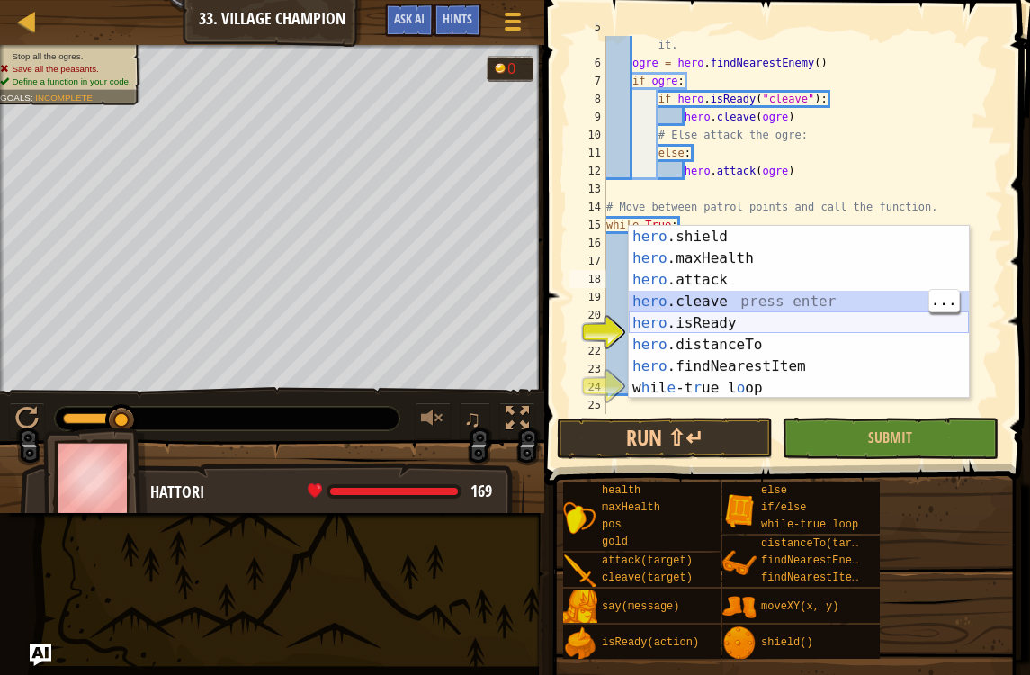
click at [827, 312] on div "hero .shield press enter hero .maxHealth press enter hero .attack press enter h…" at bounding box center [799, 334] width 340 height 216
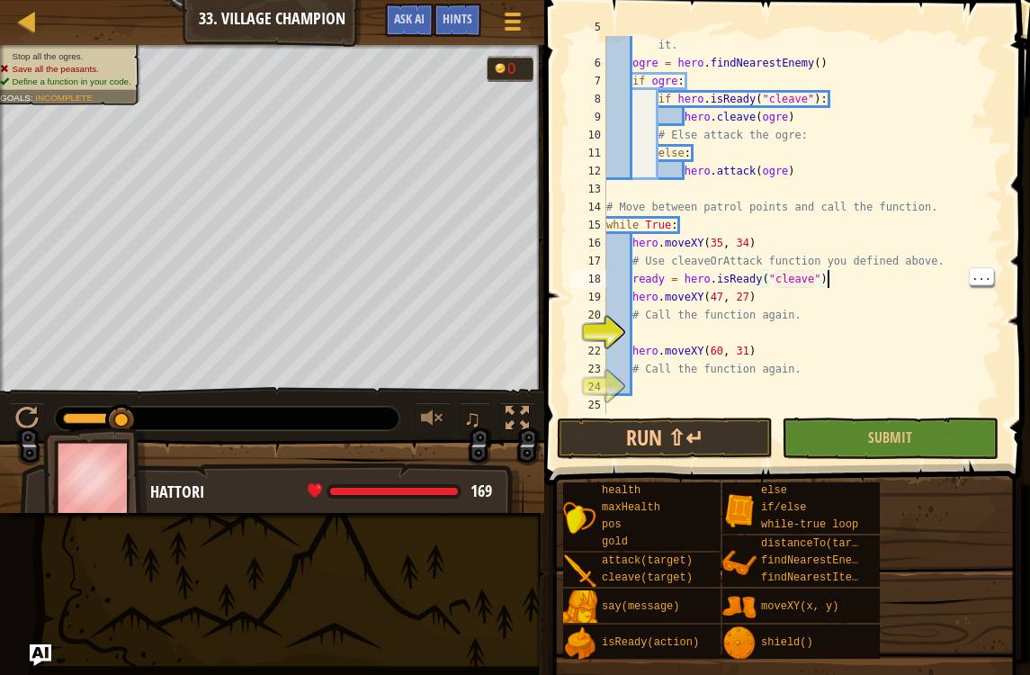
click at [867, 271] on div "# In the function, find an enemy, then cleave or attack it. ogre = hero . findN…" at bounding box center [803, 234] width 400 height 432
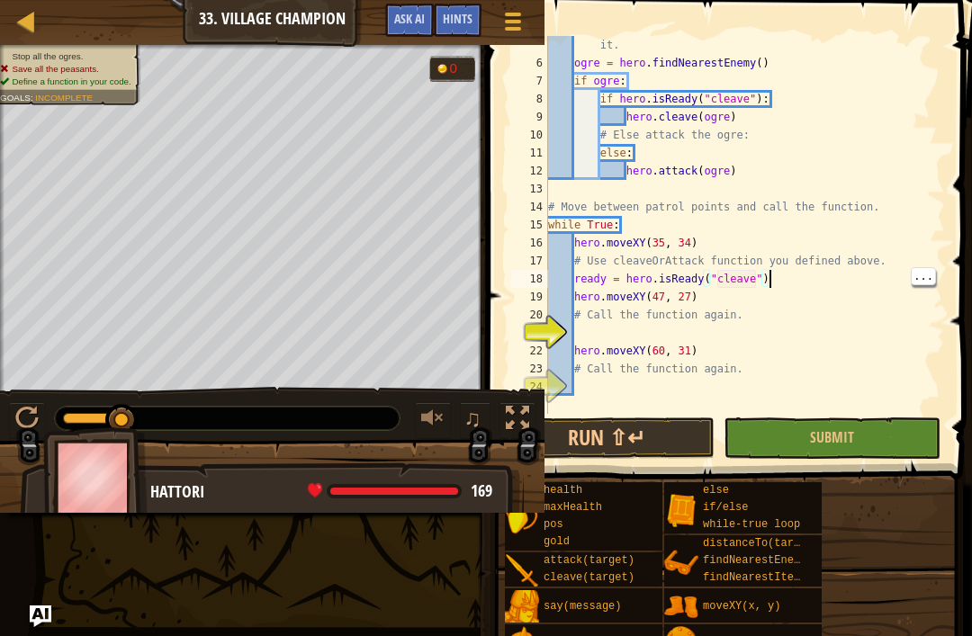
click at [406, 27] on span "Ask AI" at bounding box center [409, 18] width 31 height 17
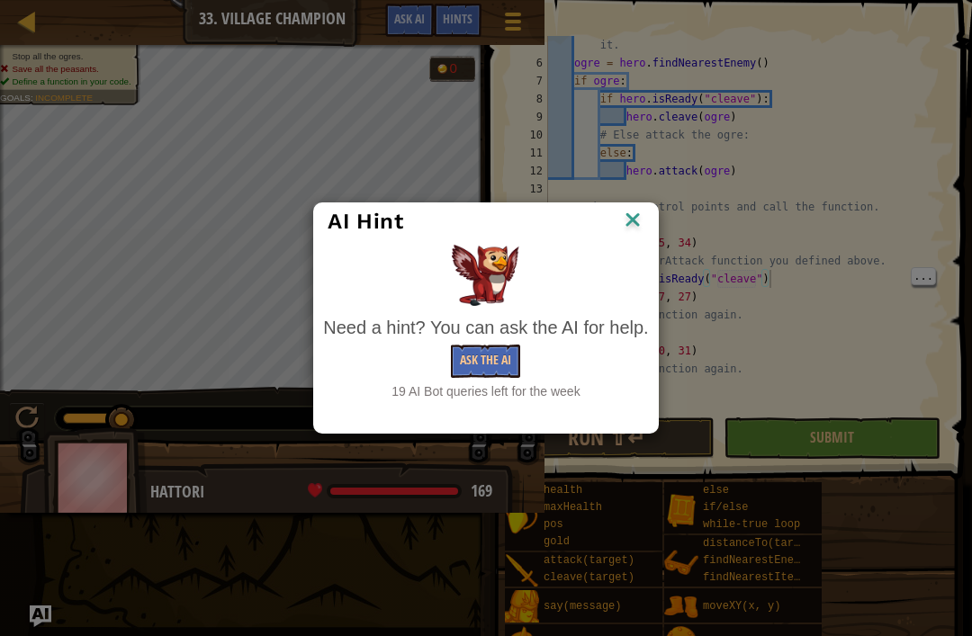
click at [490, 359] on button "Ask the AI" at bounding box center [485, 361] width 69 height 33
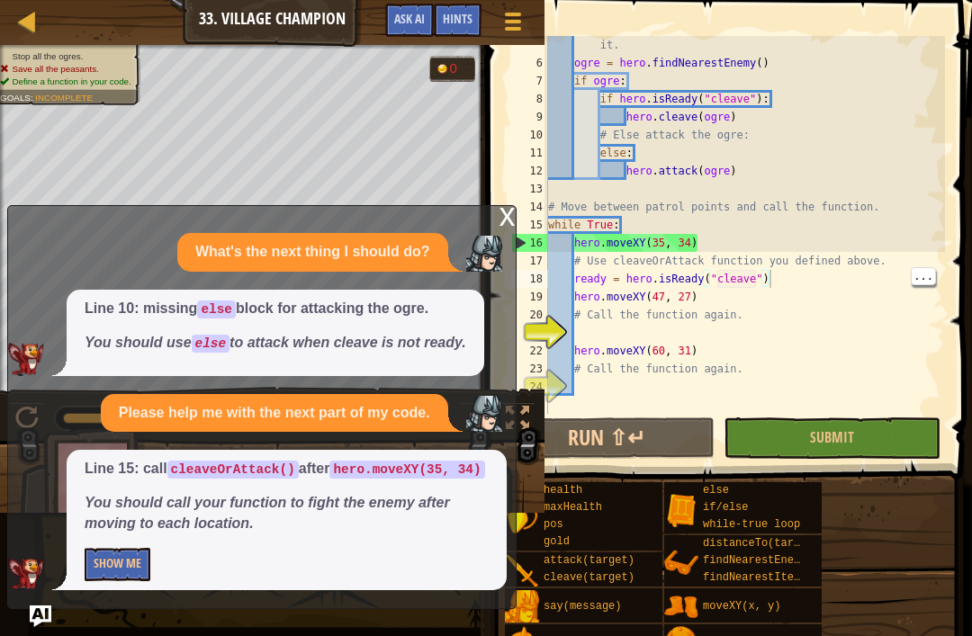
click at [112, 563] on button "Show Me" at bounding box center [118, 564] width 66 height 33
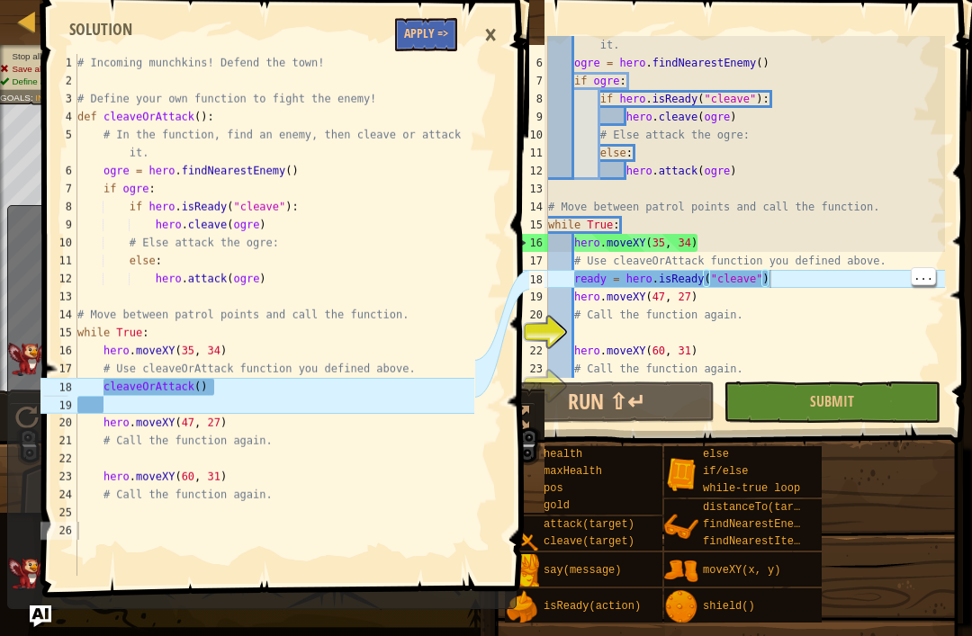
click at [437, 21] on button "Apply =>" at bounding box center [426, 34] width 62 height 33
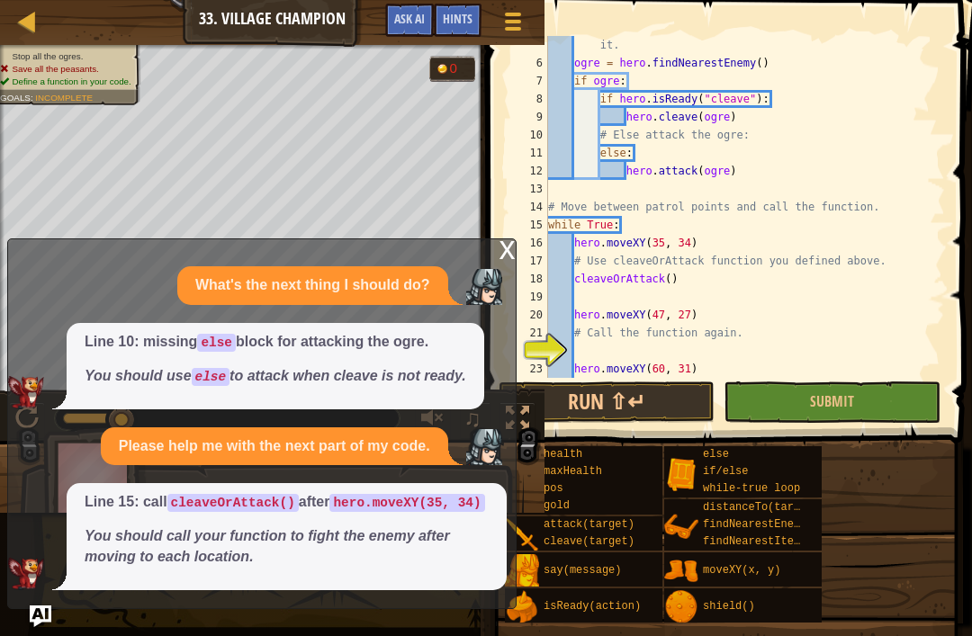
click at [509, 242] on div "x" at bounding box center [507, 248] width 16 height 18
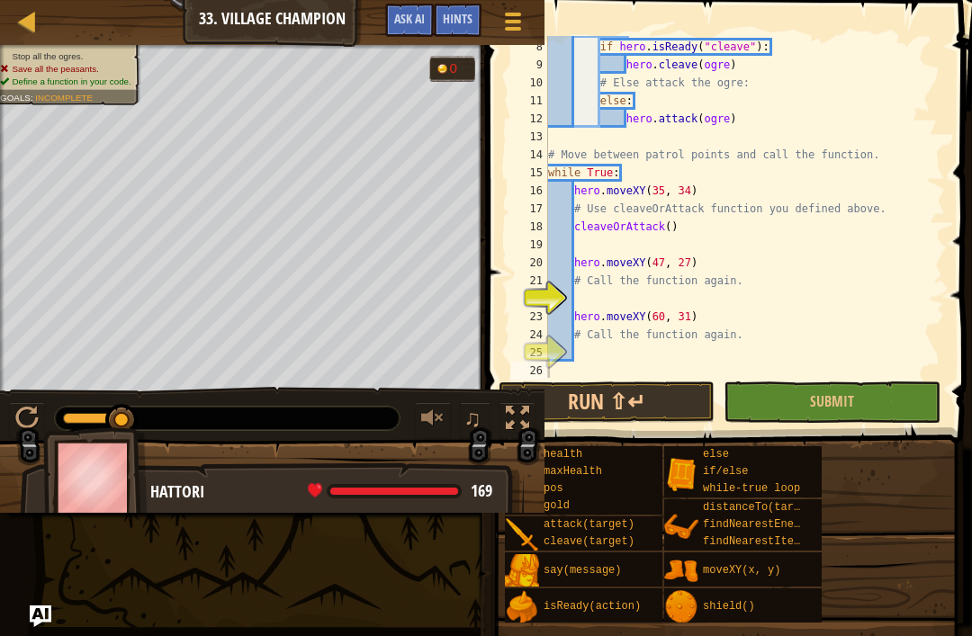
scroll to position [144, 0]
click at [595, 284] on div "if hero . isReady ( "cleave" ) : hero . [PERSON_NAME] ( ogre ) # Else attack th…" at bounding box center [744, 225] width 400 height 378
type textarea "# Call the function again."
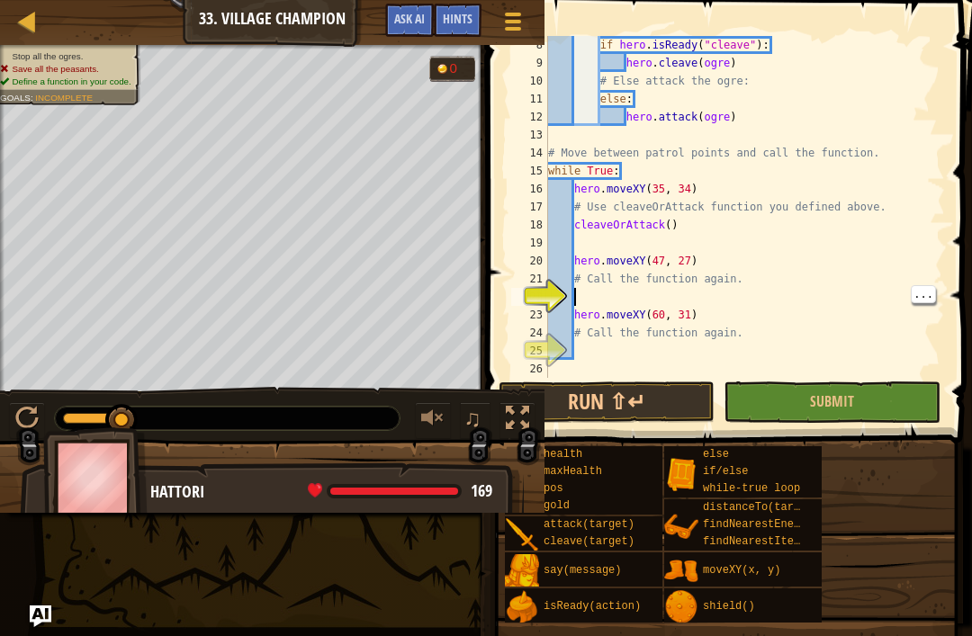
scroll to position [9, 1]
click at [585, 294] on div "if hero . isReady ( "cleave" ) : hero . [PERSON_NAME] ( ogre ) # Else attack th…" at bounding box center [744, 225] width 400 height 378
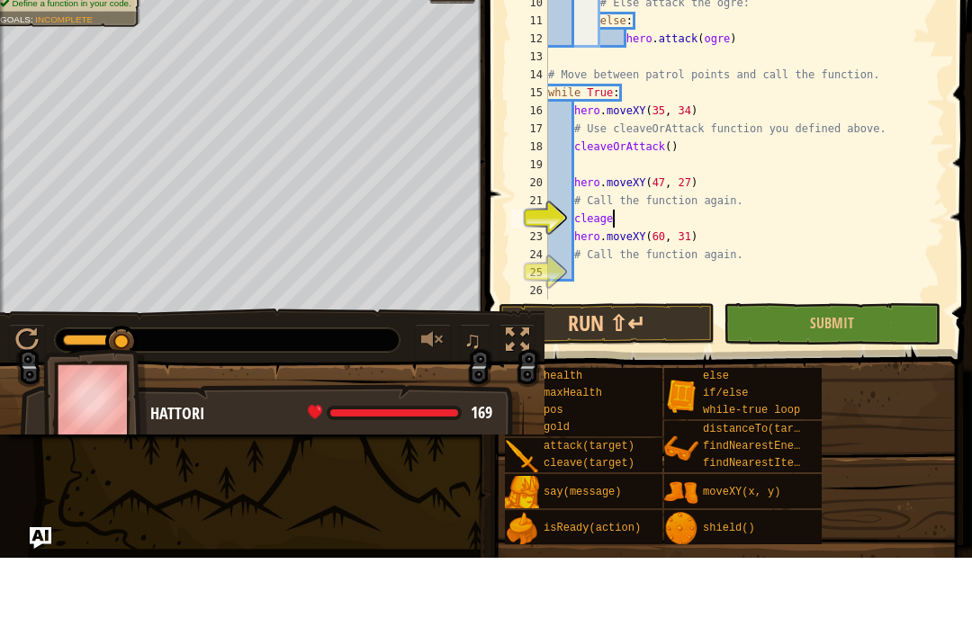
scroll to position [9, 4]
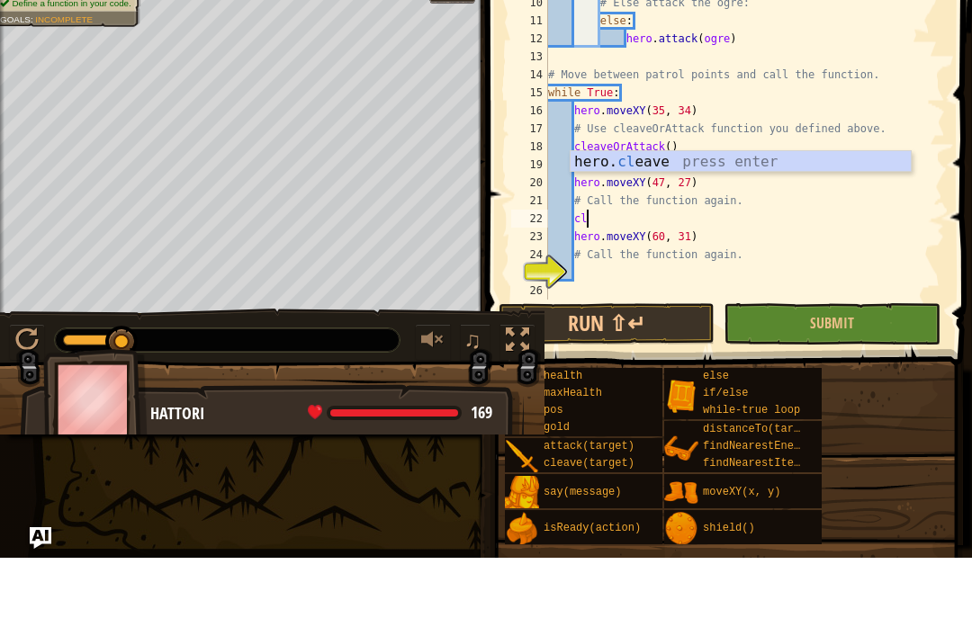
type textarea "c"
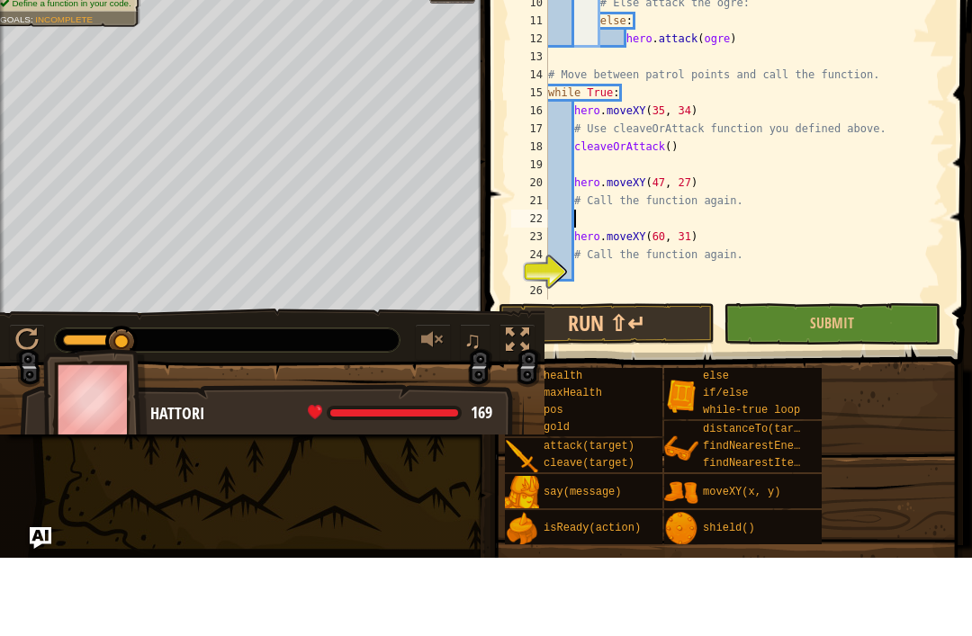
scroll to position [9, 1]
type textarea "c"
type textarea "cleaveOrAttack()"
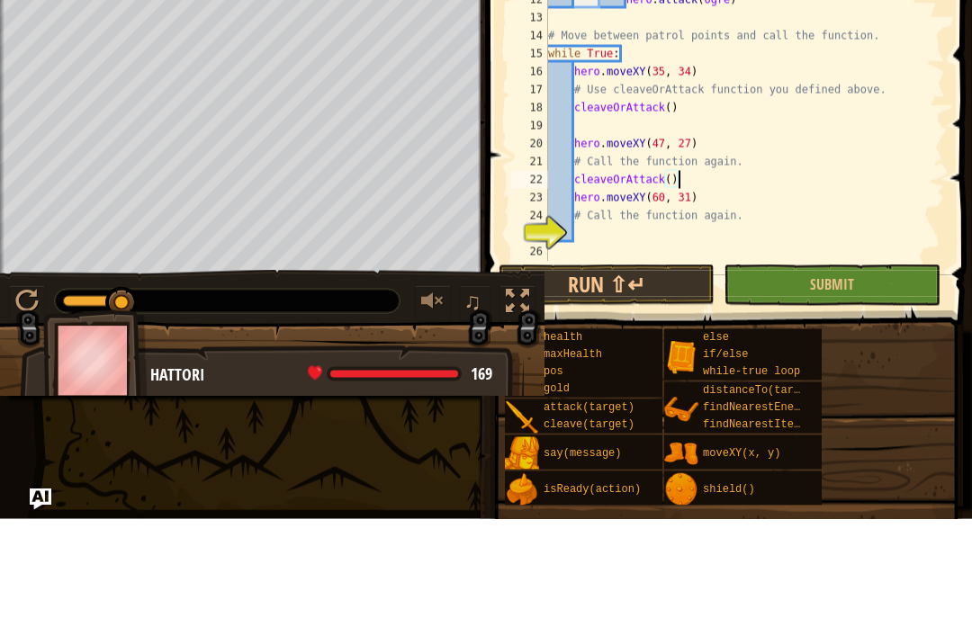
scroll to position [9, 1]
click at [588, 229] on div "if hero . isReady ( "cleave" ) : hero . [PERSON_NAME] ( ogre ) # Else attack th…" at bounding box center [744, 225] width 400 height 378
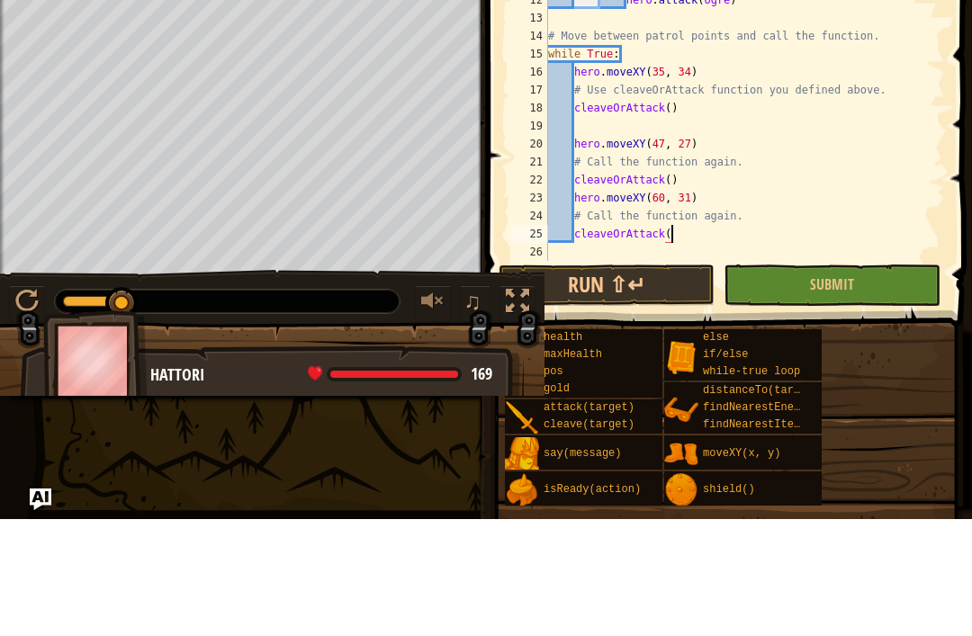
scroll to position [9, 10]
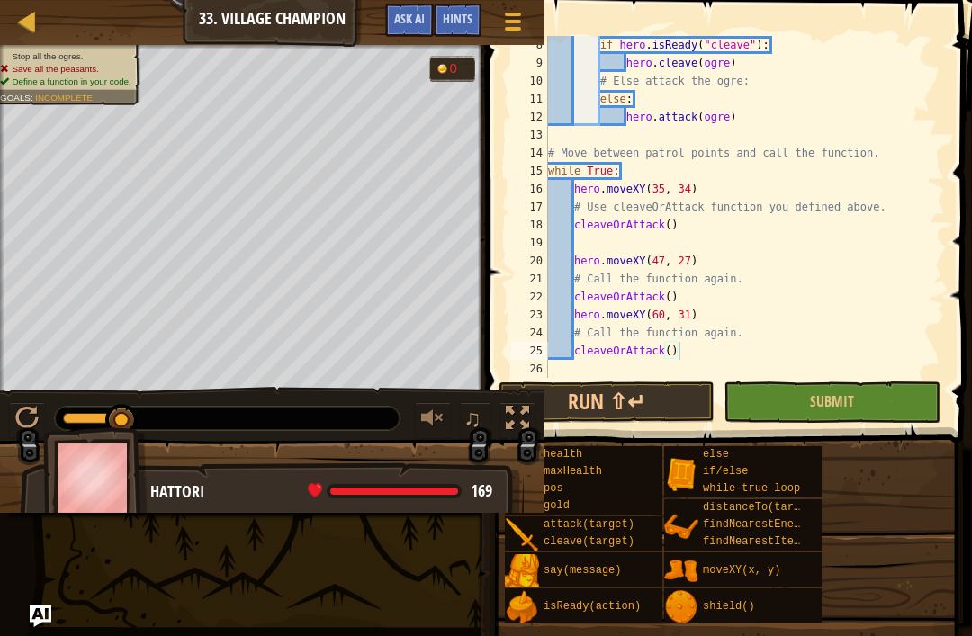
type textarea "cleaveOrAttack()"
click at [661, 395] on button "Run ⇧↵" at bounding box center [607, 402] width 216 height 41
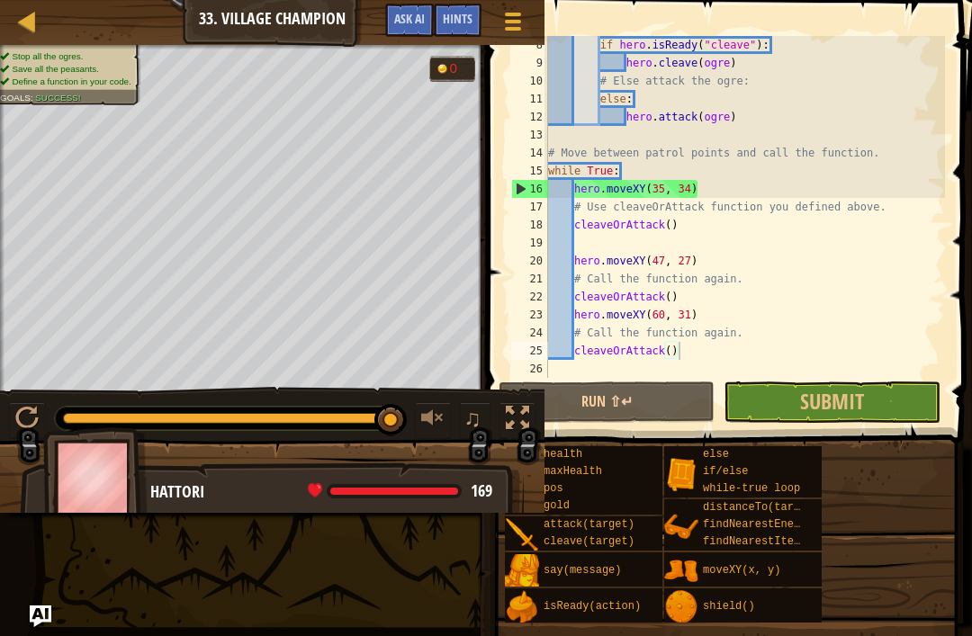
click at [881, 394] on button "Submit" at bounding box center [832, 402] width 216 height 41
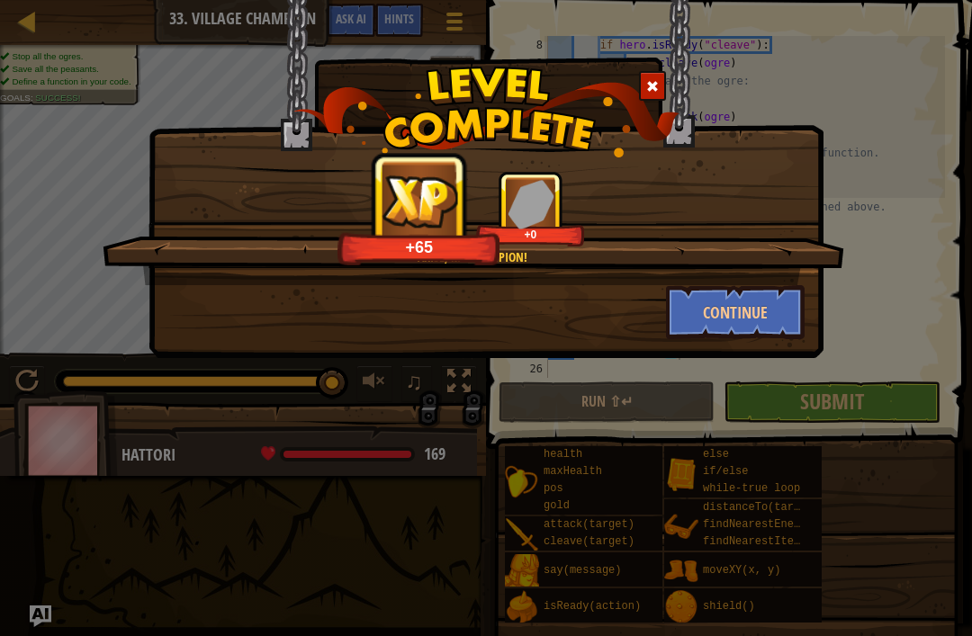
click at [762, 292] on button "Continue" at bounding box center [735, 312] width 139 height 54
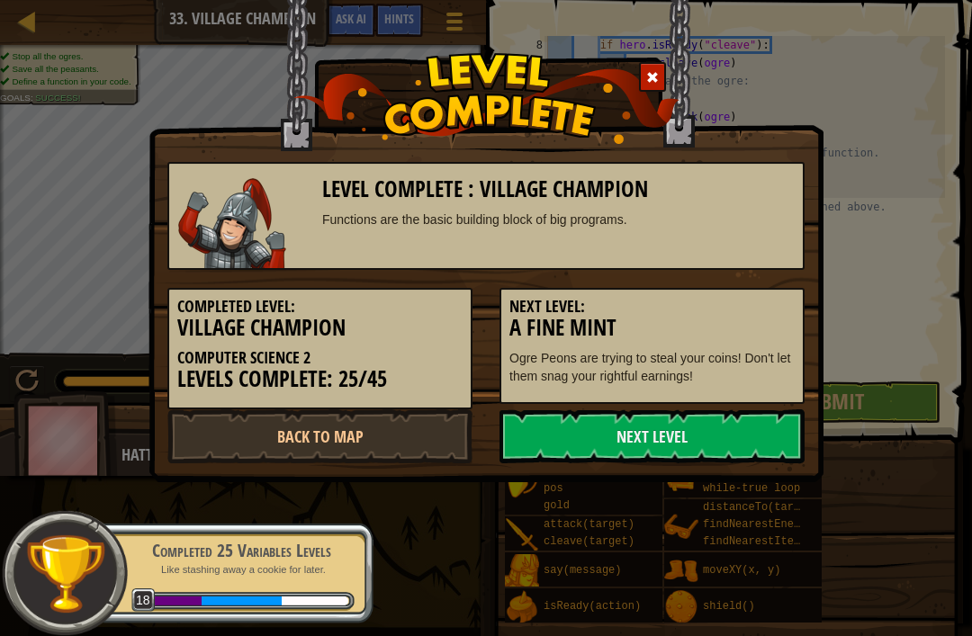
click at [741, 417] on link "Next Level" at bounding box center [651, 436] width 305 height 54
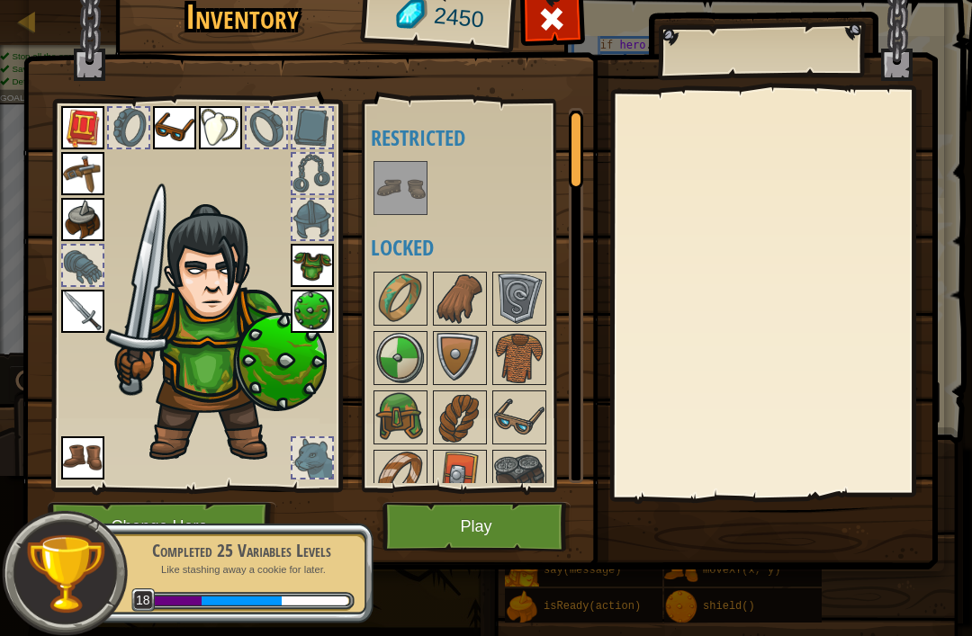
click at [530, 502] on button "Play" at bounding box center [476, 526] width 188 height 49
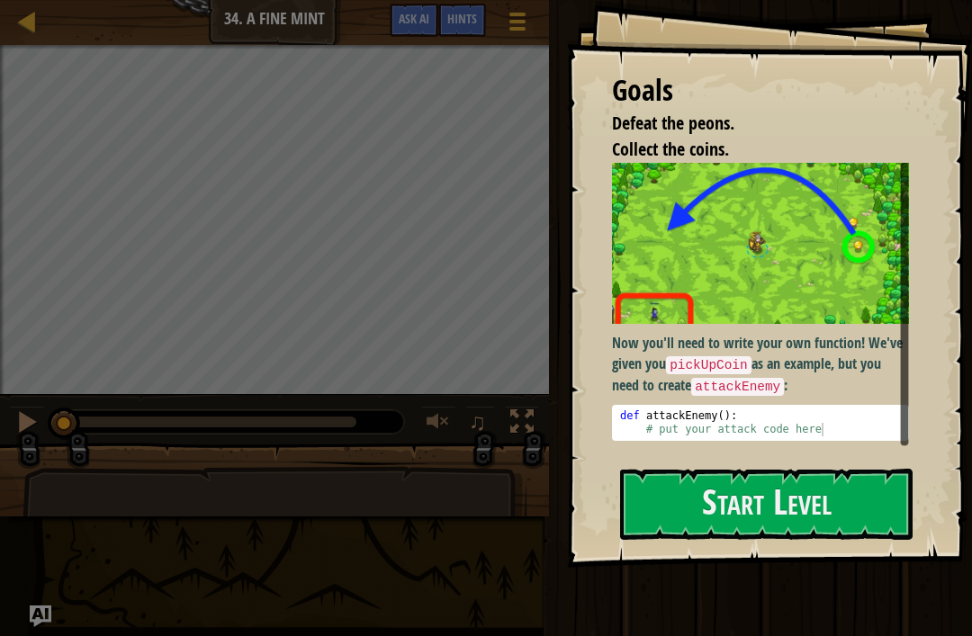
click at [795, 508] on button "Start Level" at bounding box center [766, 504] width 292 height 71
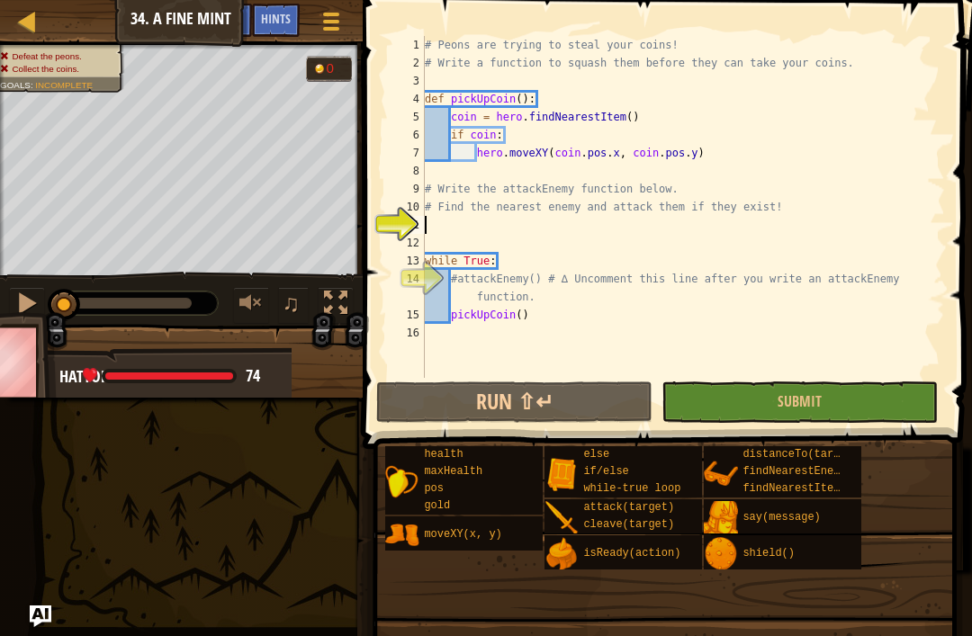
click at [573, 391] on button "Run ⇧↵" at bounding box center [514, 402] width 276 height 41
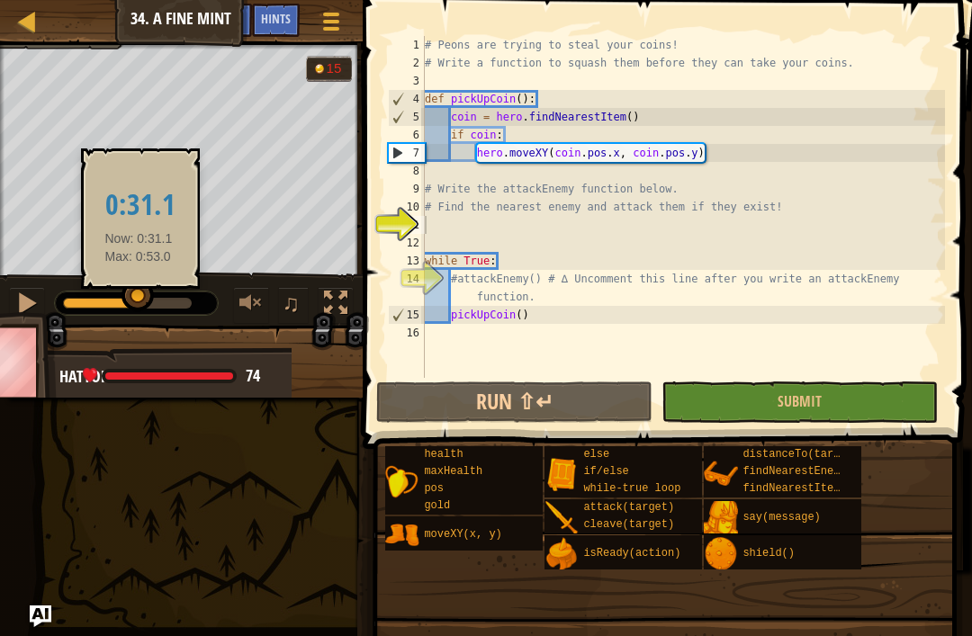
click at [125, 289] on div at bounding box center [137, 296] width 32 height 32
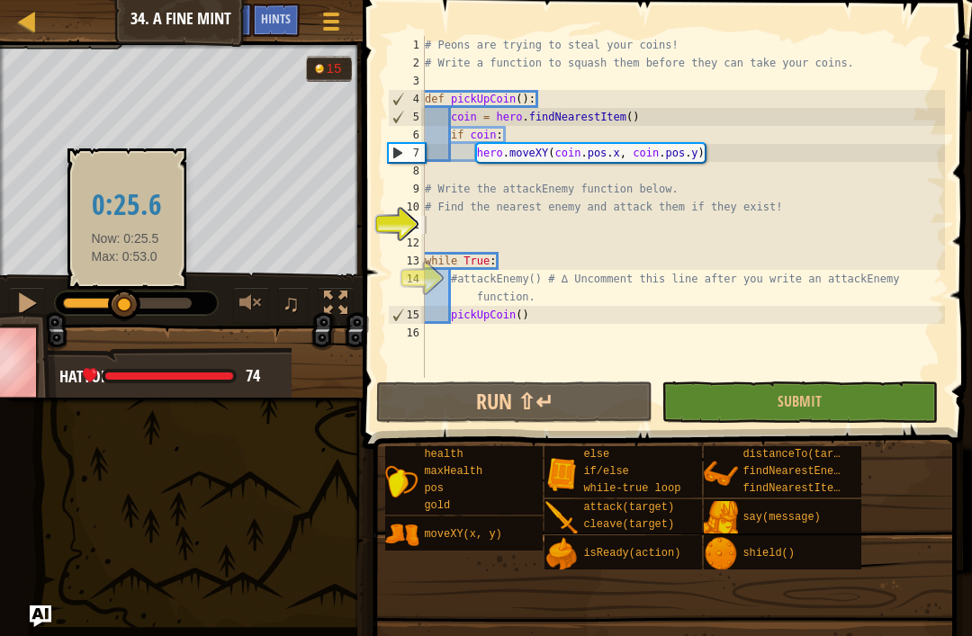
click at [169, 289] on div "♫" at bounding box center [181, 299] width 363 height 54
type textarea "#attackEnemy() # ∆ Uncomment this line after you write an attackEnemy function."
click at [542, 294] on div "# Peons are trying to steal your coins! # Write a function to squash them befor…" at bounding box center [683, 225] width 524 height 378
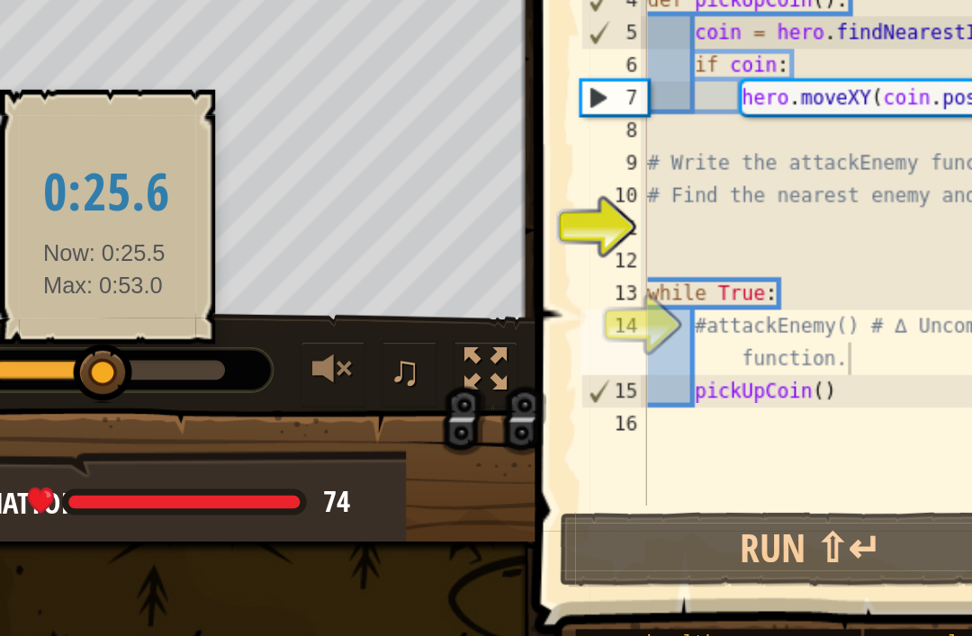
click at [324, 292] on div at bounding box center [335, 303] width 23 height 23
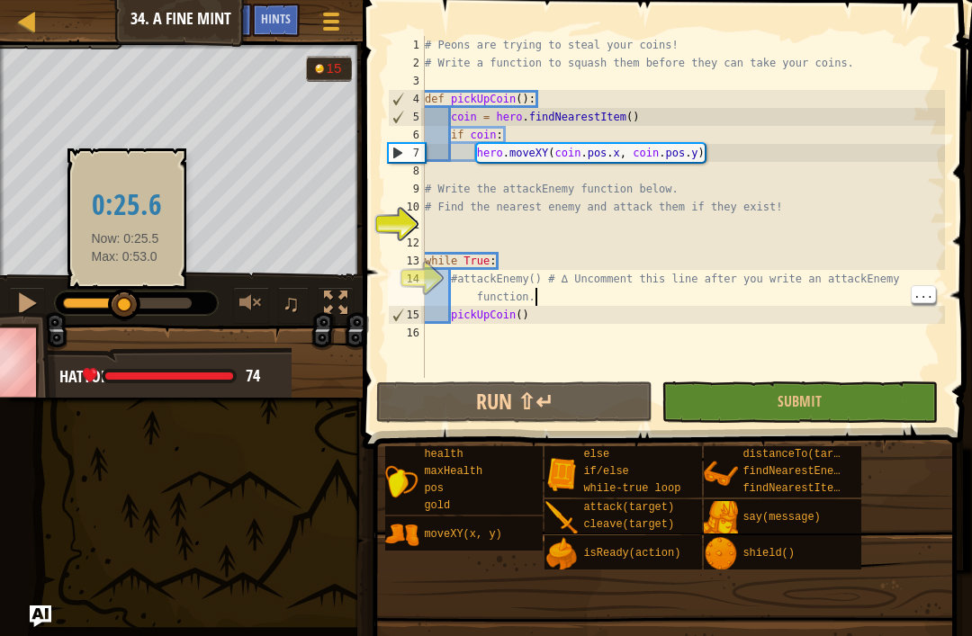
click at [240, 24] on span "Ask AI" at bounding box center [227, 18] width 31 height 17
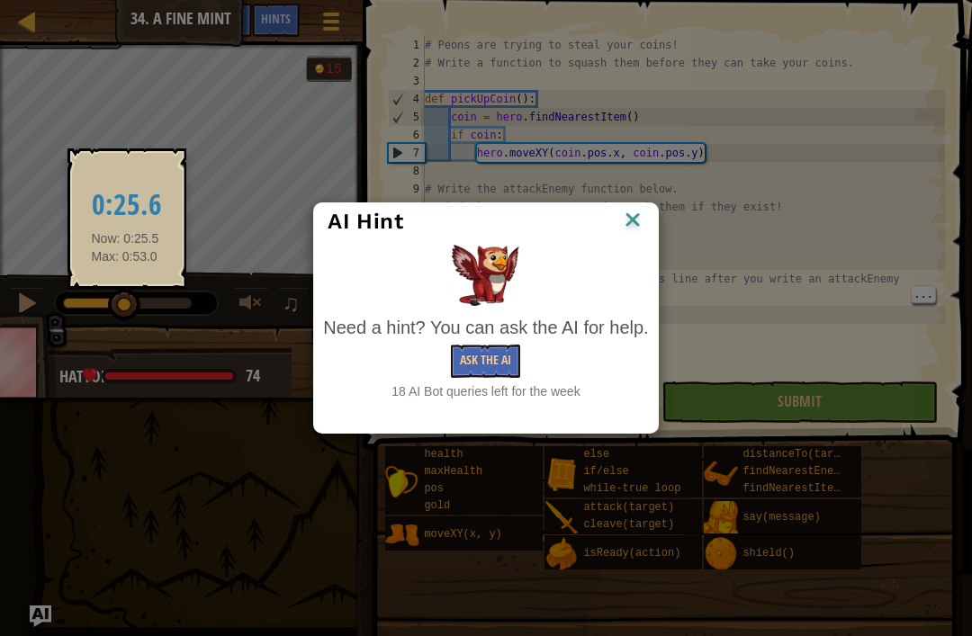
click at [508, 353] on button "Ask the AI" at bounding box center [485, 361] width 69 height 33
